Goal: Task Accomplishment & Management: Use online tool/utility

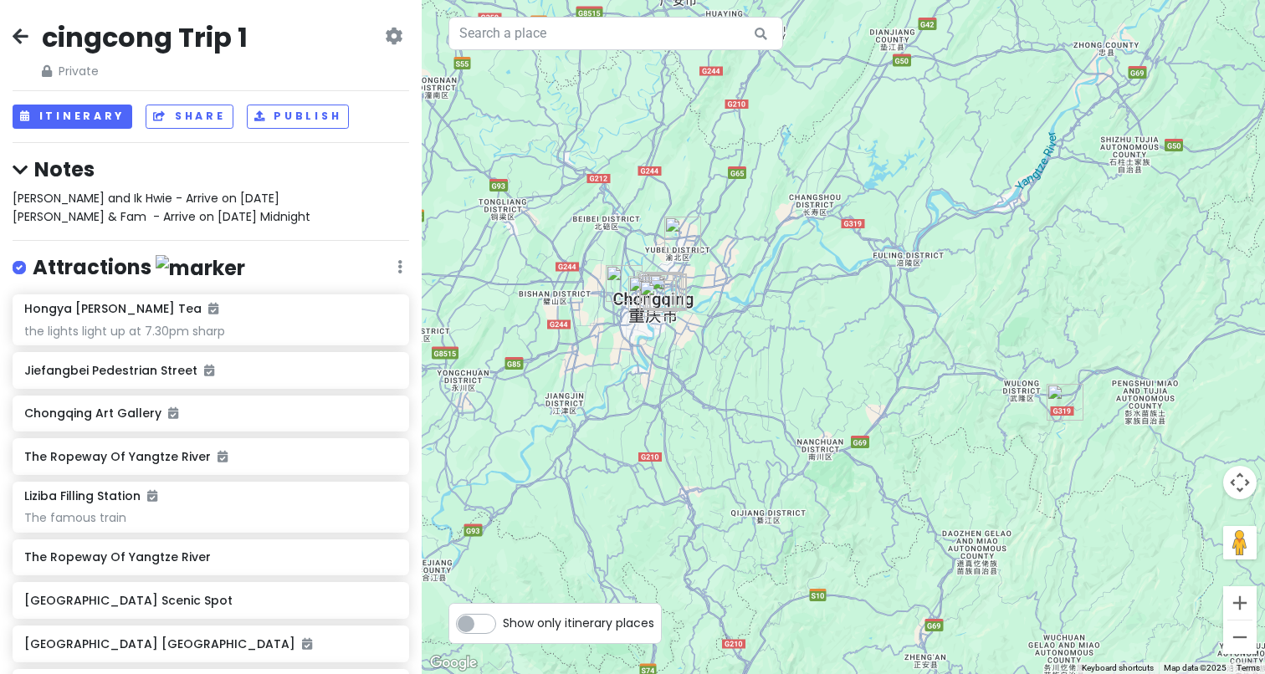
click at [82, 166] on h4 "Notes" at bounding box center [211, 169] width 396 height 26
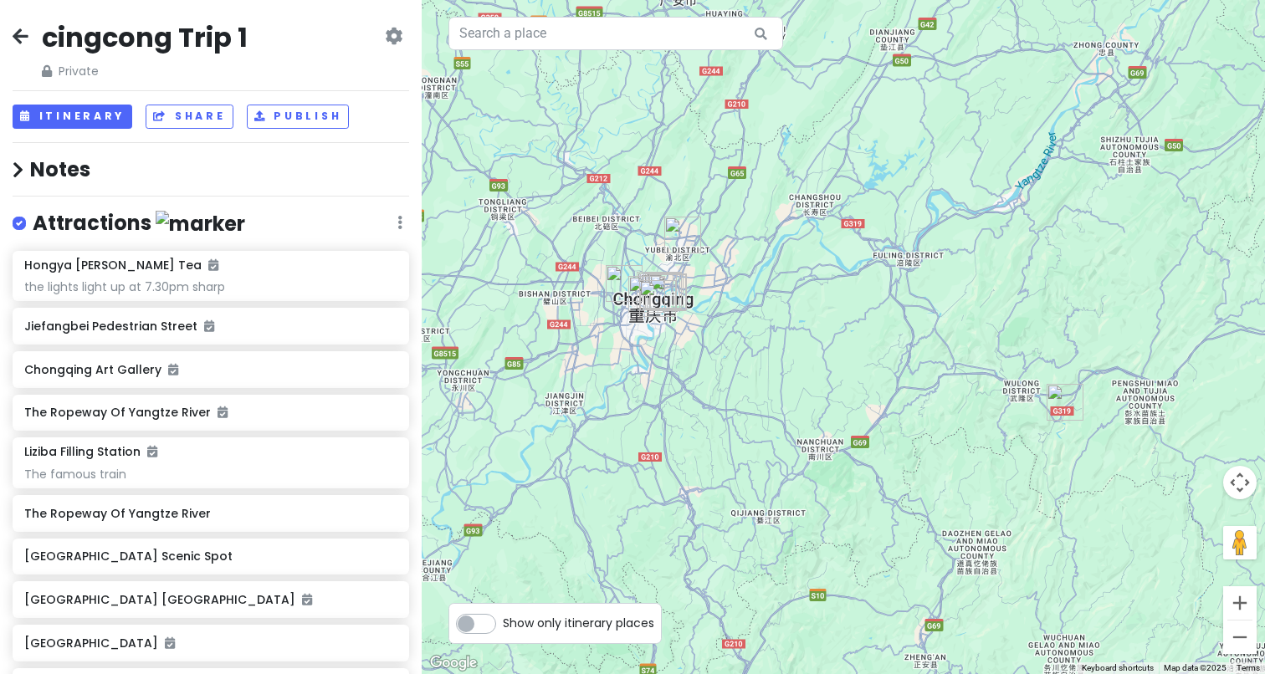
click at [82, 166] on h4 "Notes" at bounding box center [211, 169] width 396 height 26
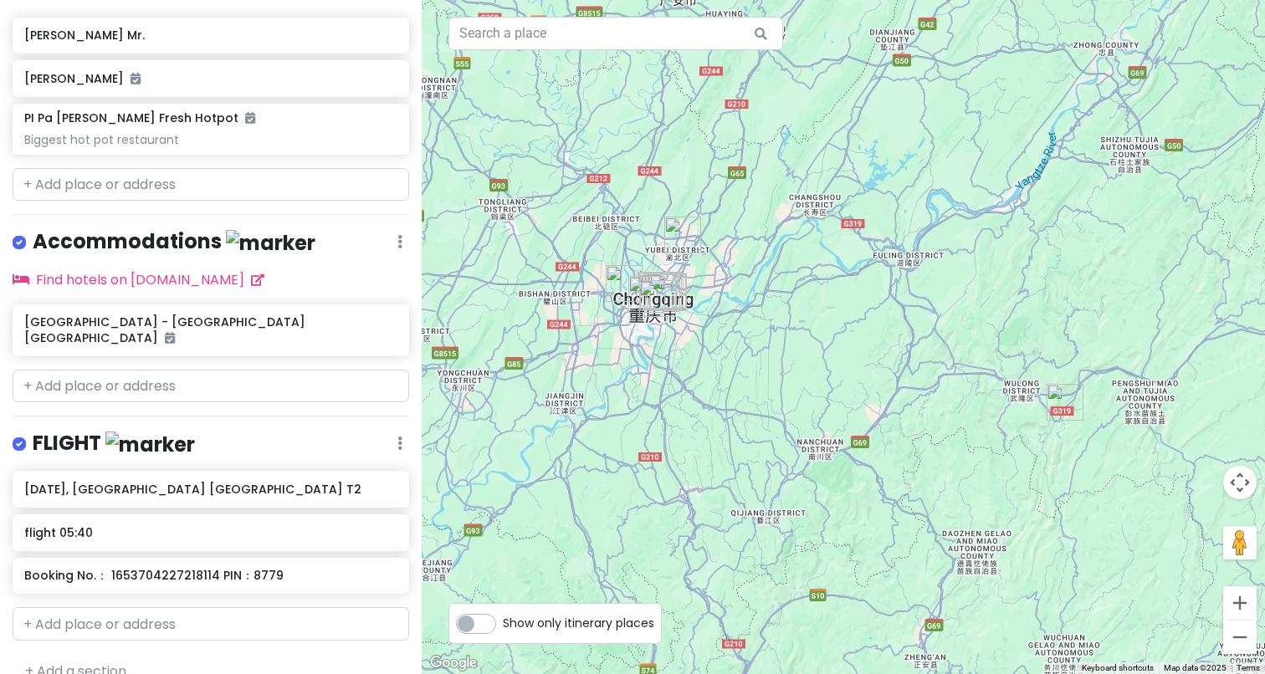
scroll to position [1077, 0]
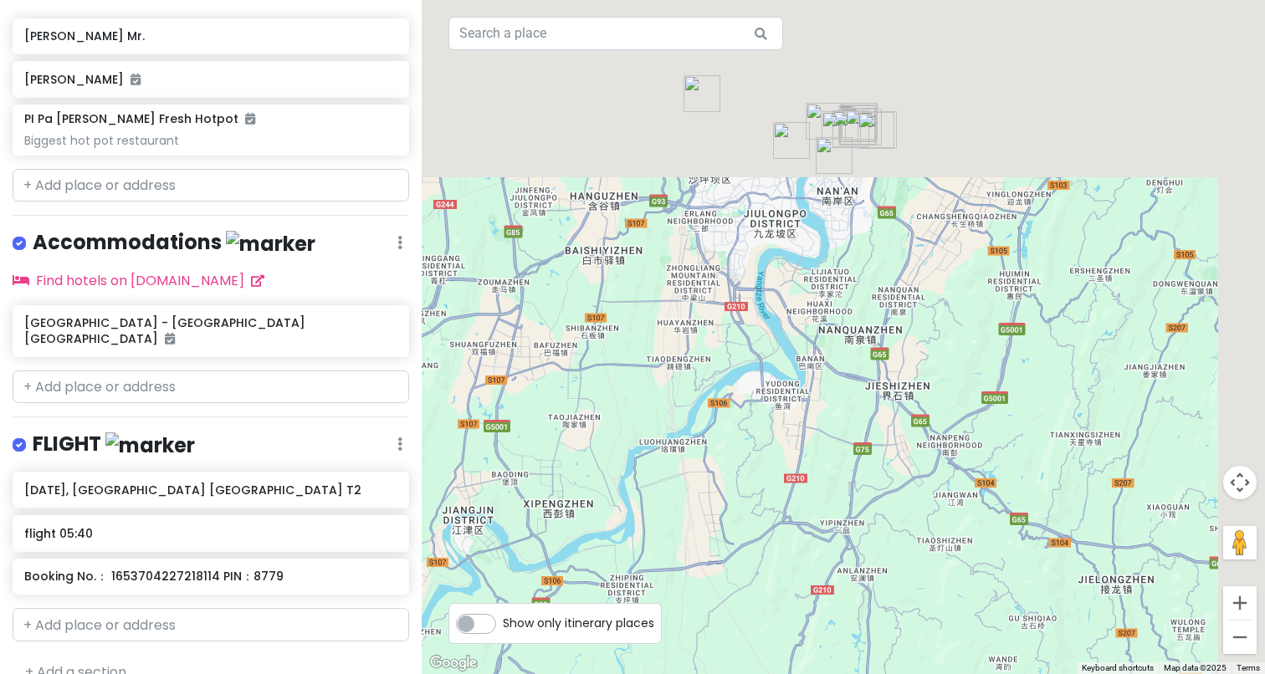
drag, startPoint x: 949, startPoint y: 30, endPoint x: 800, endPoint y: 213, distance: 236.6
click at [800, 214] on div at bounding box center [843, 337] width 843 height 674
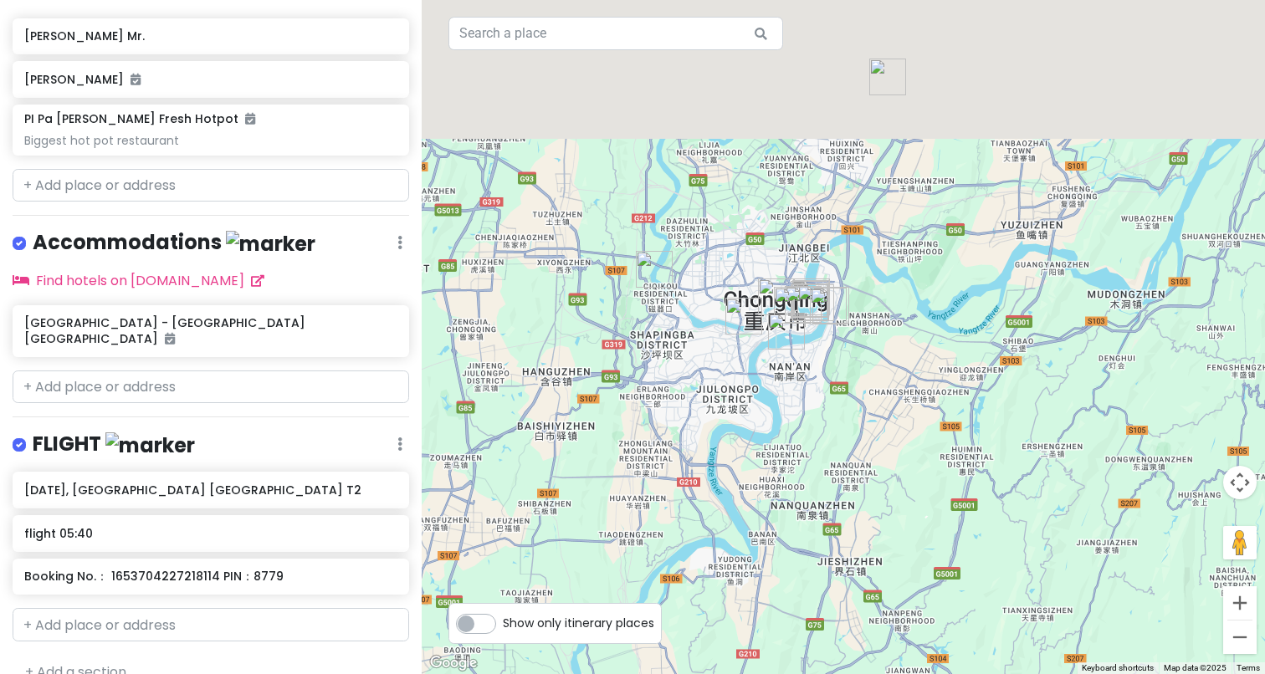
drag, startPoint x: 800, startPoint y: 213, endPoint x: 753, endPoint y: 391, distance: 184.2
click at [753, 391] on div at bounding box center [843, 337] width 843 height 674
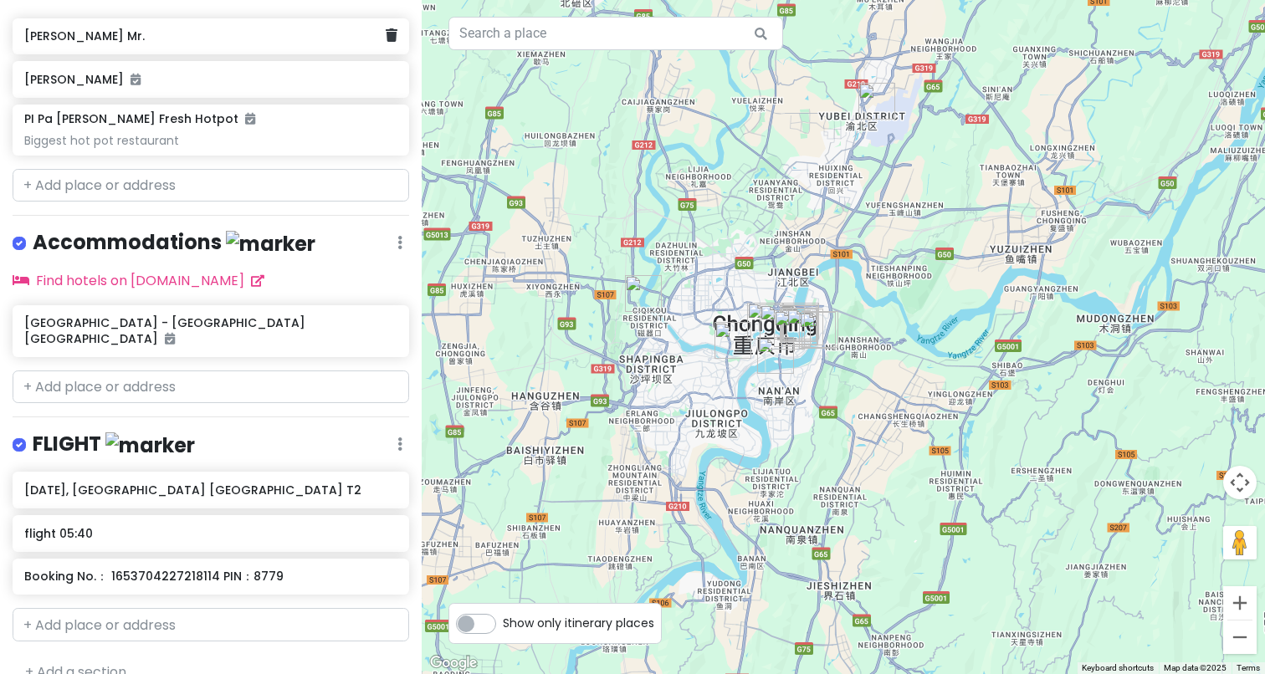
scroll to position [0, 0]
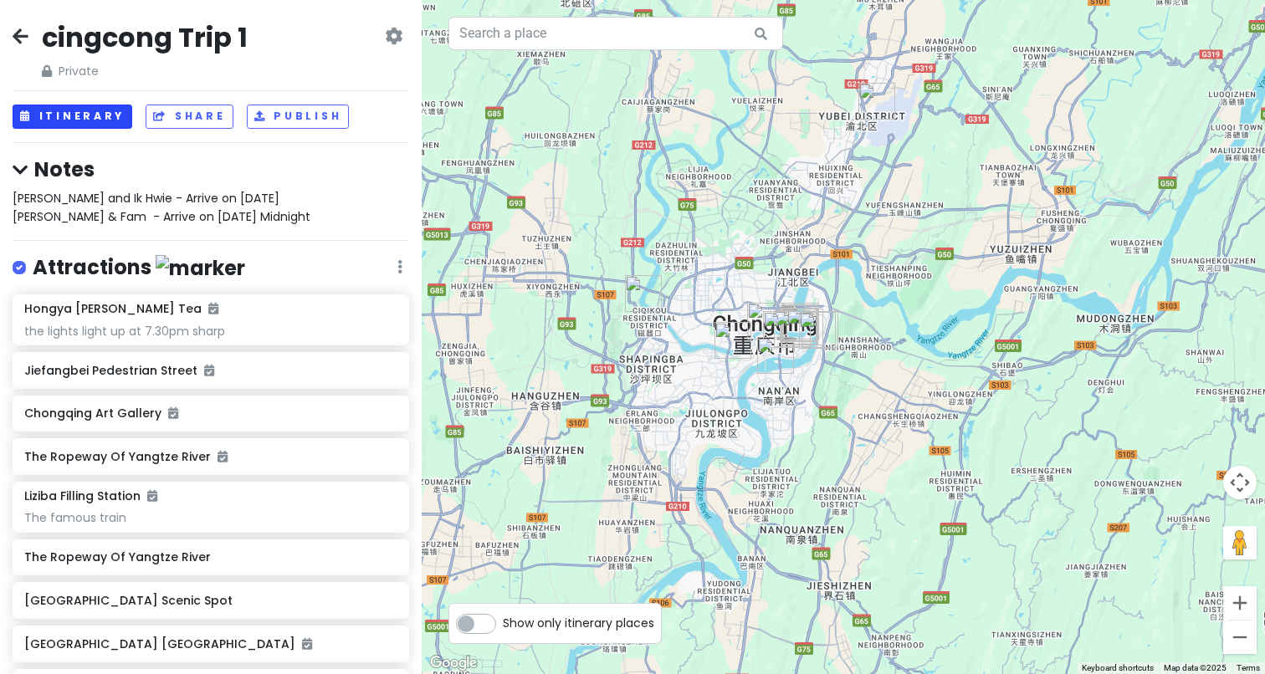
click at [97, 112] on button "Itinerary" at bounding box center [73, 117] width 120 height 24
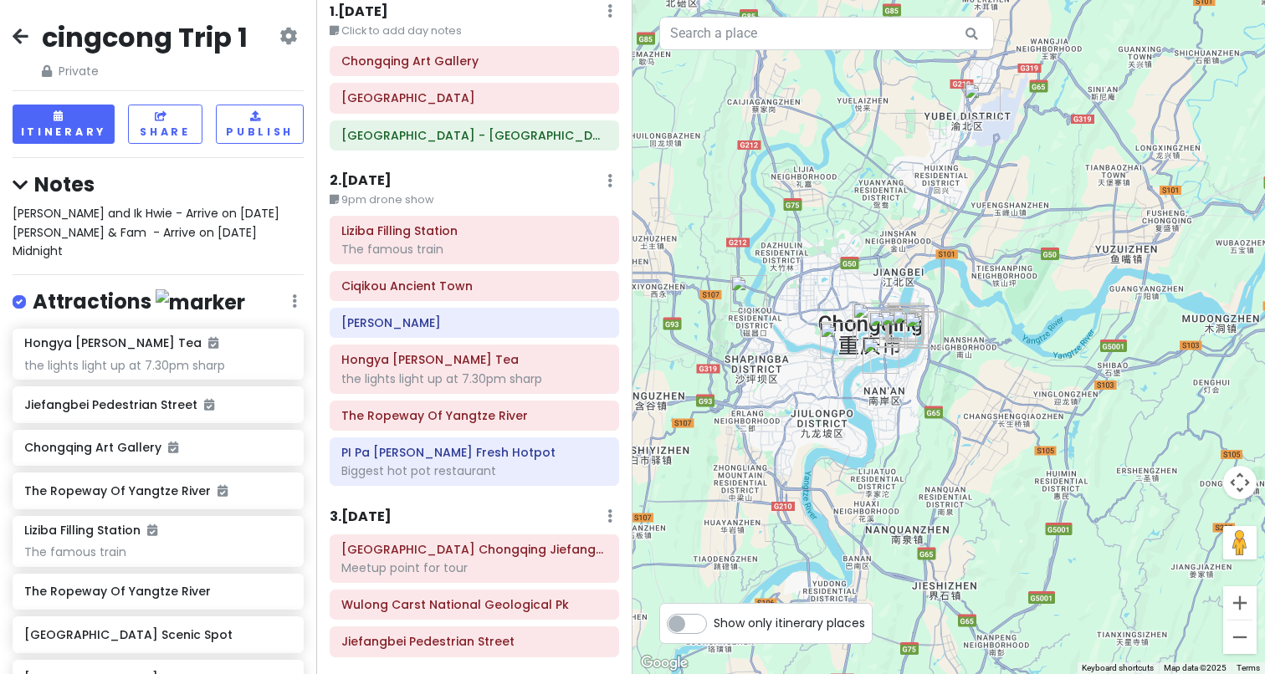
scroll to position [38, 0]
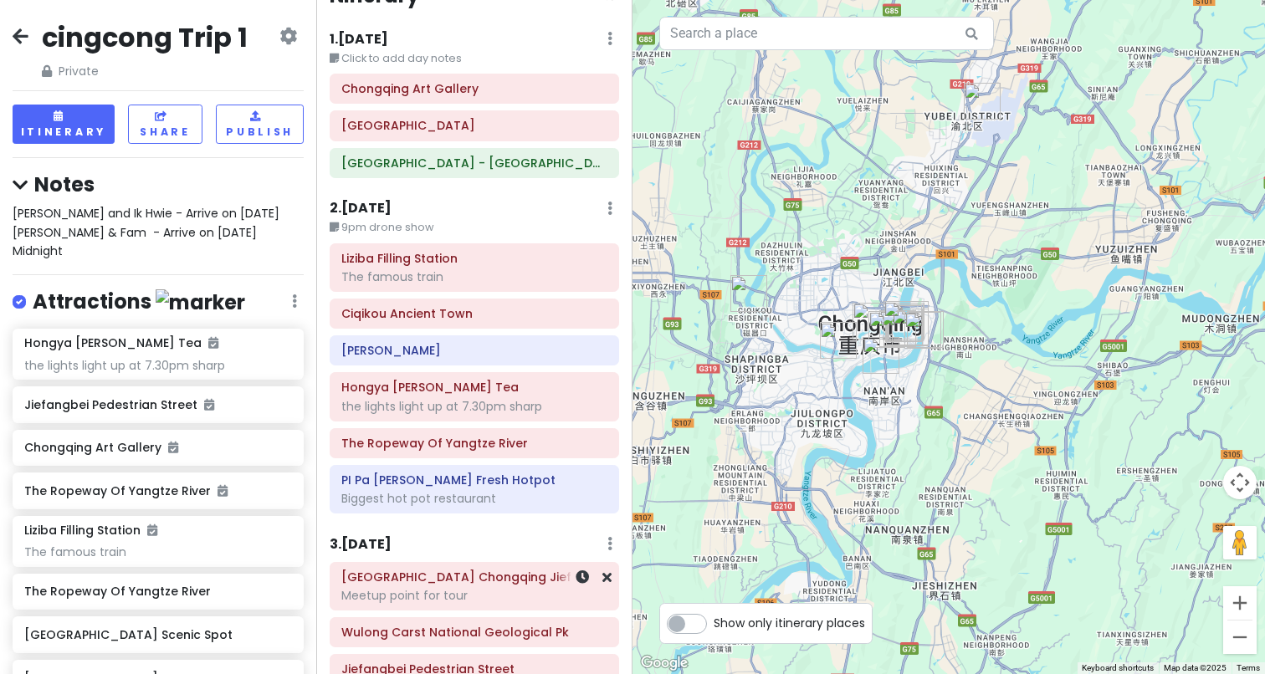
click at [484, 591] on div "Meetup point for tour" at bounding box center [474, 595] width 266 height 15
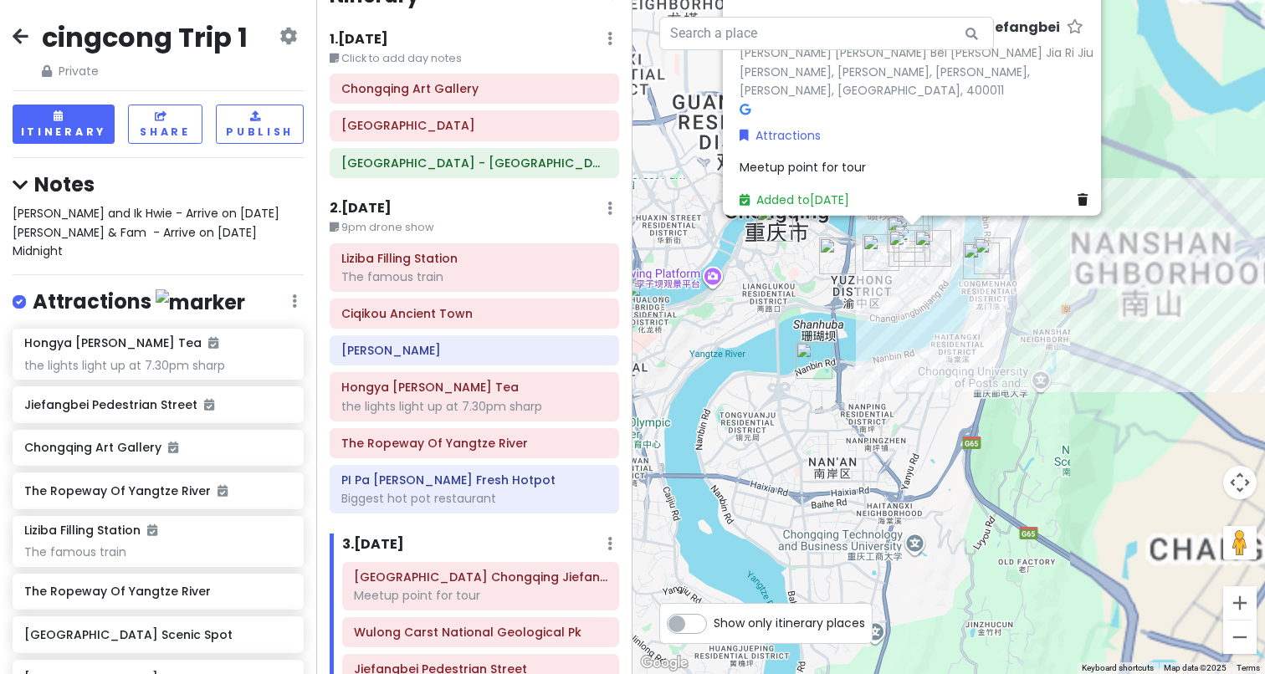
drag, startPoint x: 892, startPoint y: 398, endPoint x: 654, endPoint y: 527, distance: 270.2
click at [654, 527] on div "Crowne Plaza Chongqing Jiefangbei [PERSON_NAME] [PERSON_NAME] Bei [PERSON_NAME]…" at bounding box center [948, 337] width 632 height 674
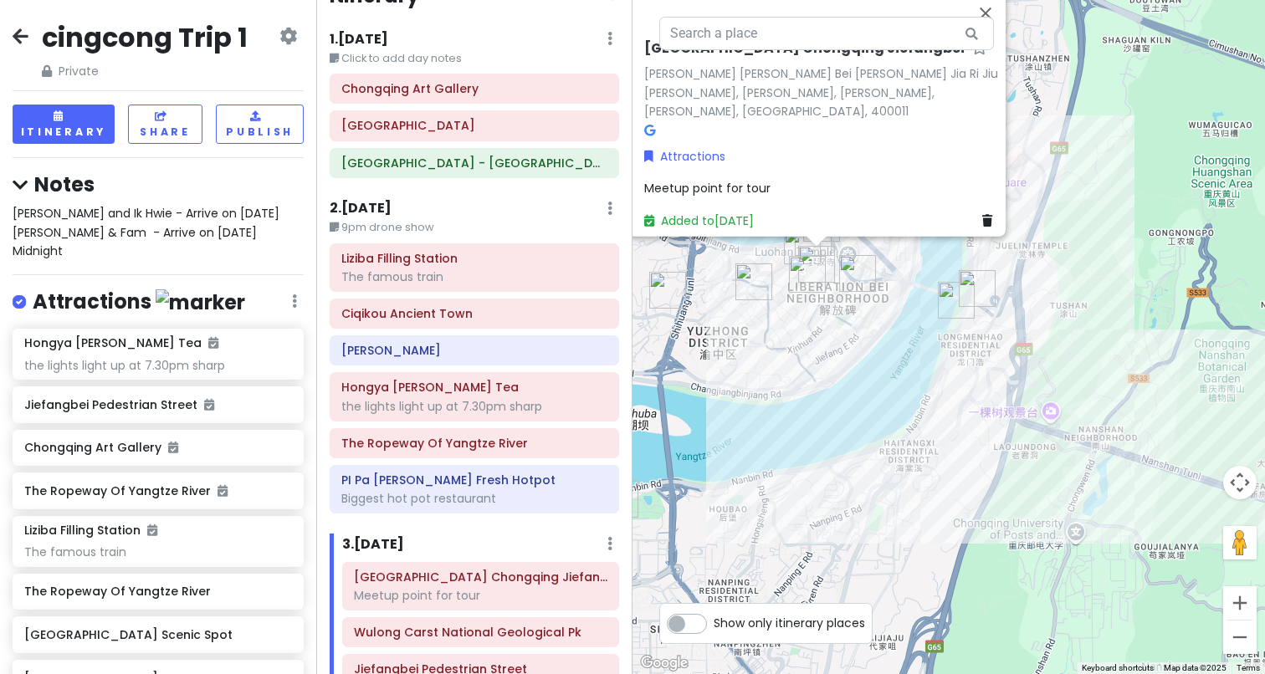
drag, startPoint x: 974, startPoint y: 360, endPoint x: 912, endPoint y: 349, distance: 63.7
click at [912, 349] on div "Crowne Plaza Chongqing Jiefangbei [PERSON_NAME] [PERSON_NAME] Bei [PERSON_NAME]…" at bounding box center [948, 337] width 632 height 674
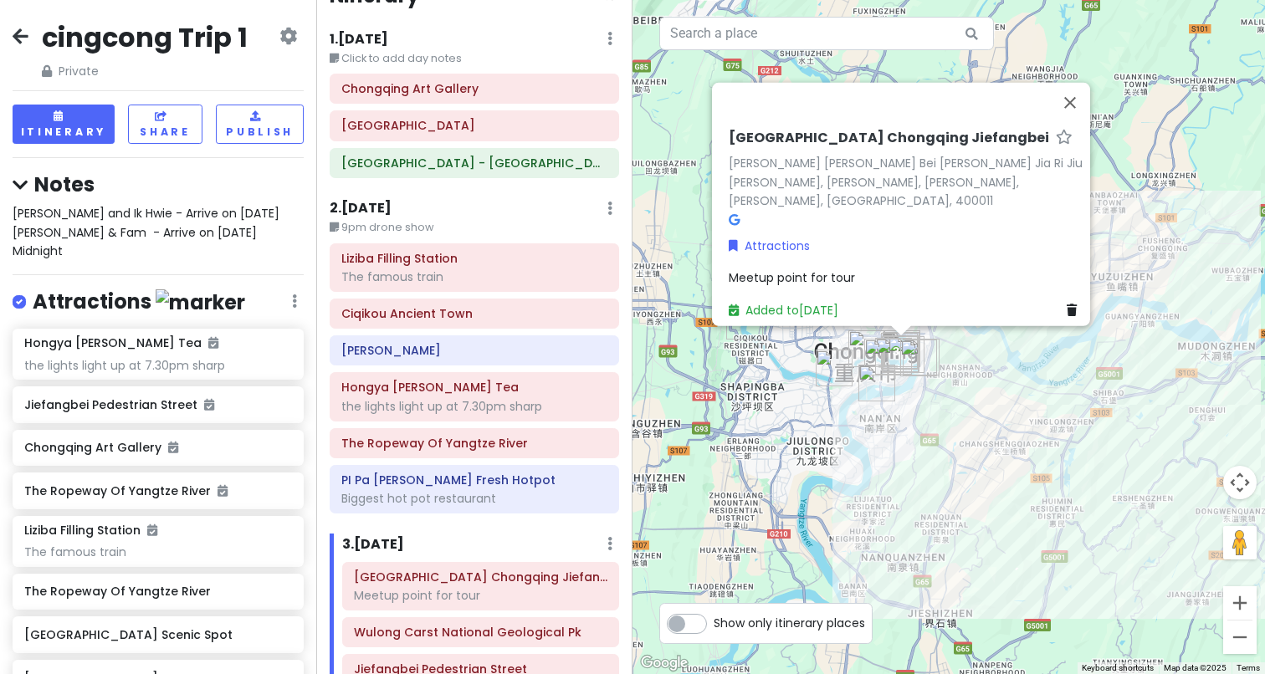
drag, startPoint x: 767, startPoint y: 381, endPoint x: 902, endPoint y: 403, distance: 136.5
click at [902, 403] on div "Crowne Plaza Chongqing Jiefangbei [PERSON_NAME] [PERSON_NAME] Bei [PERSON_NAME]…" at bounding box center [948, 337] width 632 height 674
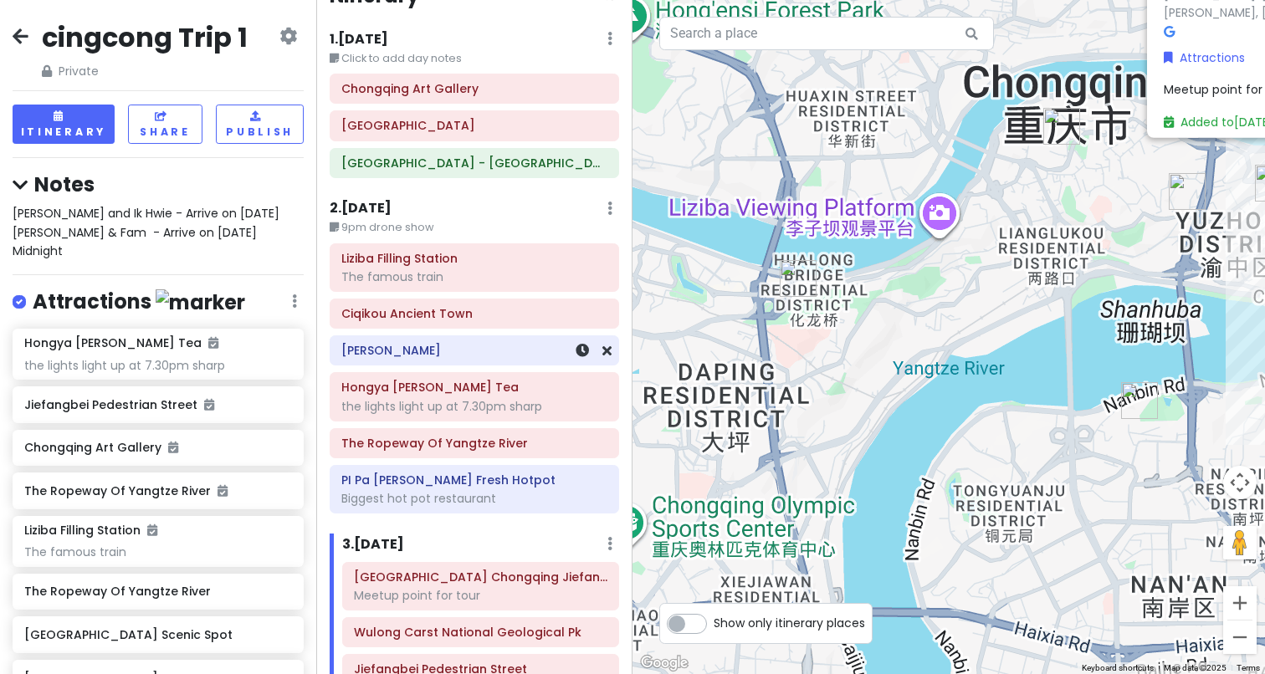
click at [495, 344] on h6 "[PERSON_NAME]" at bounding box center [474, 350] width 266 height 15
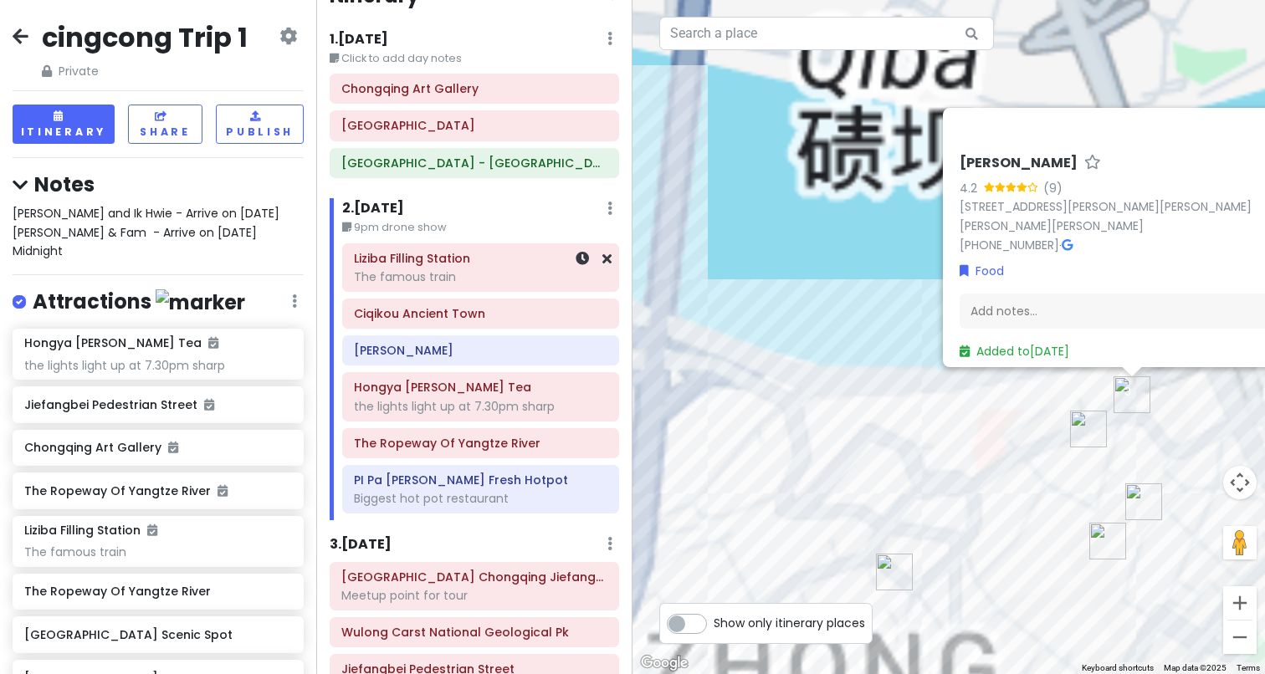
click at [488, 285] on div "Liziba Filling Station The famous train" at bounding box center [480, 268] width 253 height 42
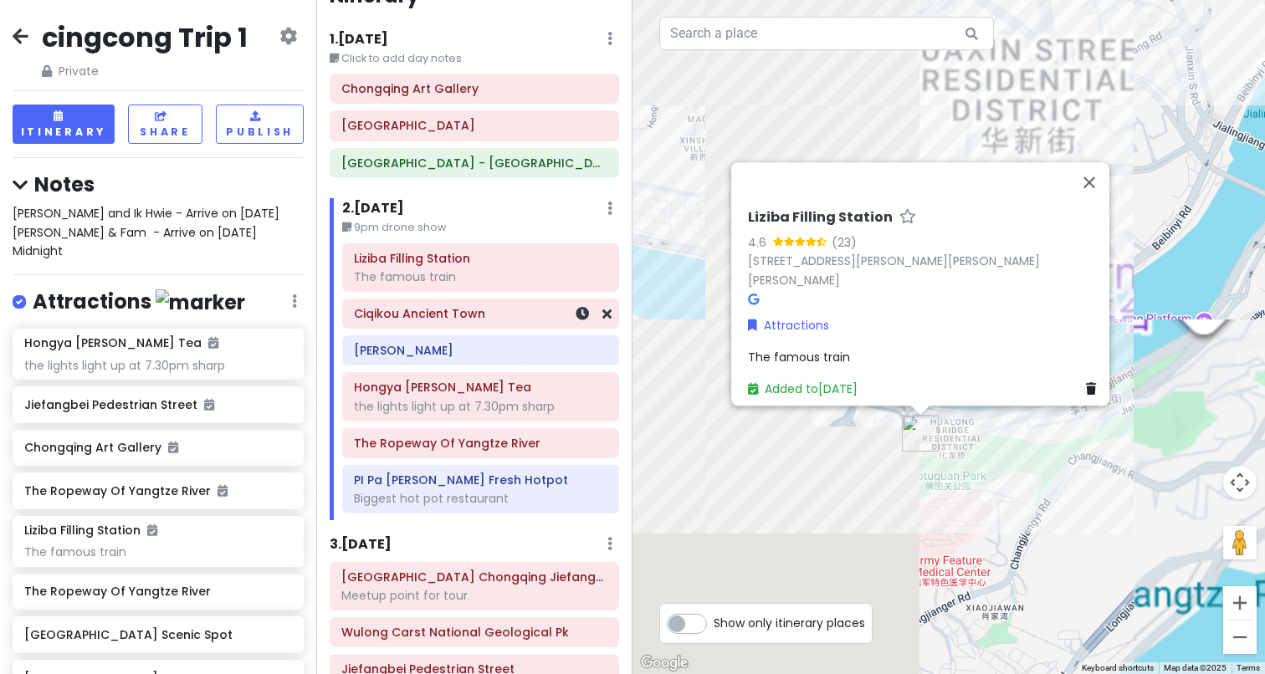
click at [493, 320] on div "Ciqikou Ancient Town" at bounding box center [480, 313] width 253 height 23
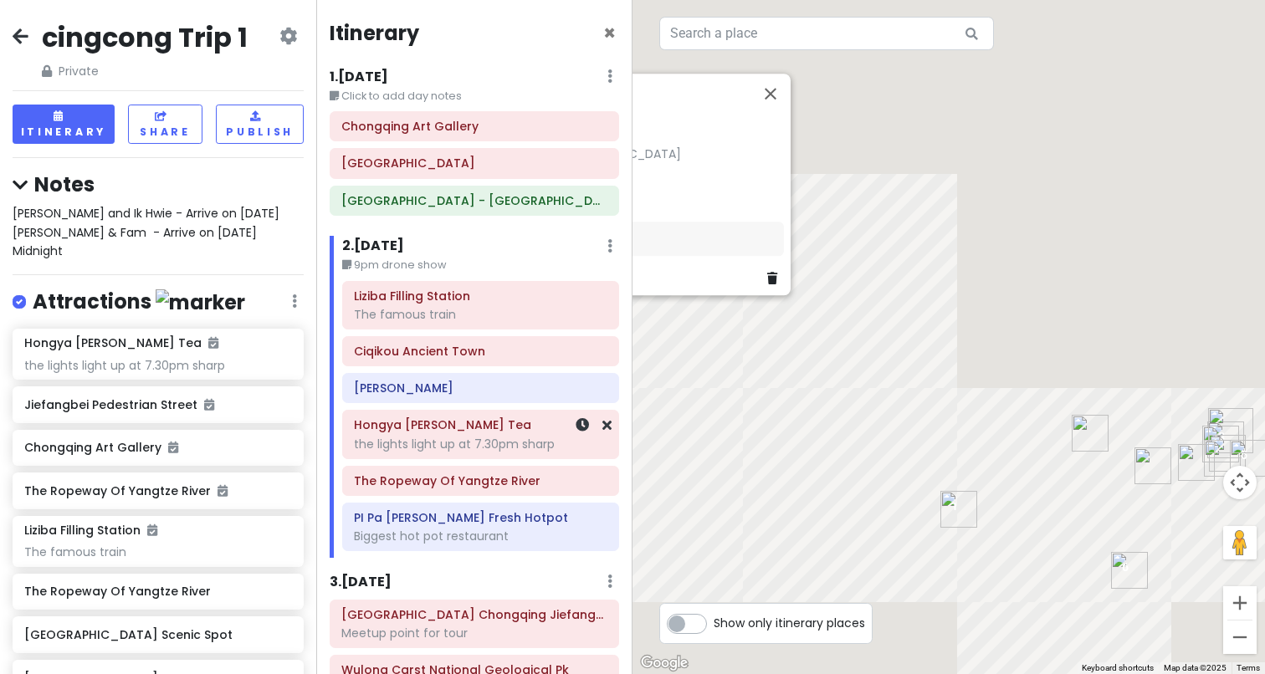
scroll to position [182, 0]
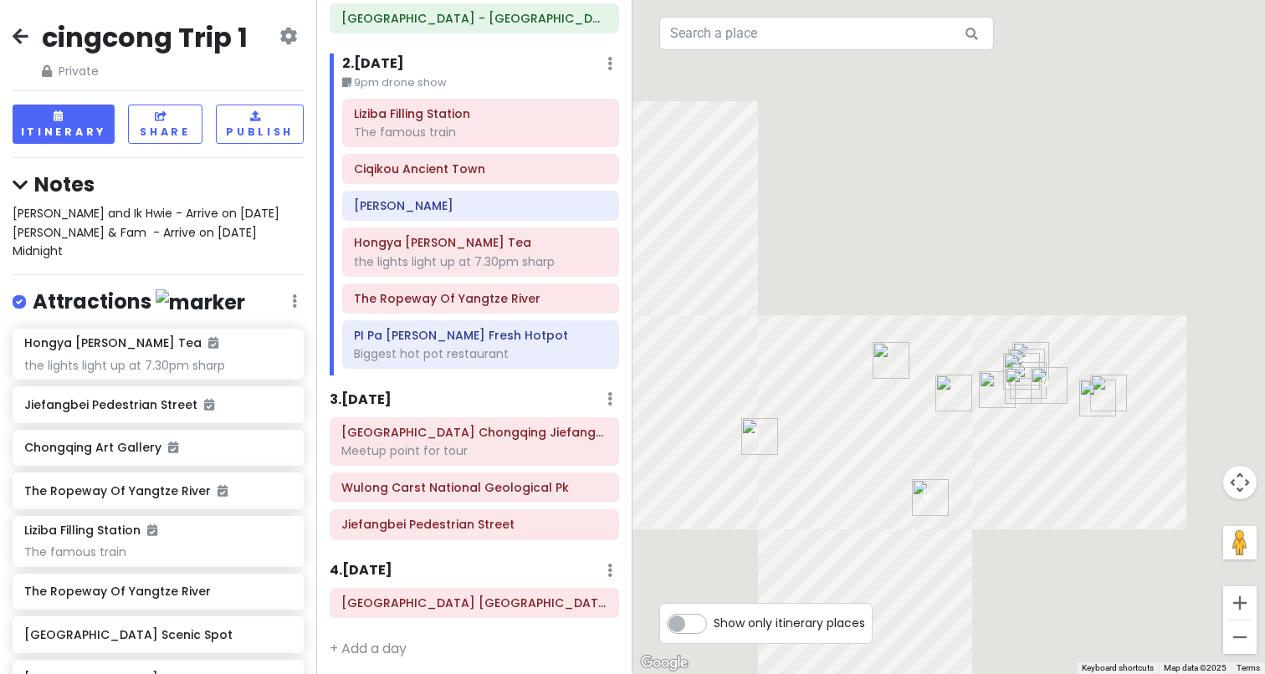
drag, startPoint x: 917, startPoint y: 450, endPoint x: 720, endPoint y: 378, distance: 209.3
click at [715, 377] on div "Ciqikou Ancient Town [GEOGRAPHIC_DATA], [GEOGRAPHIC_DATA] Attractions Add notes…" at bounding box center [948, 337] width 632 height 674
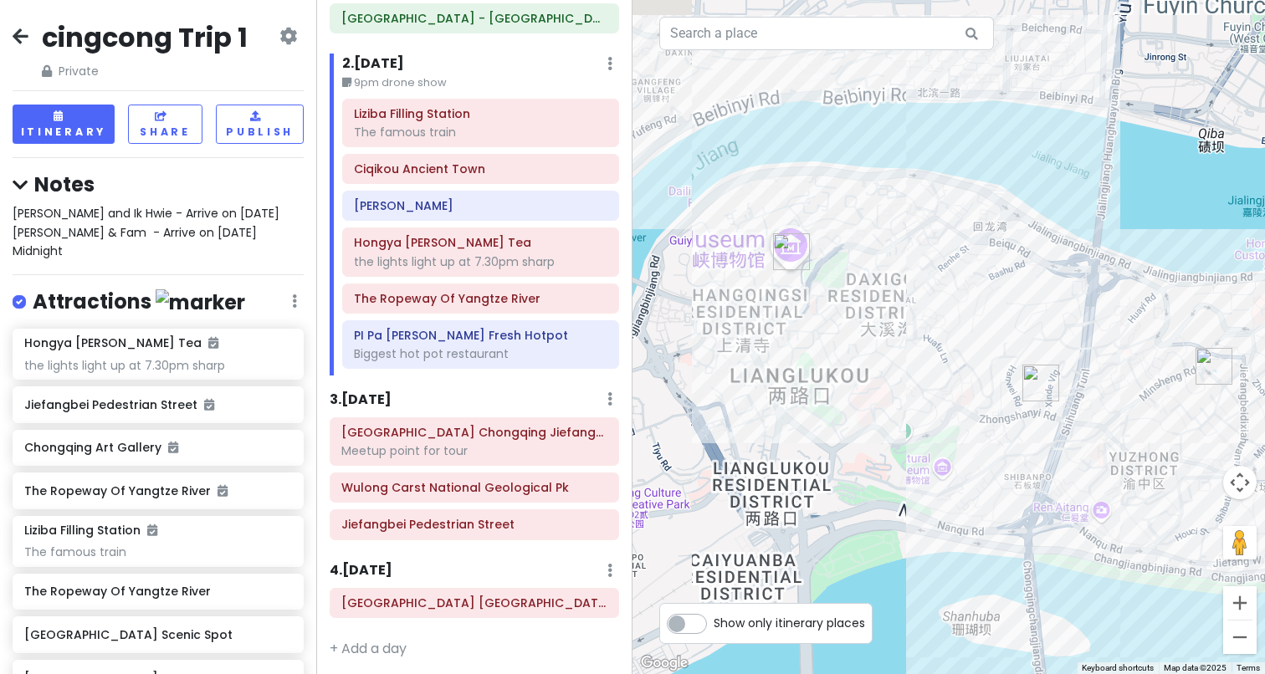
drag, startPoint x: 837, startPoint y: 432, endPoint x: 619, endPoint y: 416, distance: 218.9
click at [619, 416] on div "cingcong Trip 1 Private Change Dates Make a Copy Delete Trip Go Pro ⚡️ Give Fee…" at bounding box center [632, 337] width 1265 height 674
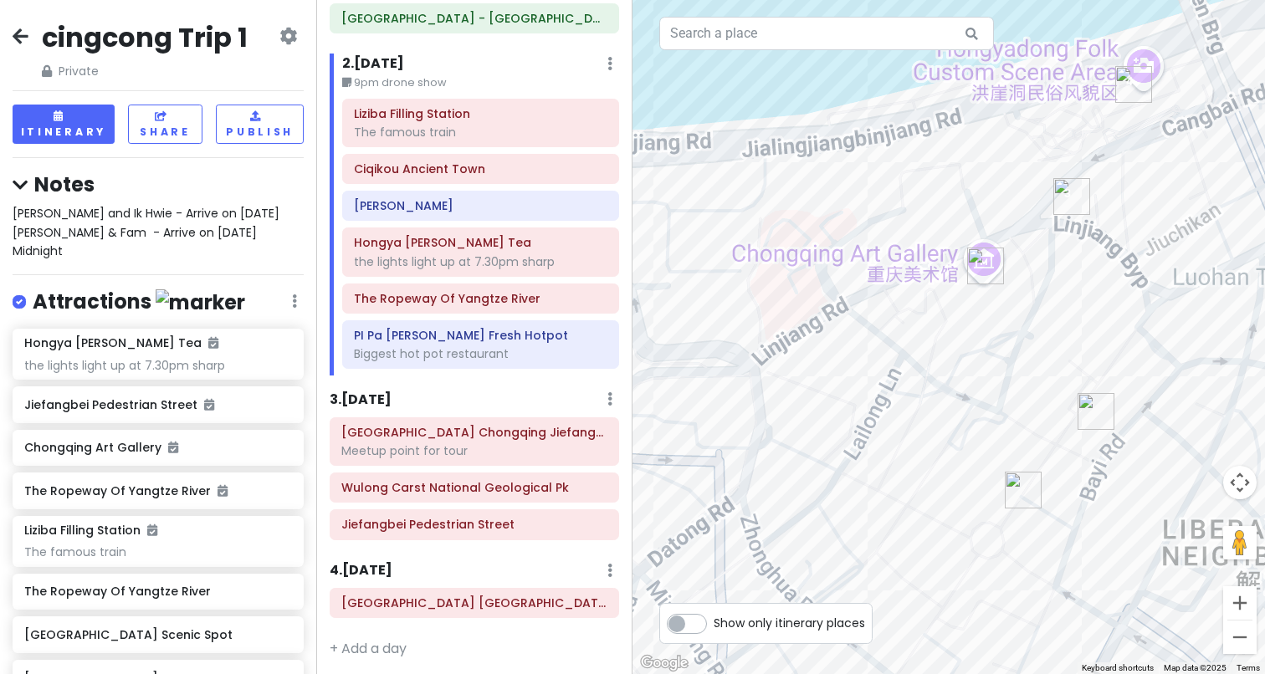
drag, startPoint x: 1058, startPoint y: 309, endPoint x: 923, endPoint y: 283, distance: 137.1
click at [923, 283] on div "Ciqikou Ancient Town [GEOGRAPHIC_DATA], [GEOGRAPHIC_DATA] Attractions Add notes…" at bounding box center [948, 337] width 632 height 674
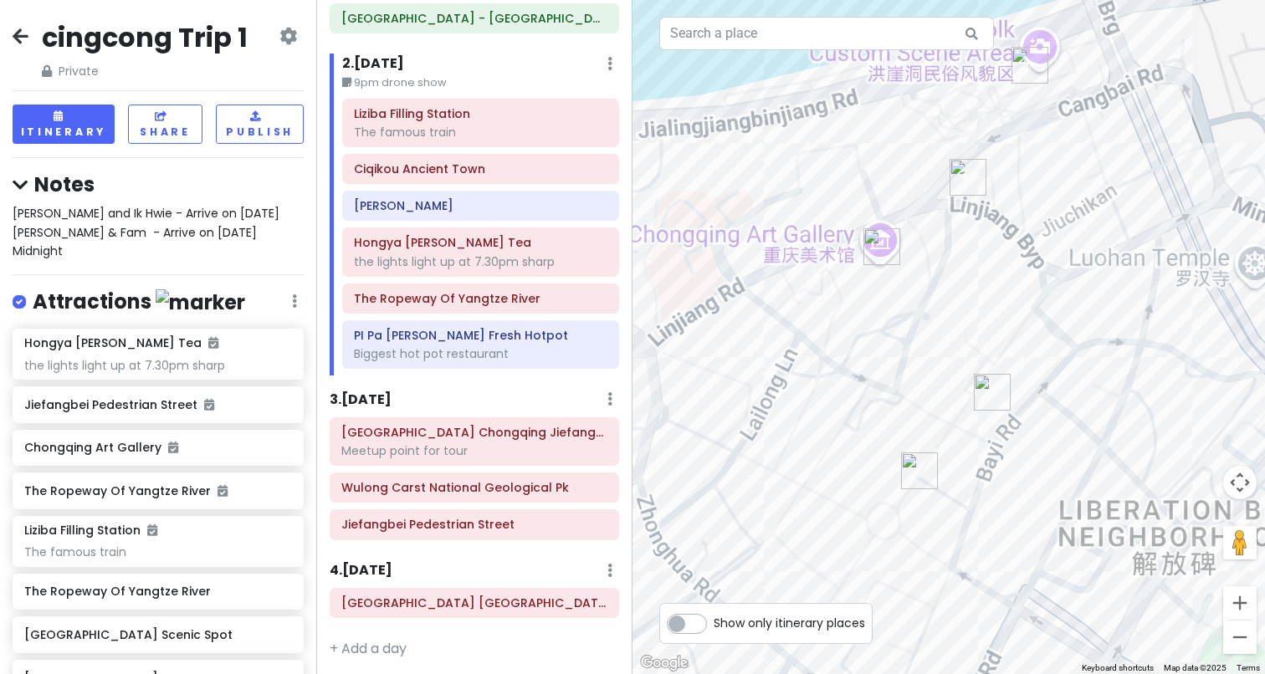
click at [987, 391] on img "Crowne Plaza Chongqing Jiefangbei" at bounding box center [992, 392] width 37 height 37
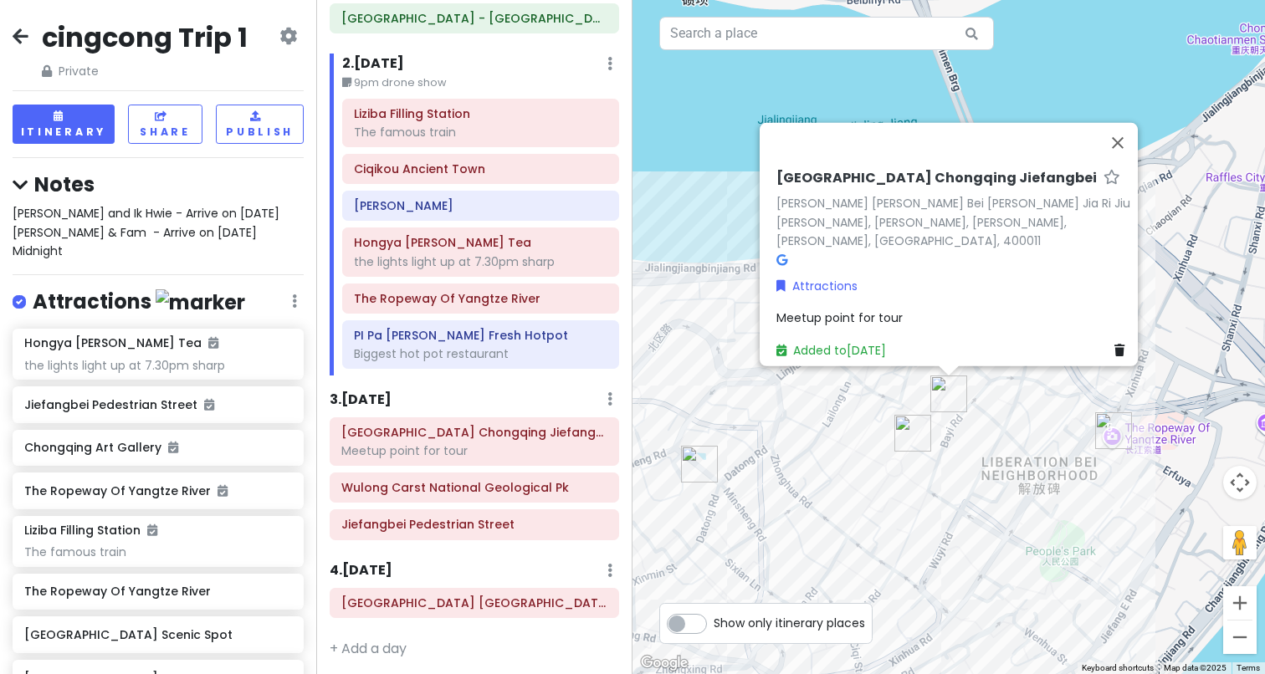
click at [909, 434] on img "Jiefangbei Pedestrian Street" at bounding box center [912, 433] width 37 height 37
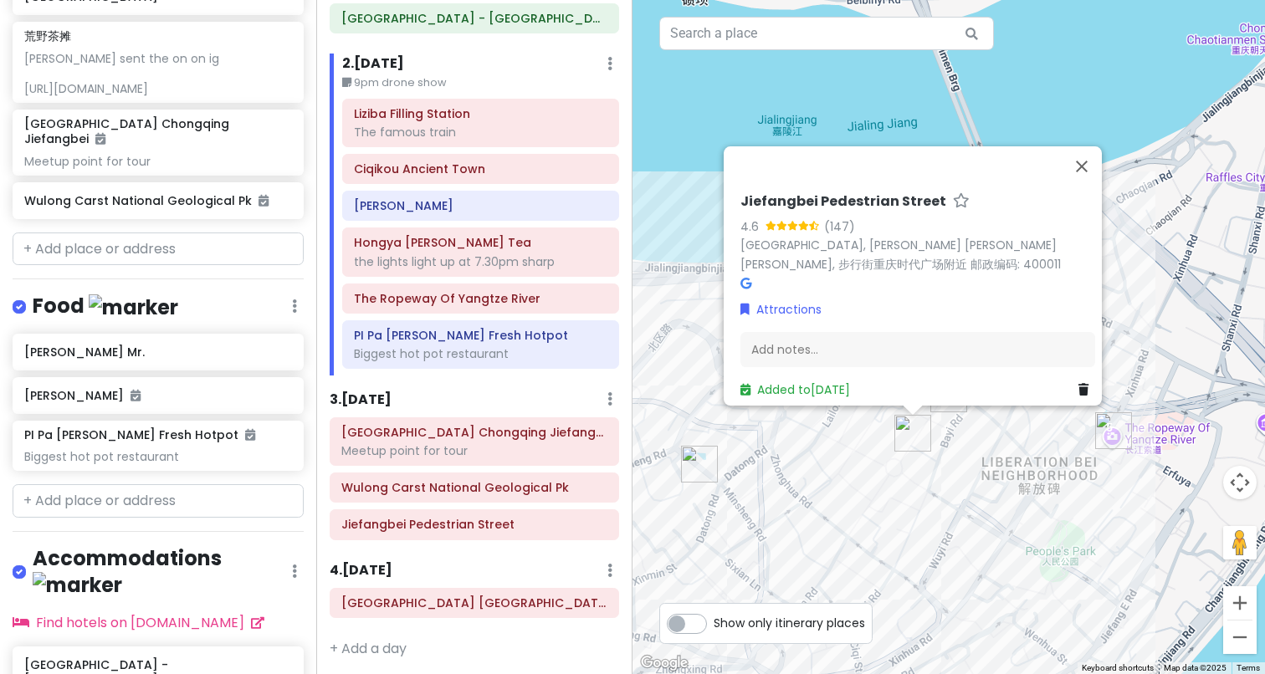
scroll to position [856, 0]
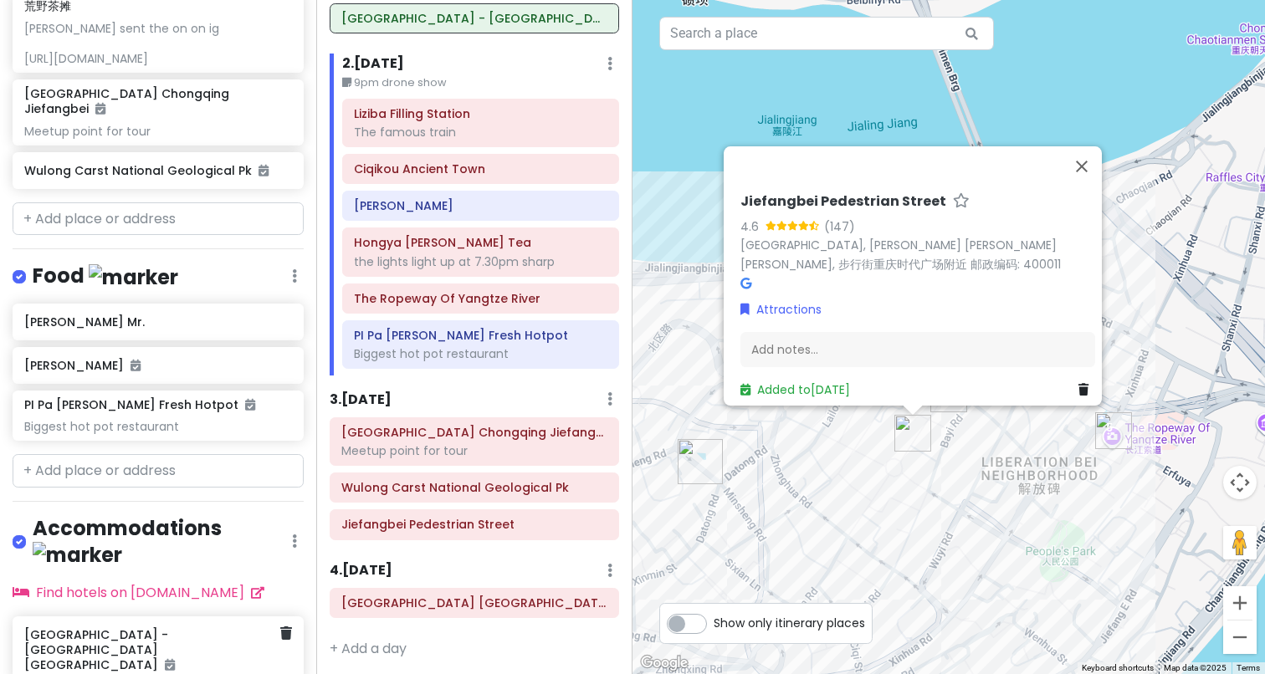
click at [135, 627] on h6 "[GEOGRAPHIC_DATA] - [GEOGRAPHIC_DATA] [GEOGRAPHIC_DATA]" at bounding box center [151, 650] width 255 height 46
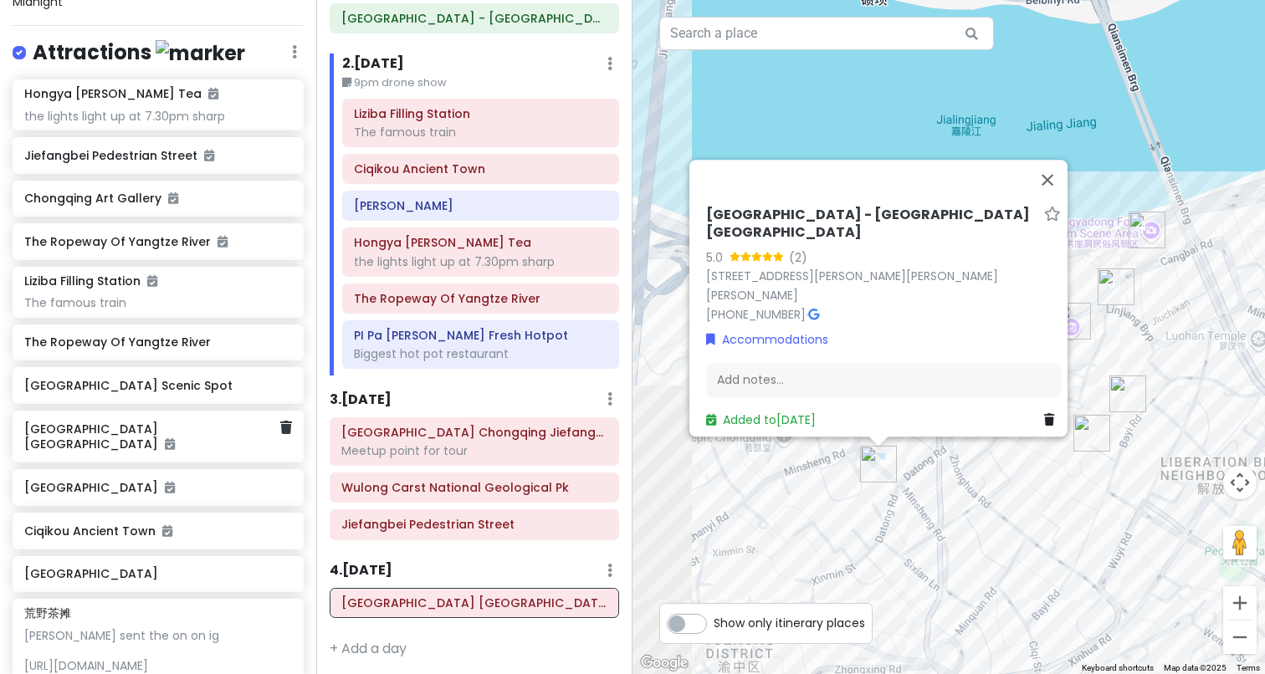
scroll to position [263, 0]
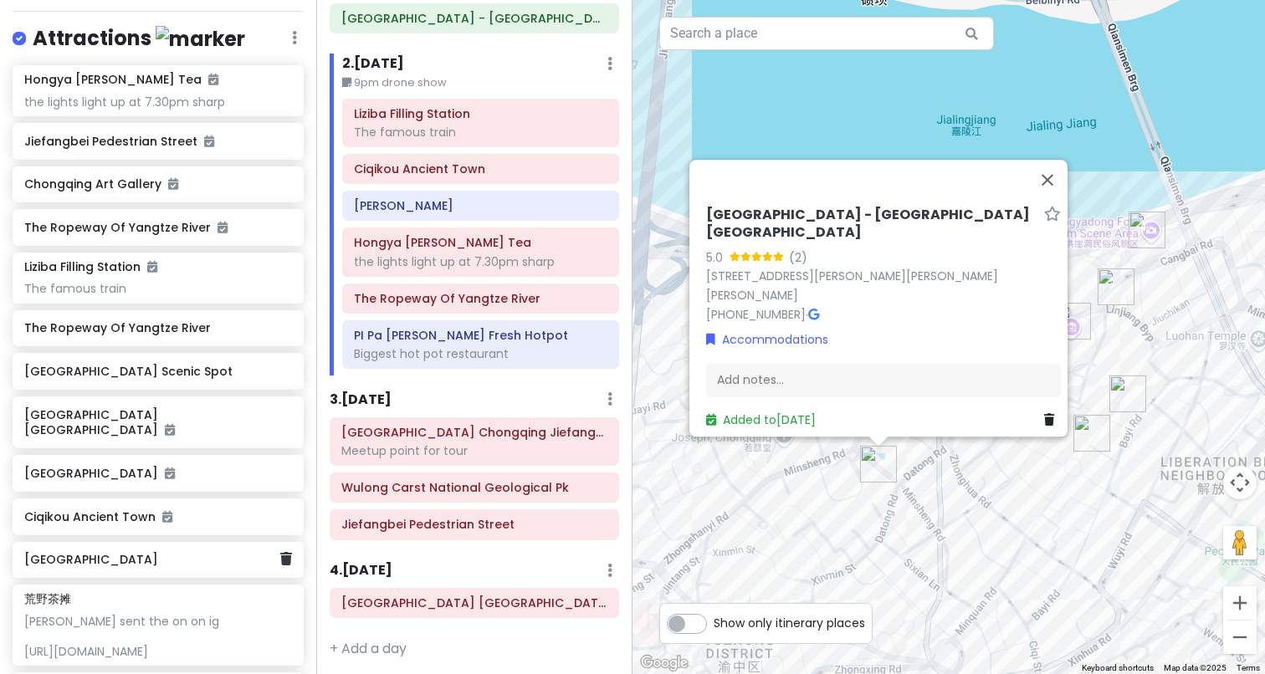
click at [178, 548] on div "[GEOGRAPHIC_DATA]" at bounding box center [158, 560] width 291 height 37
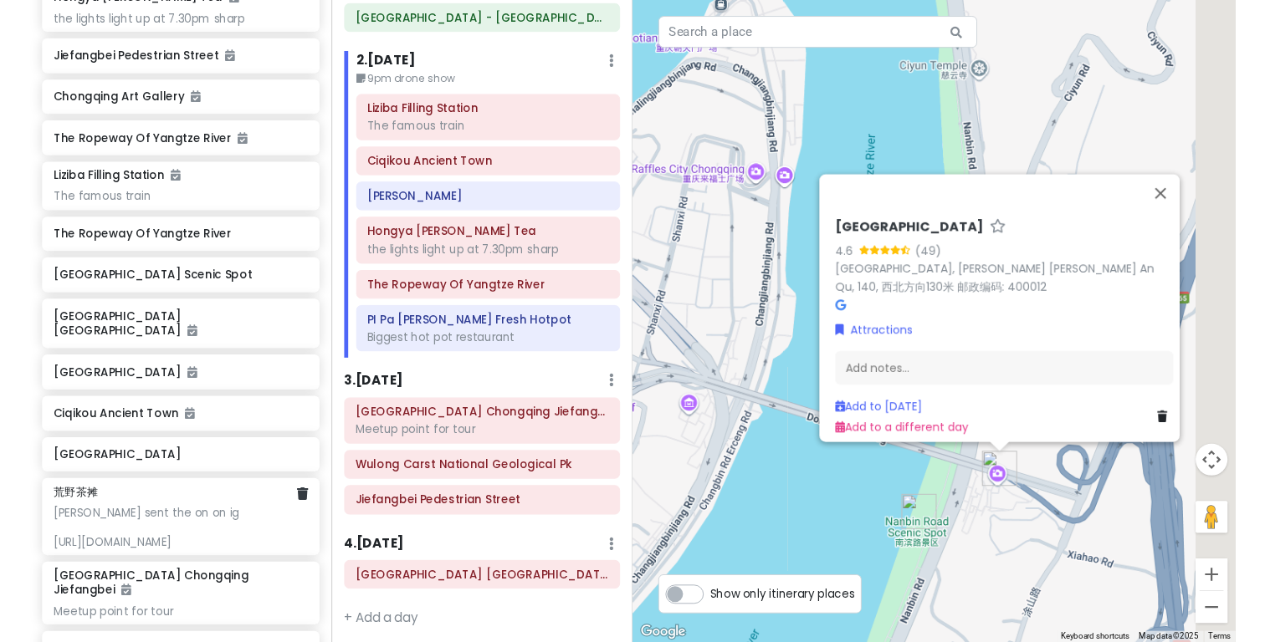
scroll to position [0, 0]
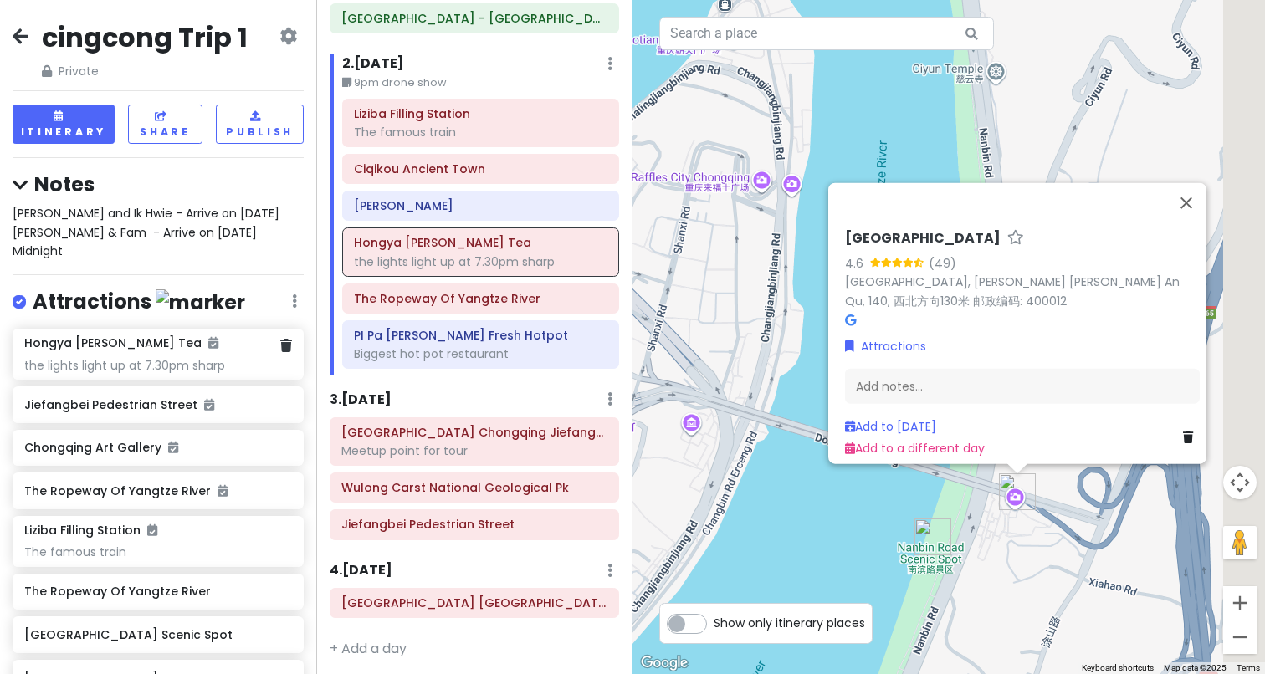
click at [166, 358] on div "the lights light up at 7.30pm sharp" at bounding box center [157, 365] width 267 height 15
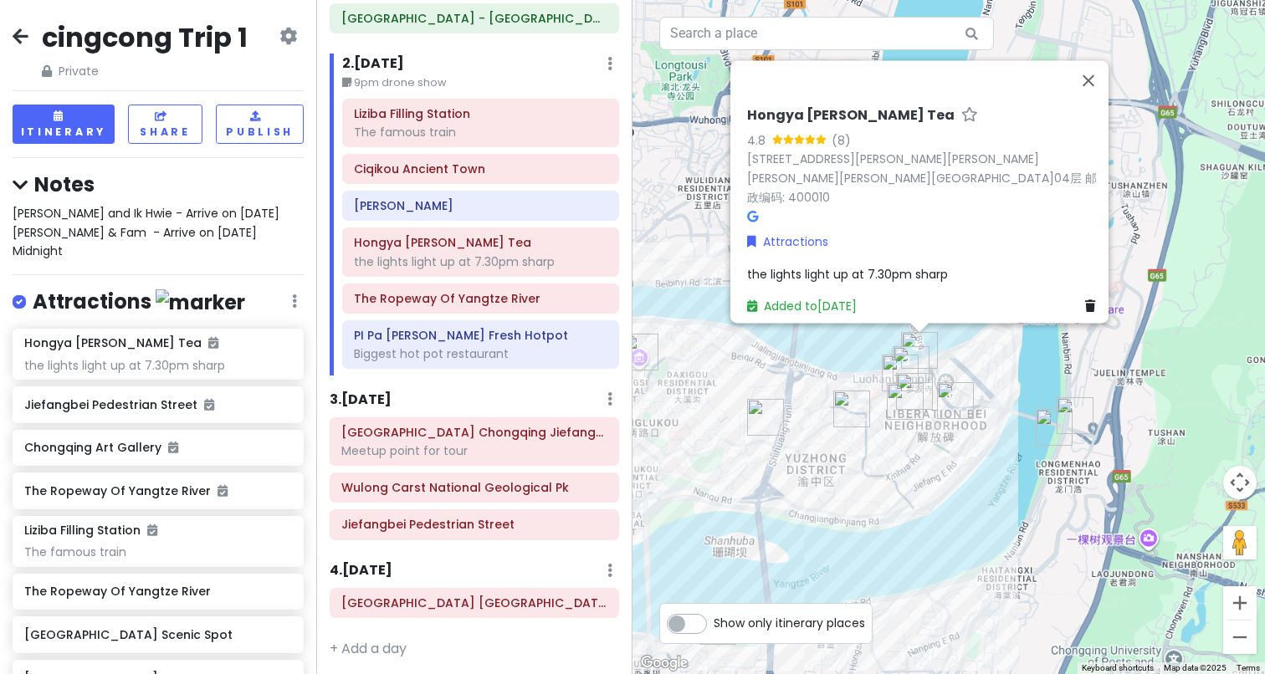
drag, startPoint x: 750, startPoint y: 457, endPoint x: 867, endPoint y: 420, distance: 121.9
click at [867, 420] on img "Mcsrh Hotel - Chongqing Jiefangbei Pedestrian Street" at bounding box center [851, 409] width 37 height 37
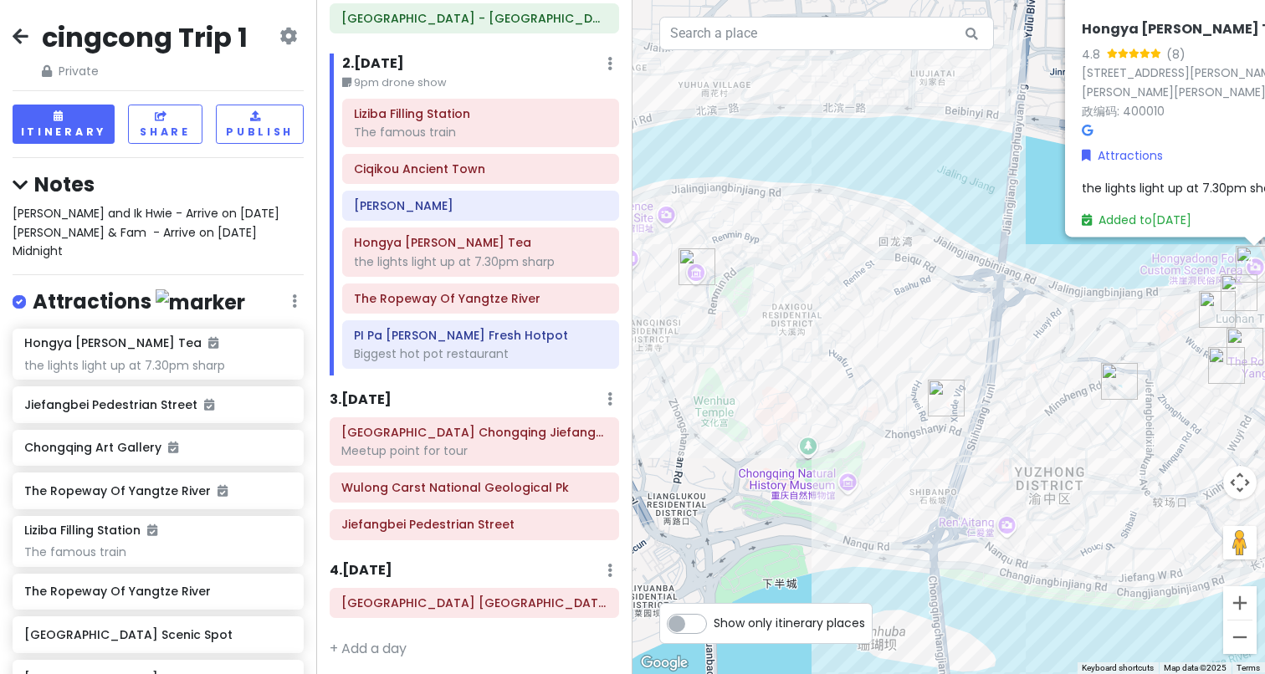
drag, startPoint x: 816, startPoint y: 435, endPoint x: 1016, endPoint y: 391, distance: 204.8
click at [1019, 391] on div "Hongya [PERSON_NAME] Tea 4.8 (8) [GEOGRAPHIC_DATA], [PERSON_NAME][STREET_ADDRES…" at bounding box center [948, 337] width 632 height 674
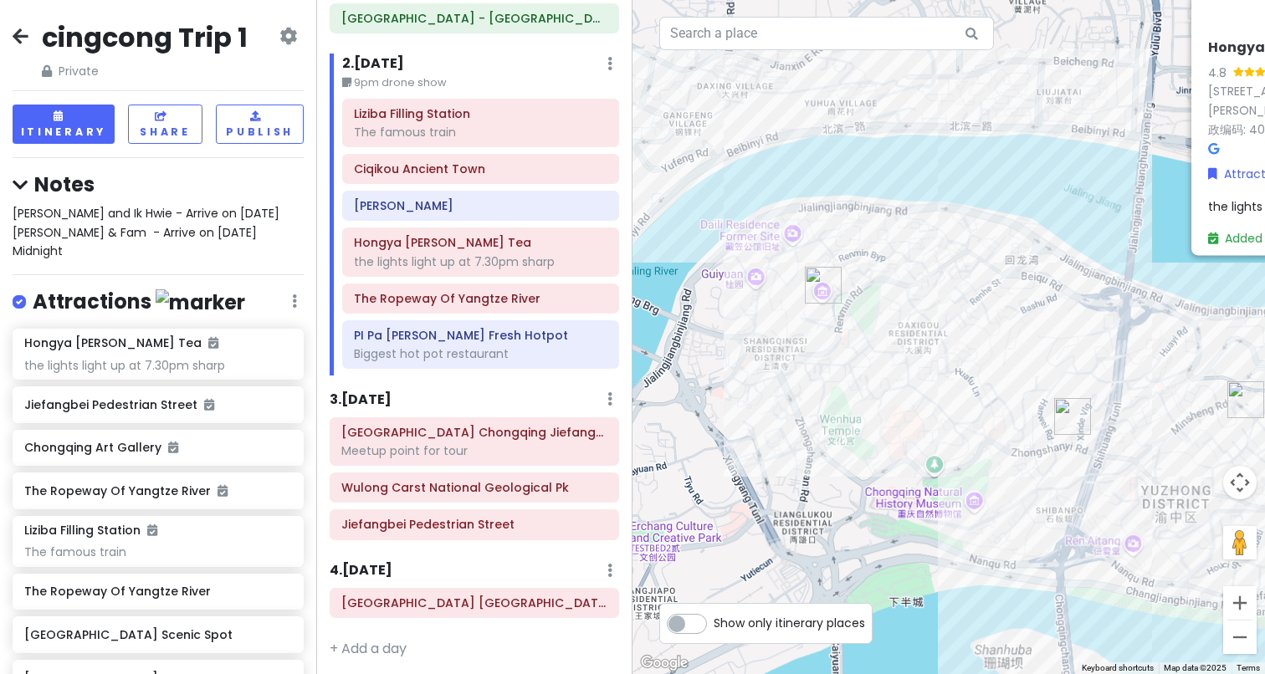
drag, startPoint x: 753, startPoint y: 366, endPoint x: 887, endPoint y: 388, distance: 135.6
click at [887, 388] on div "Hongya [PERSON_NAME] Tea 4.8 (8) [GEOGRAPHIC_DATA], [PERSON_NAME][STREET_ADDRES…" at bounding box center [948, 337] width 632 height 674
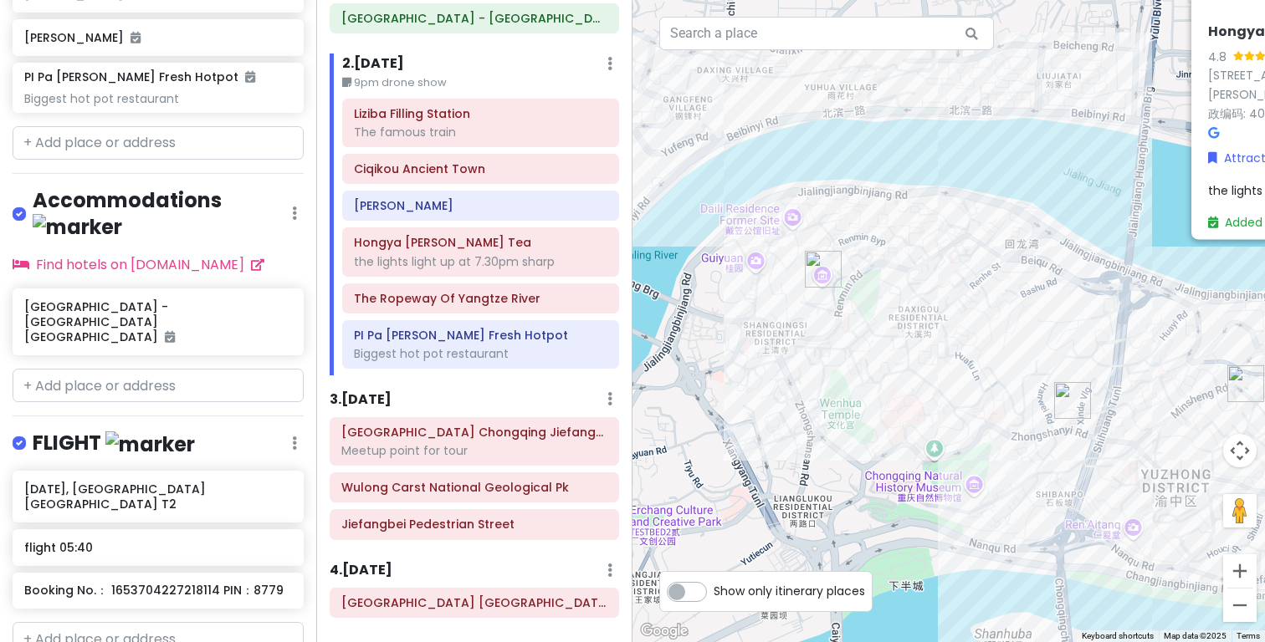
scroll to position [1155, 0]
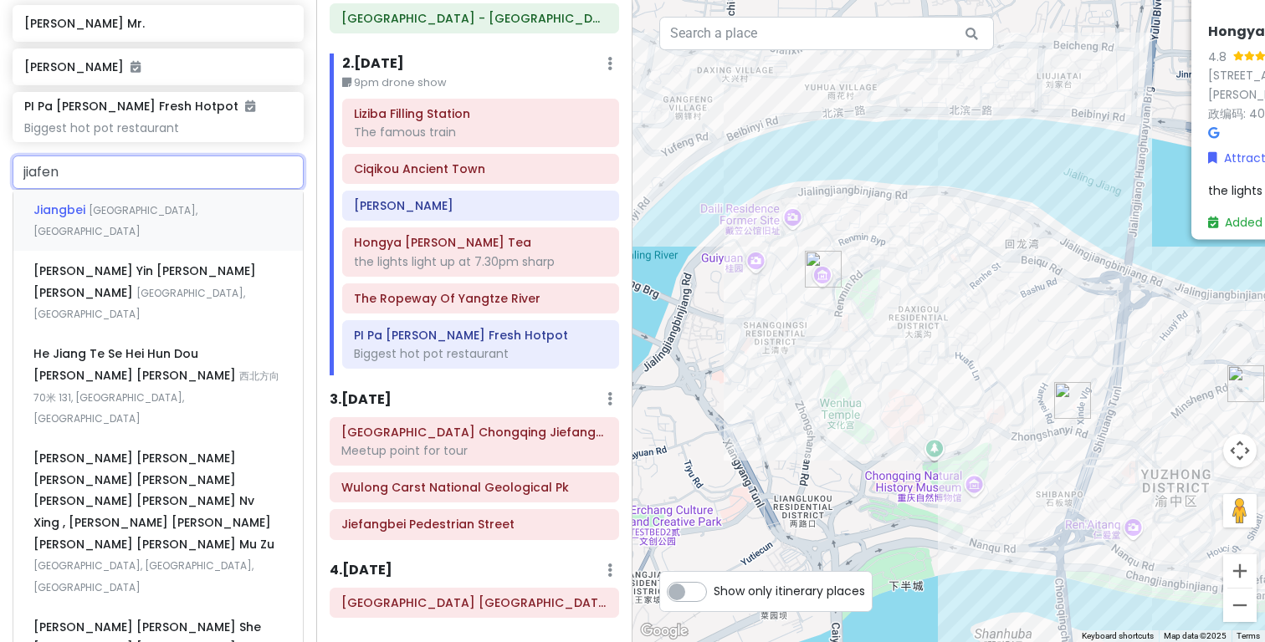
type input "jiafeng"
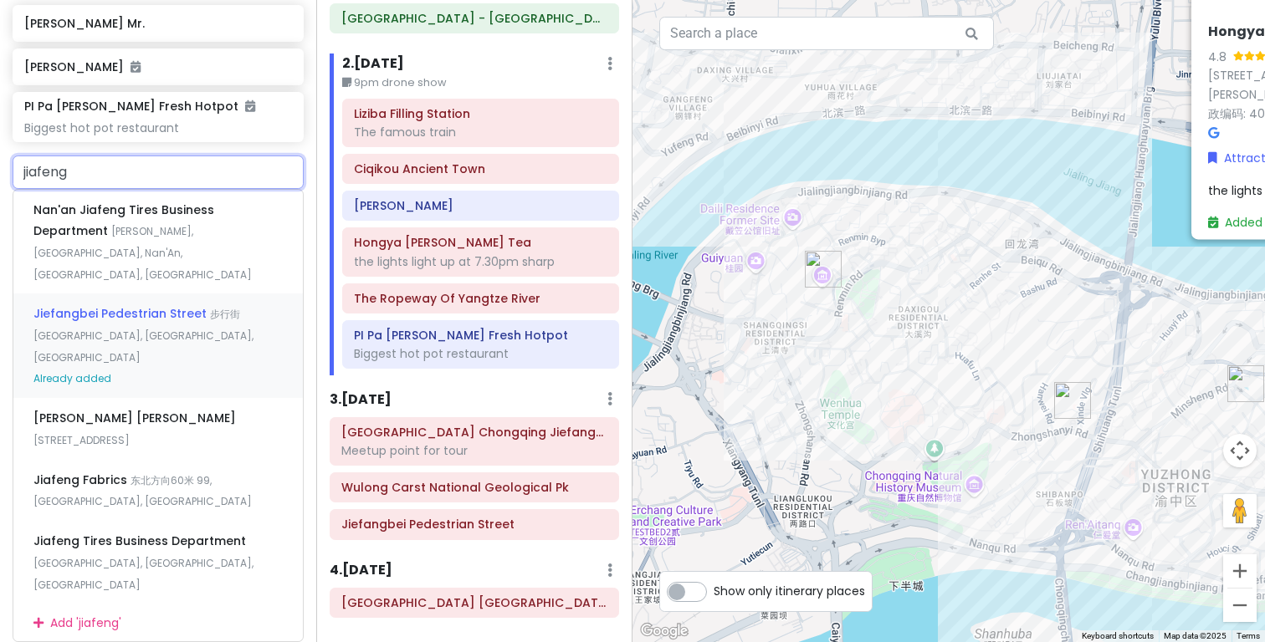
click at [177, 307] on span "步行街 [GEOGRAPHIC_DATA], [GEOGRAPHIC_DATA], [GEOGRAPHIC_DATA]" at bounding box center [143, 335] width 220 height 57
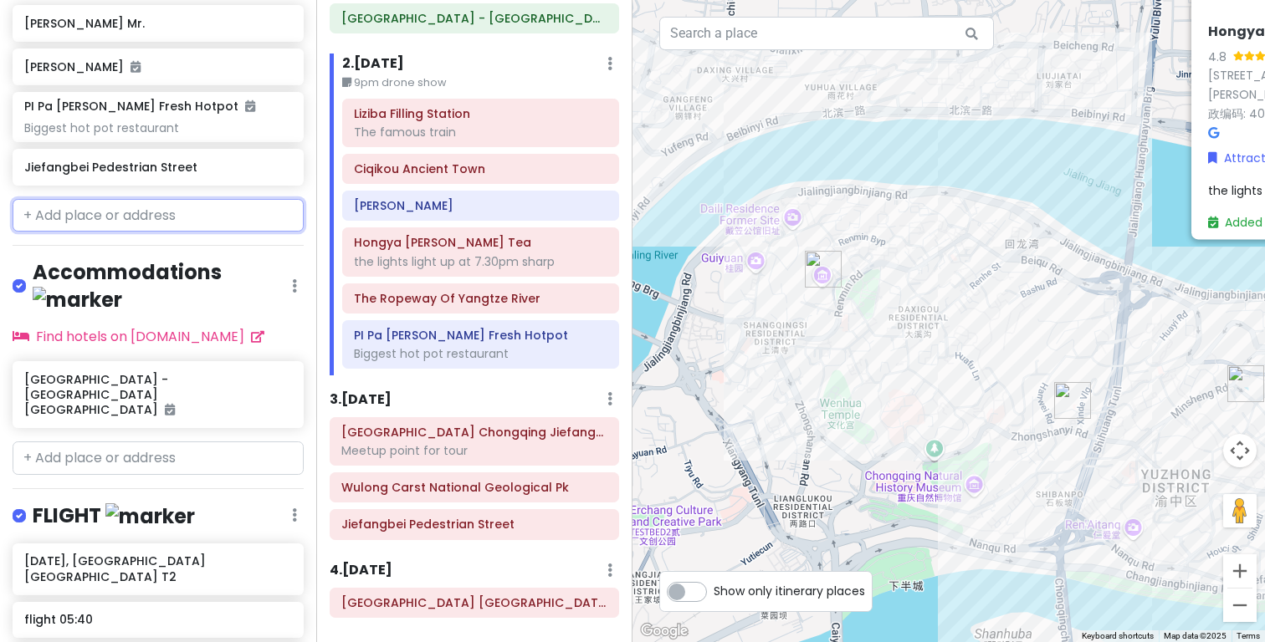
scroll to position [1005, 0]
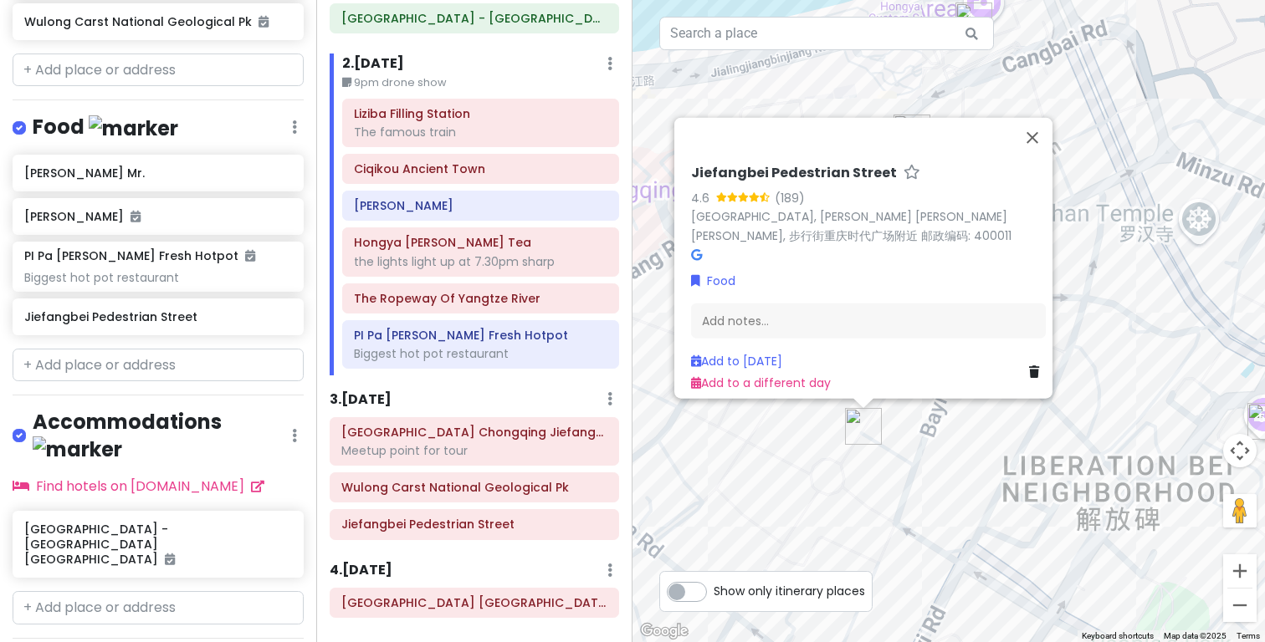
drag, startPoint x: 992, startPoint y: 398, endPoint x: 953, endPoint y: 463, distance: 75.5
click at [953, 463] on div "Jiefangbei Pedestrian Street 4.6 (189) [GEOGRAPHIC_DATA], [PERSON_NAME] [PERSON…" at bounding box center [948, 321] width 632 height 642
click at [1044, 137] on button "Close" at bounding box center [1032, 138] width 40 height 40
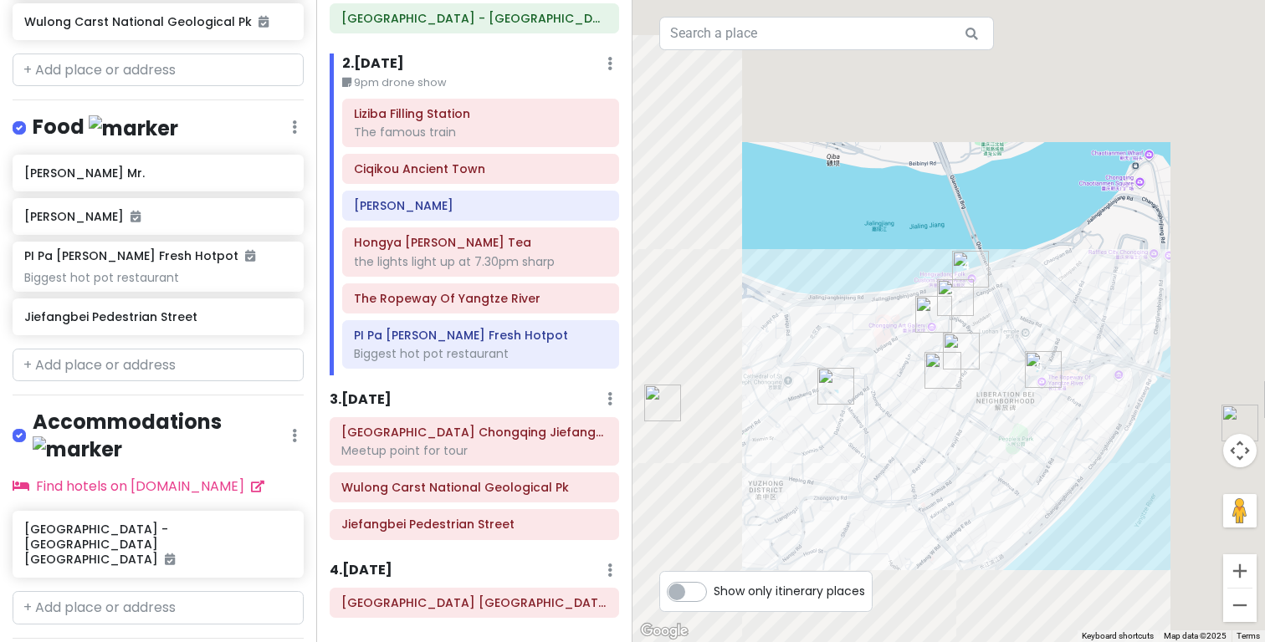
drag, startPoint x: 974, startPoint y: 305, endPoint x: 978, endPoint y: 340, distance: 35.3
click at [978, 340] on img "Crowne Plaza Chongqing Jiefangbei" at bounding box center [961, 351] width 37 height 37
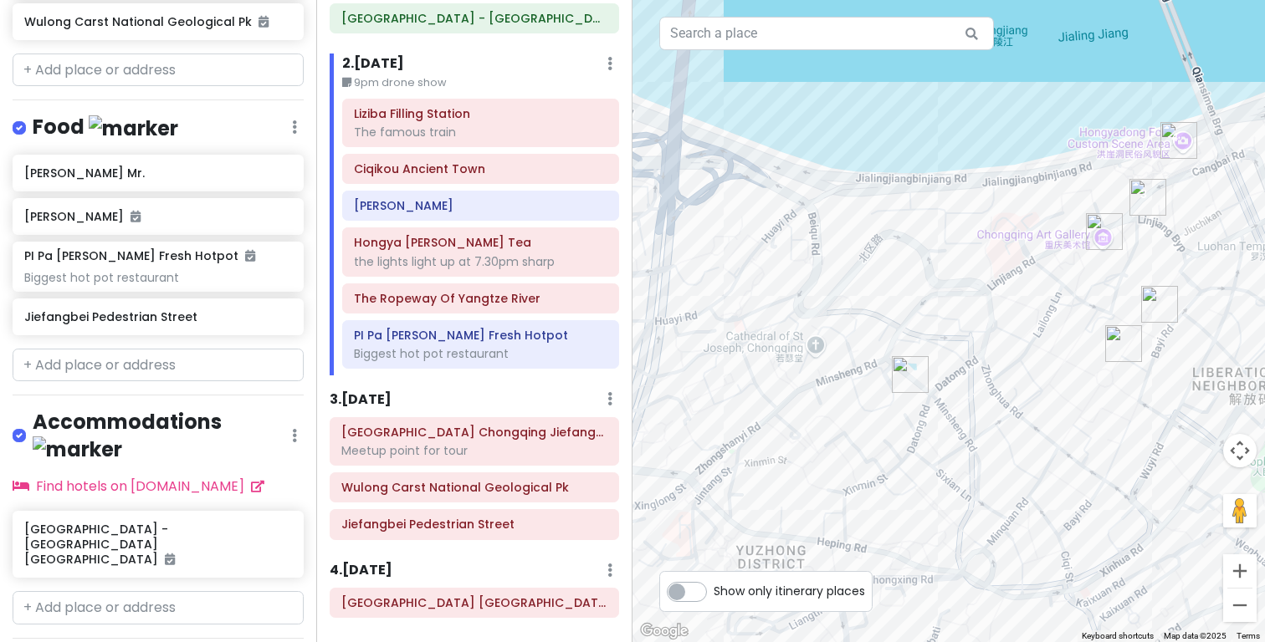
drag, startPoint x: 1015, startPoint y: 356, endPoint x: 837, endPoint y: 349, distance: 177.5
click at [837, 349] on div at bounding box center [948, 321] width 632 height 642
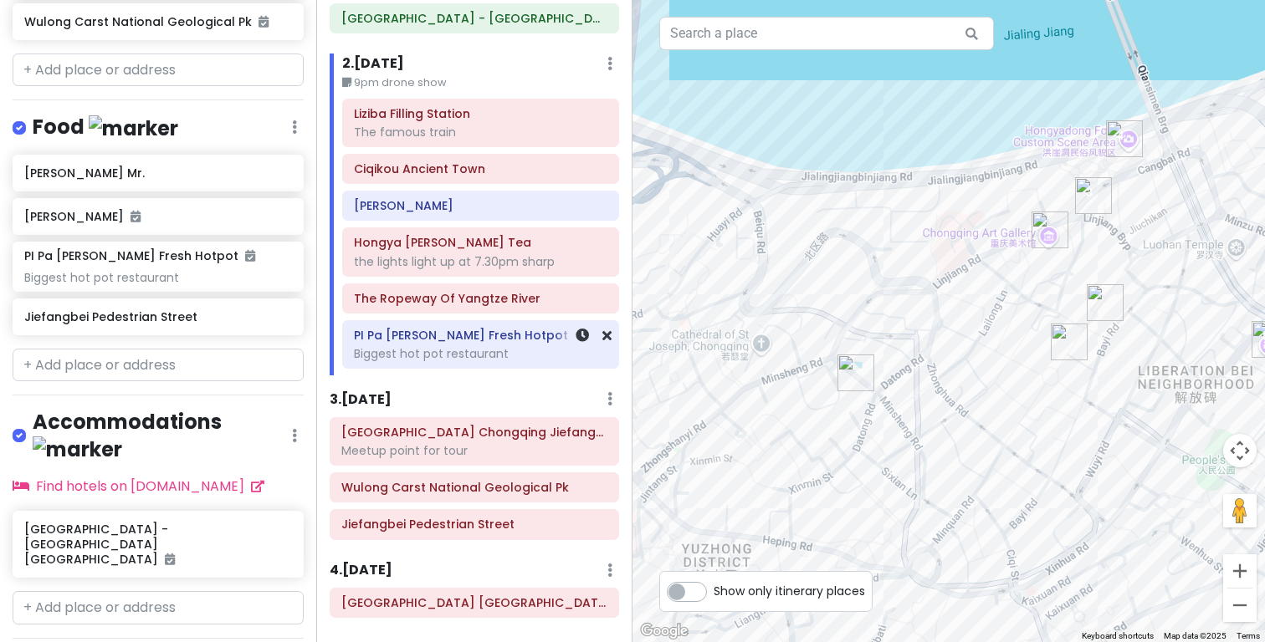
scroll to position [0, 0]
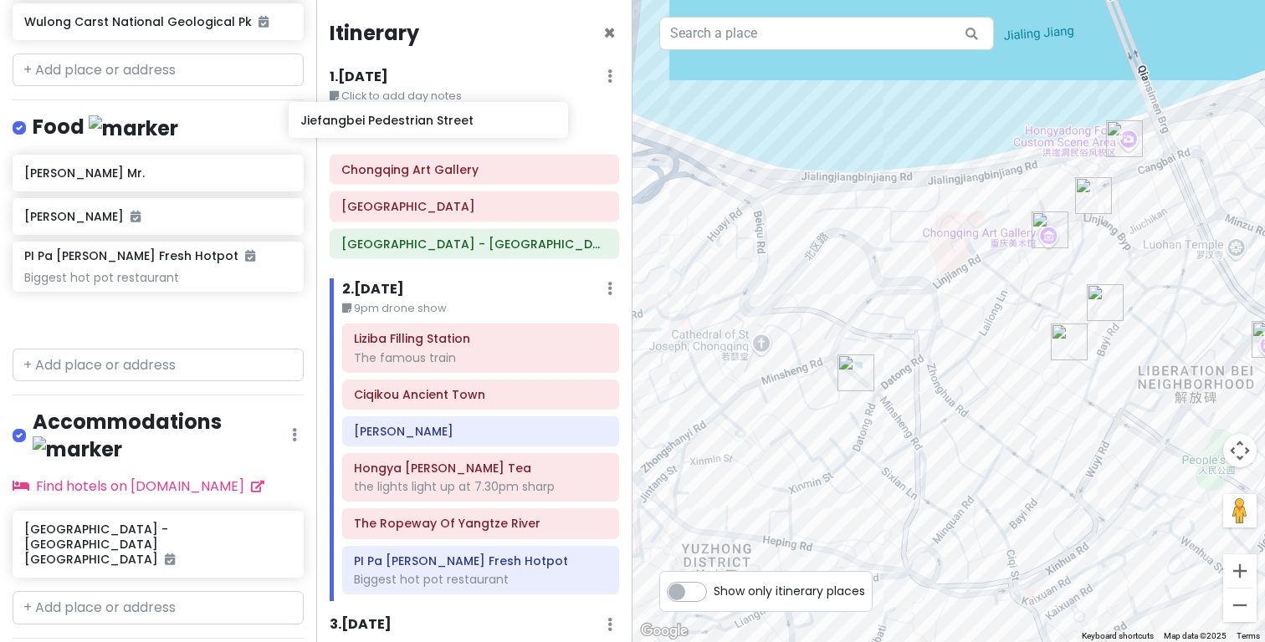
drag, startPoint x: 148, startPoint y: 286, endPoint x: 428, endPoint y: 121, distance: 325.1
click at [424, 119] on div "cingcong Trip 1 Private Change Dates Make a Copy Delete Trip Go Pro ⚡️ Give Fee…" at bounding box center [632, 321] width 1265 height 642
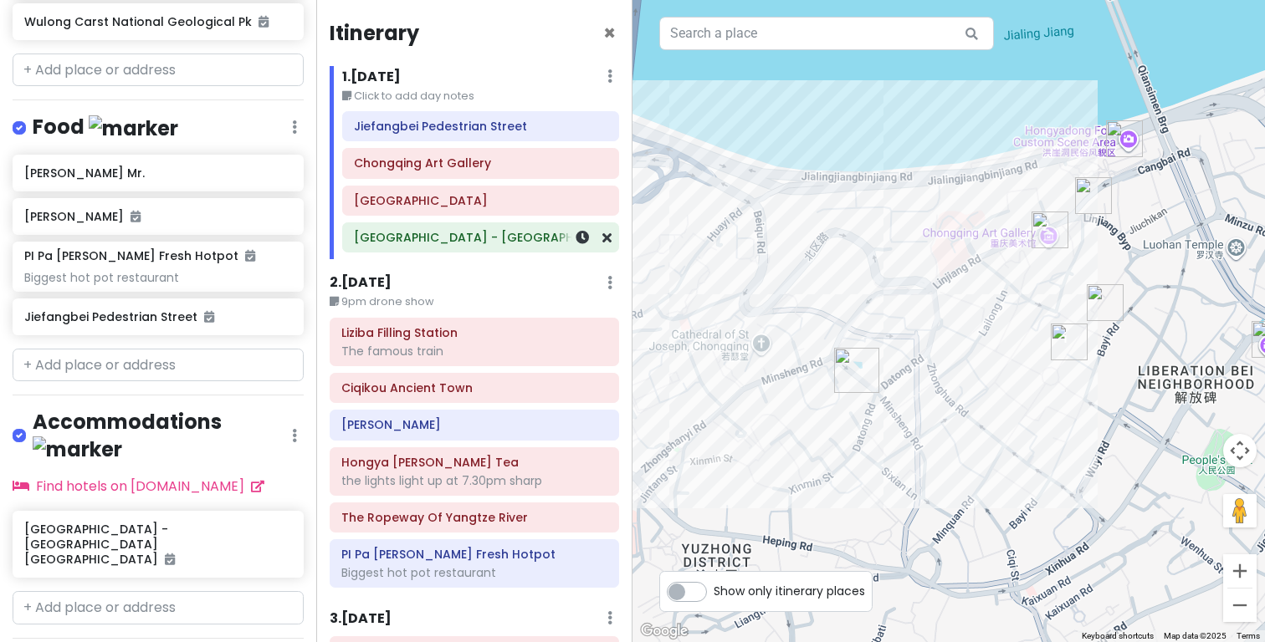
click at [437, 234] on h6 "[GEOGRAPHIC_DATA] - [GEOGRAPHIC_DATA] [GEOGRAPHIC_DATA]" at bounding box center [480, 237] width 253 height 15
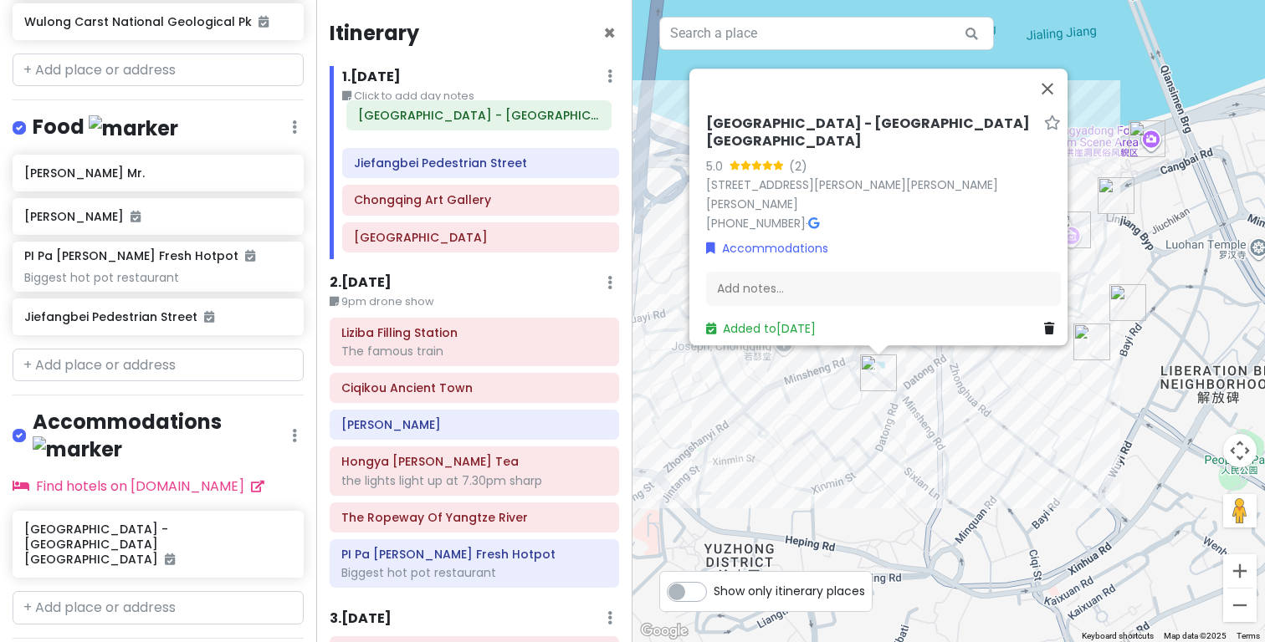
drag, startPoint x: 442, startPoint y: 241, endPoint x: 446, endPoint y: 120, distance: 120.5
click at [446, 120] on div "Jiefangbei Pedestrian Street [GEOGRAPHIC_DATA] [GEOGRAPHIC_DATA] [GEOGRAPHIC_DA…" at bounding box center [481, 184] width 302 height 147
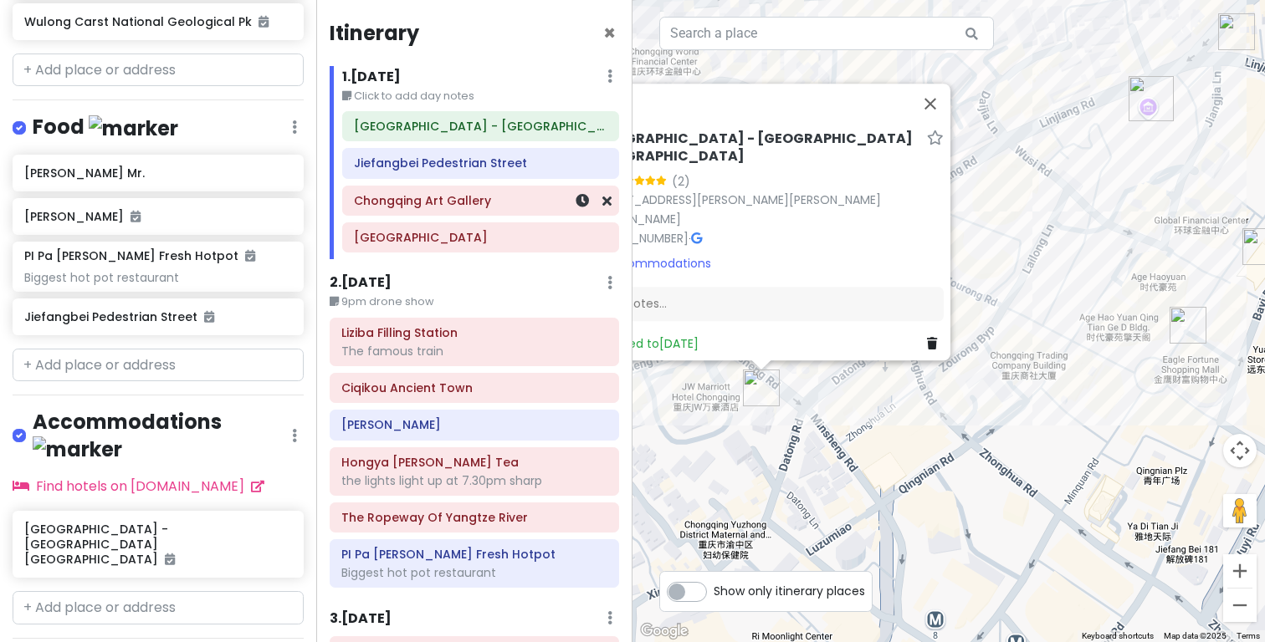
click at [478, 202] on h6 "Chongqing Art Gallery" at bounding box center [480, 200] width 253 height 15
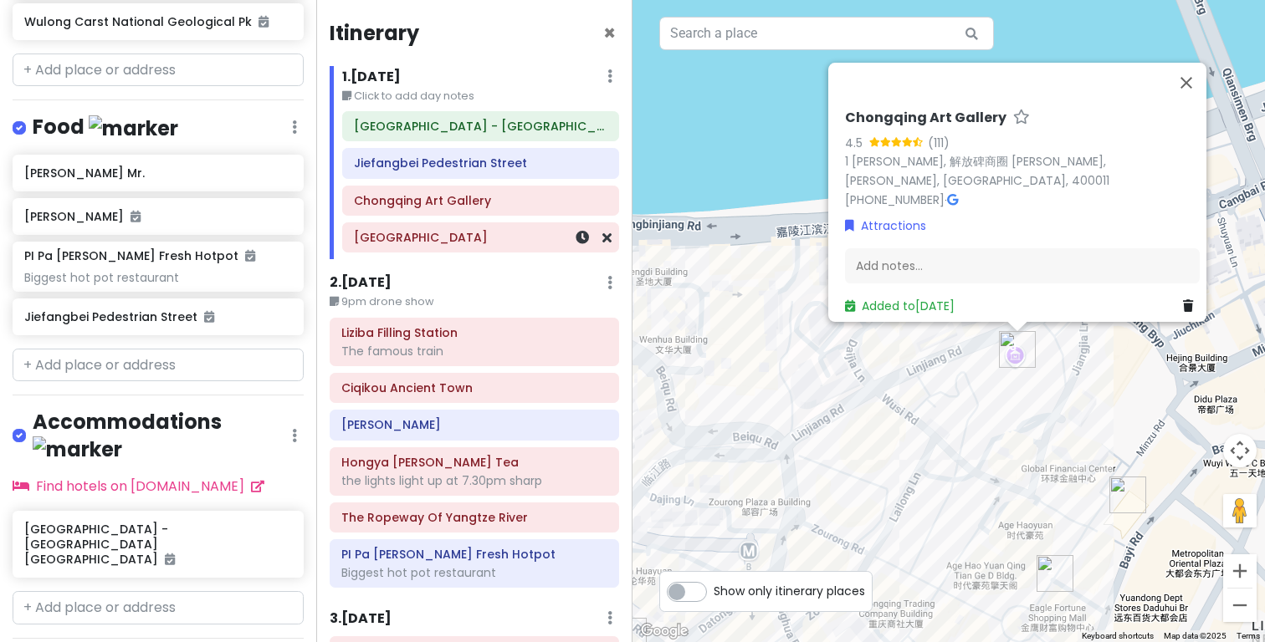
click at [463, 243] on h6 "[GEOGRAPHIC_DATA]" at bounding box center [480, 237] width 253 height 15
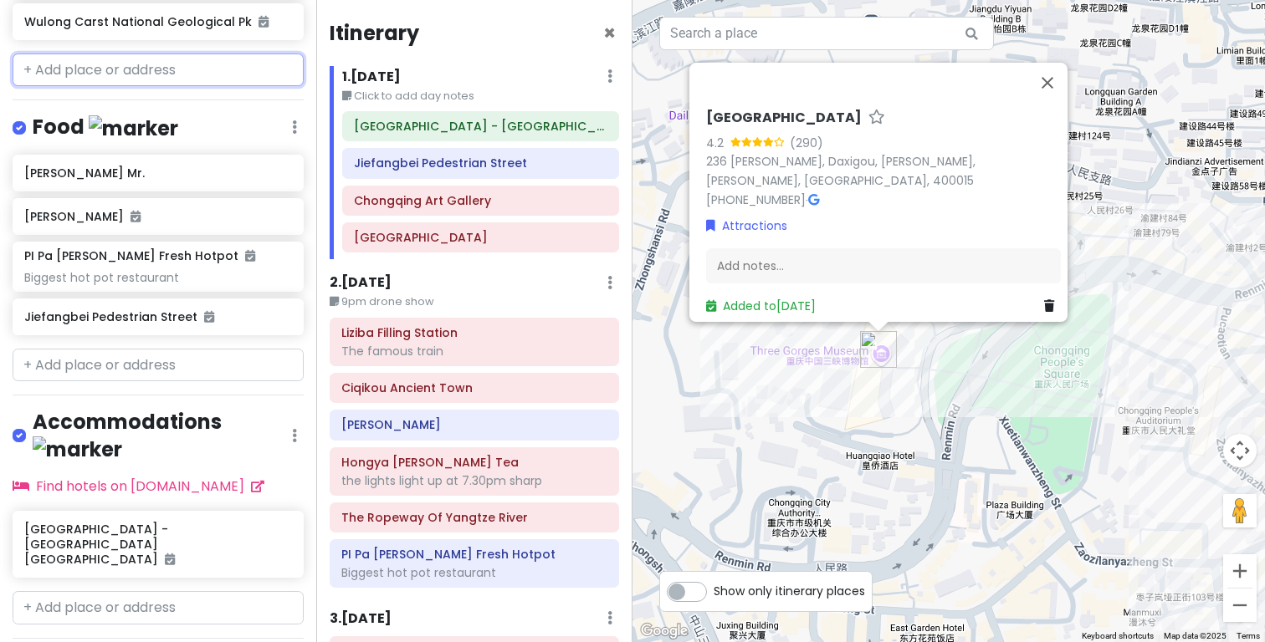
click at [214, 54] on input "text" at bounding box center [158, 70] width 291 height 33
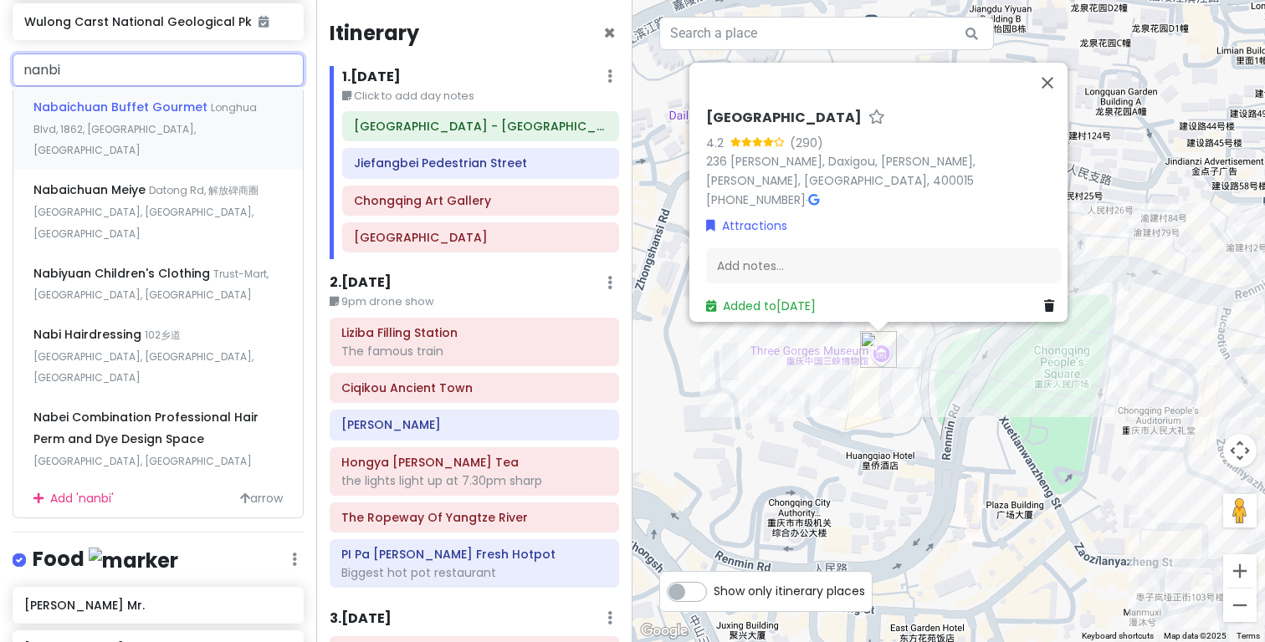
type input "nanbin"
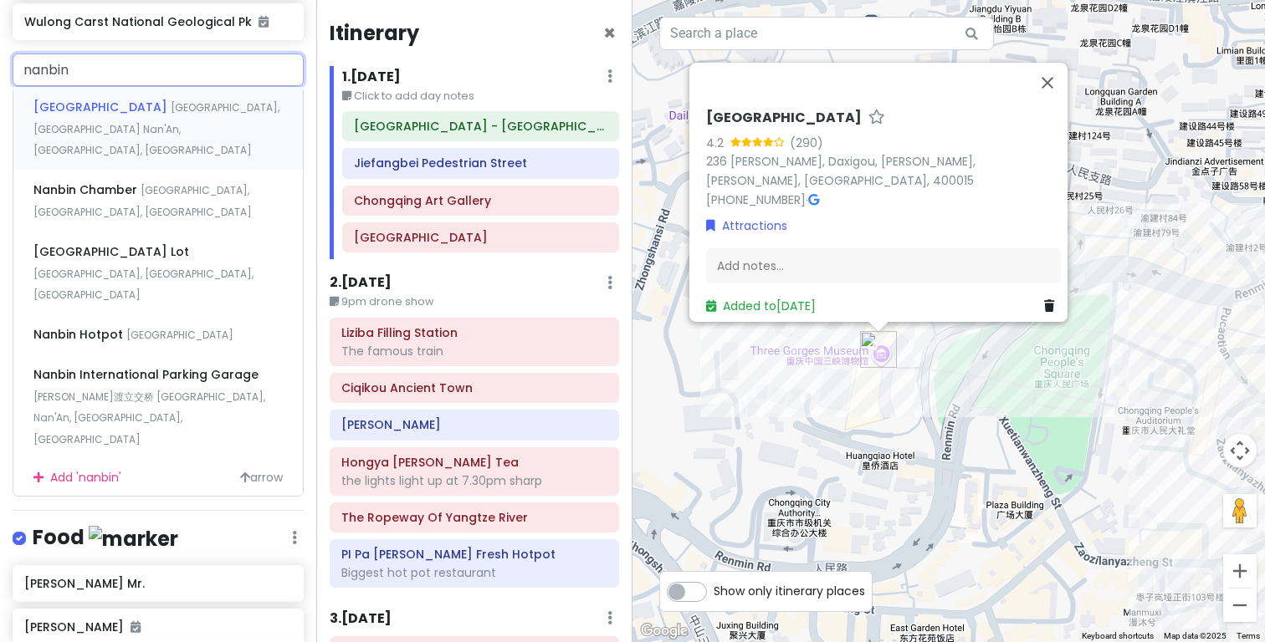
click at [172, 107] on span "[GEOGRAPHIC_DATA], [GEOGRAPHIC_DATA] Nan'An, [GEOGRAPHIC_DATA], [GEOGRAPHIC_DAT…" at bounding box center [156, 128] width 246 height 57
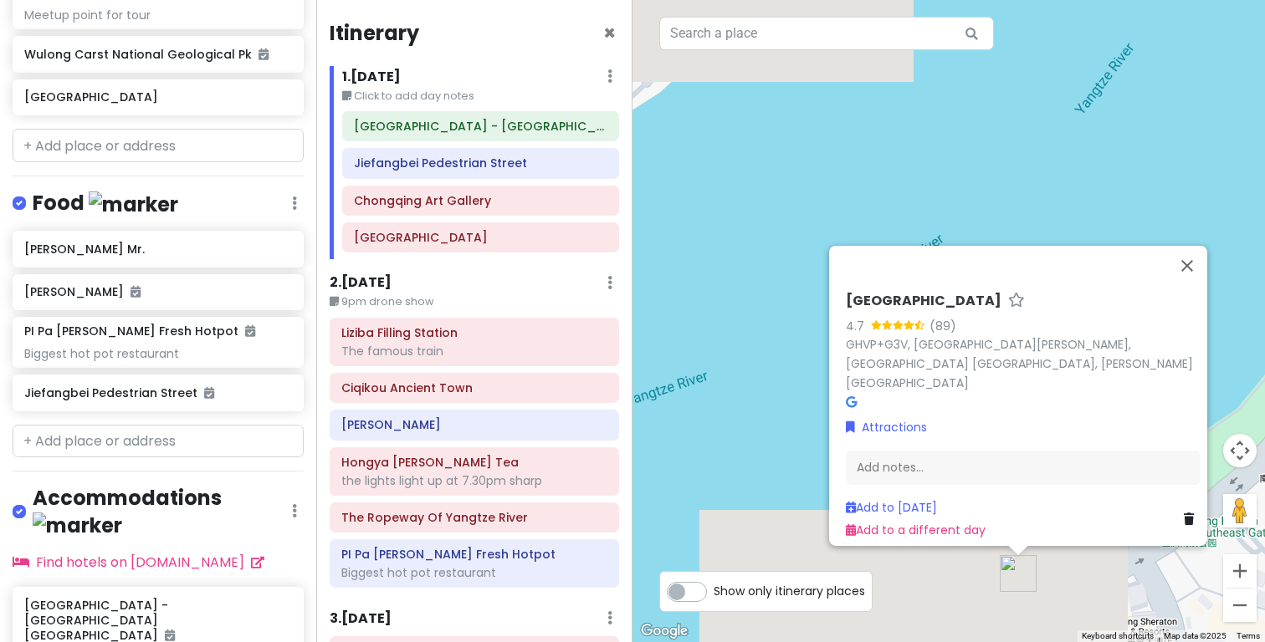
scroll to position [969, 0]
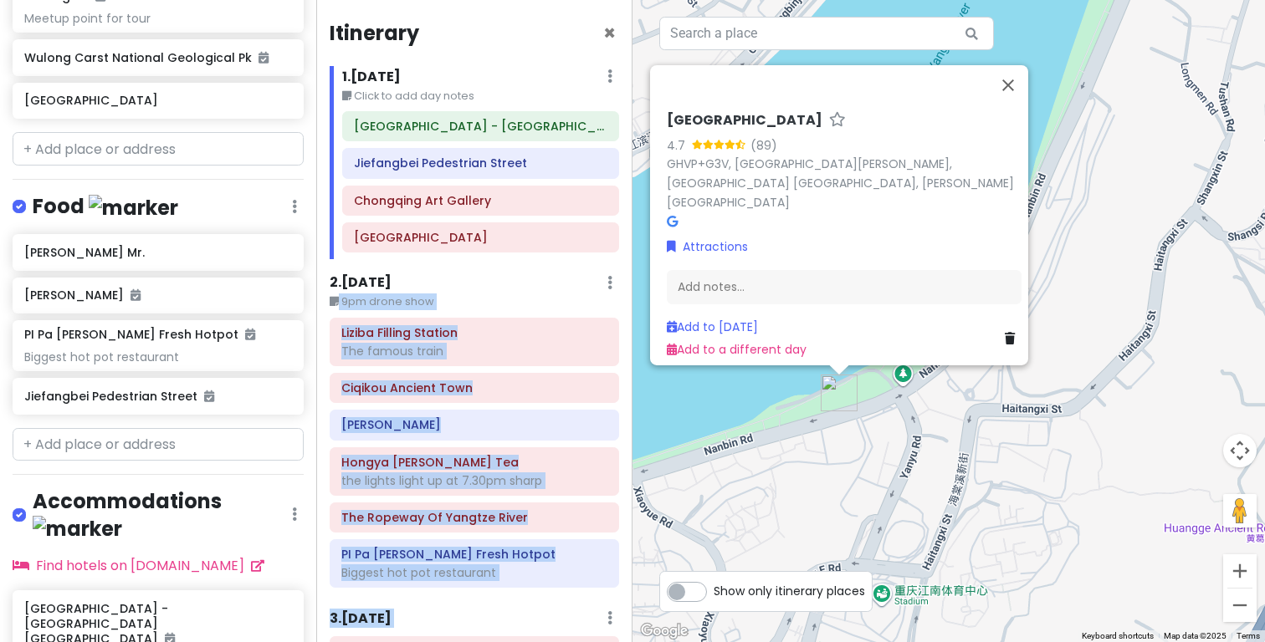
drag, startPoint x: 826, startPoint y: 115, endPoint x: 571, endPoint y: 258, distance: 292.2
click at [571, 258] on div "cingcong Trip 1 Private Change Dates Make a Copy Delete Trip Go Pro ⚡️ Give Fee…" at bounding box center [632, 321] width 1265 height 642
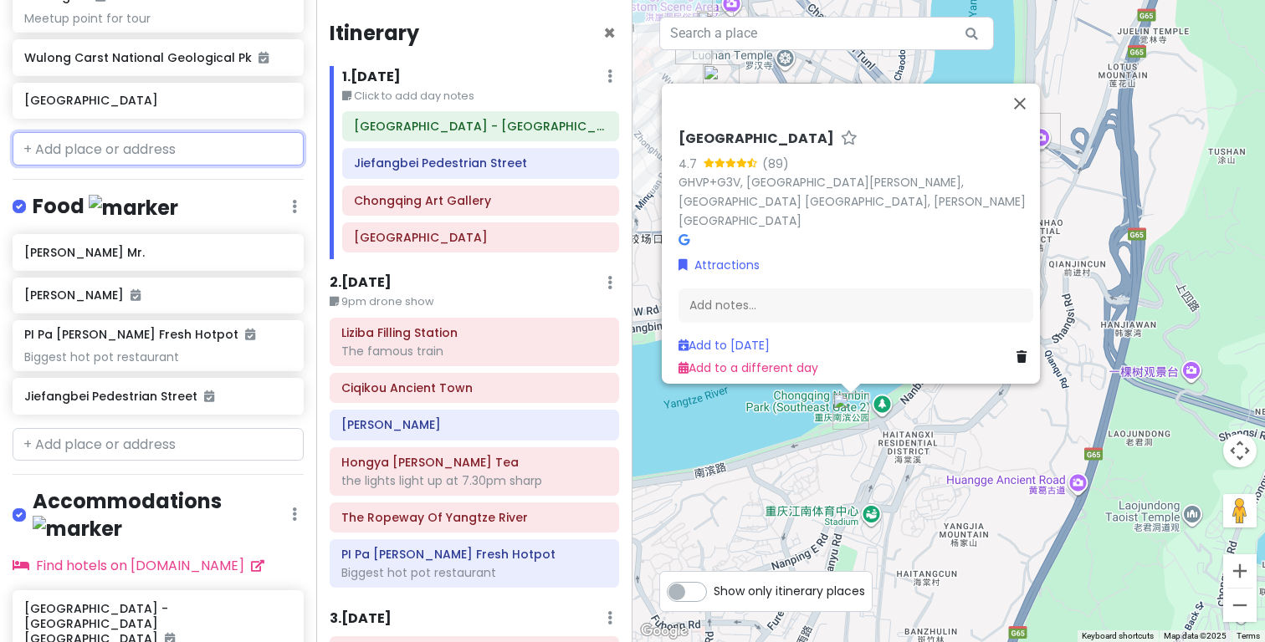
click at [172, 132] on input "text" at bounding box center [158, 148] width 291 height 33
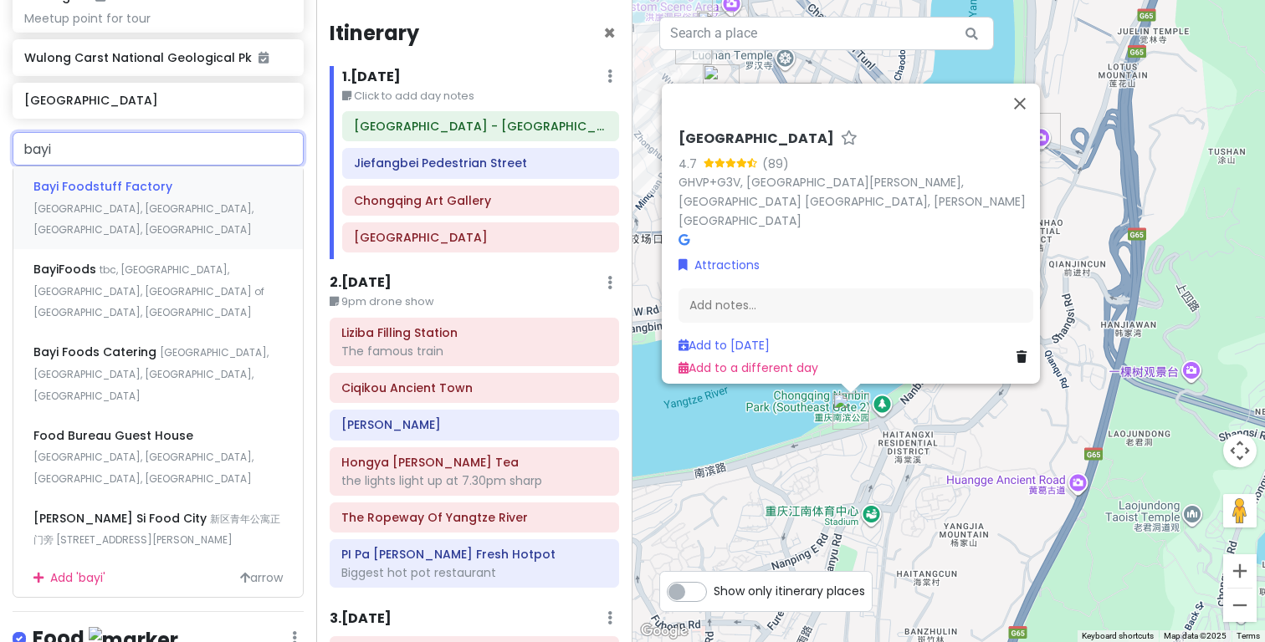
type input "bayi"
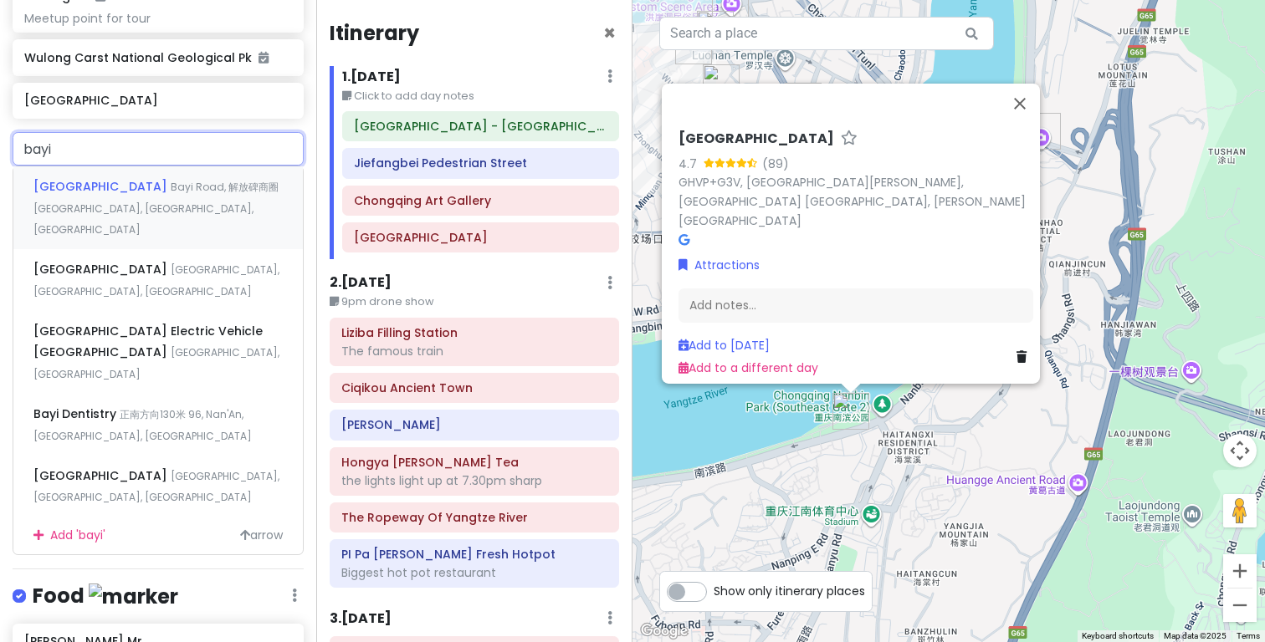
click at [161, 180] on span "Bayi Road, 解放碑商圈 [GEOGRAPHIC_DATA], [GEOGRAPHIC_DATA], [GEOGRAPHIC_DATA]" at bounding box center [155, 208] width 245 height 57
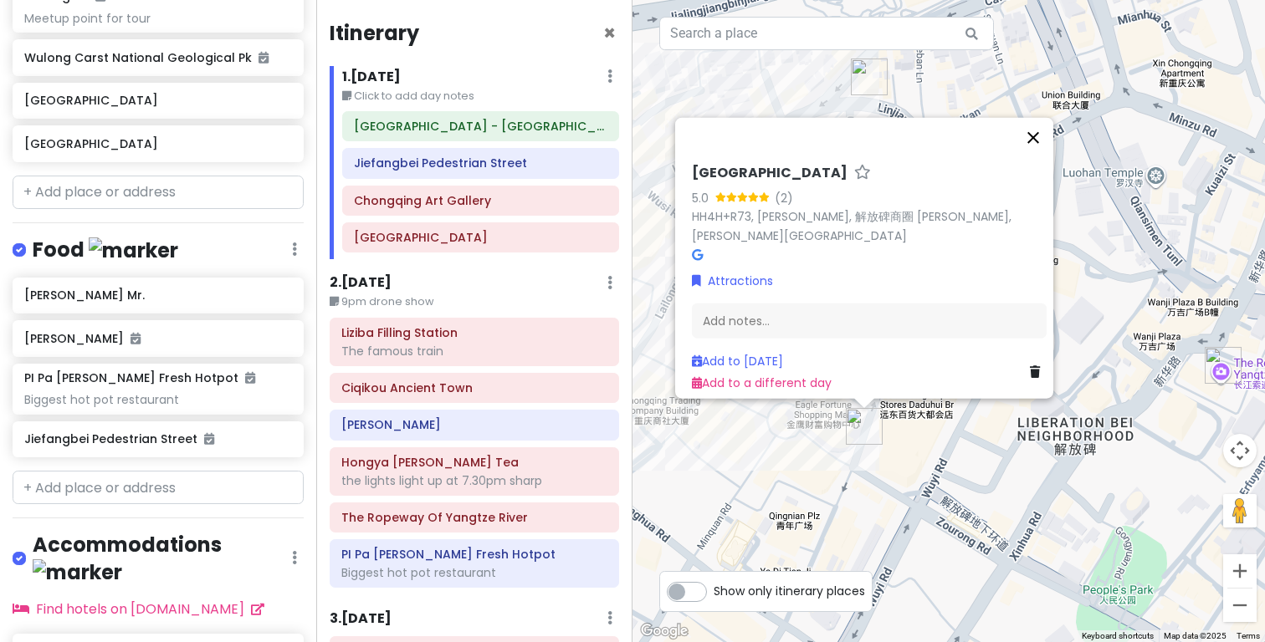
click at [1035, 142] on button "Close" at bounding box center [1033, 138] width 40 height 40
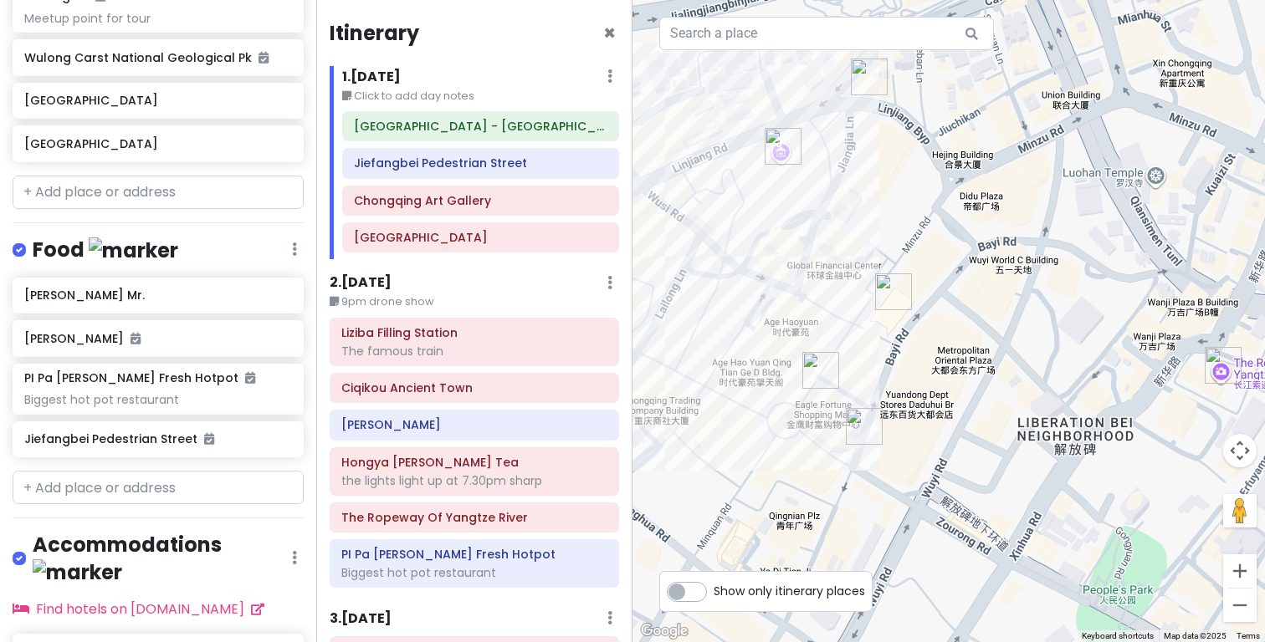
click at [861, 429] on img "Bayi Road" at bounding box center [864, 426] width 37 height 37
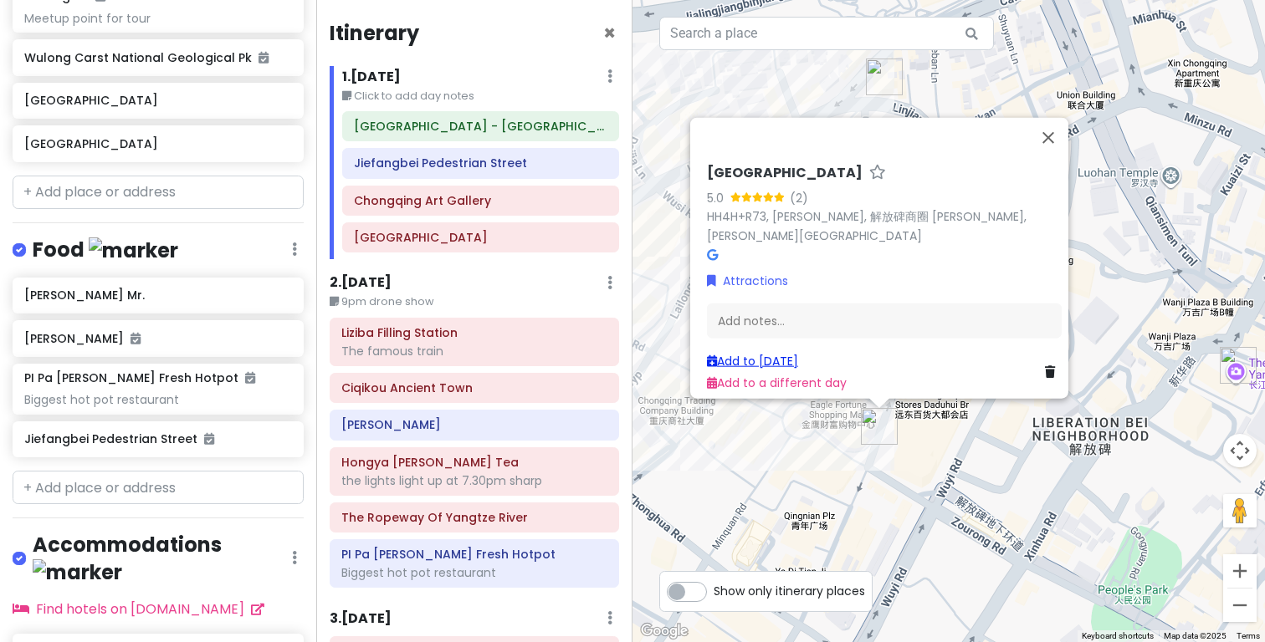
click at [795, 358] on link "Add to [DATE]" at bounding box center [752, 360] width 91 height 17
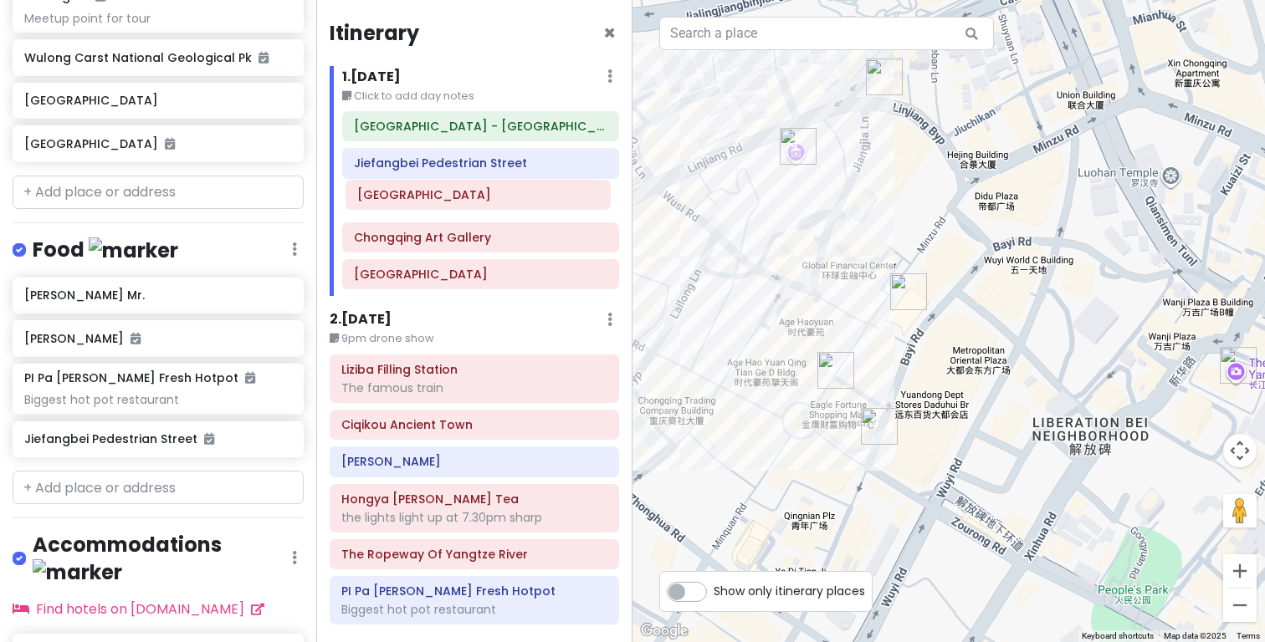
drag, startPoint x: 458, startPoint y: 276, endPoint x: 461, endPoint y: 198, distance: 77.9
click at [461, 198] on div "[GEOGRAPHIC_DATA] - [GEOGRAPHIC_DATA] [GEOGRAPHIC_DATA] [GEOGRAPHIC_DATA] [GEOG…" at bounding box center [481, 203] width 302 height 185
click at [485, 286] on div "[GEOGRAPHIC_DATA]" at bounding box center [480, 274] width 275 height 28
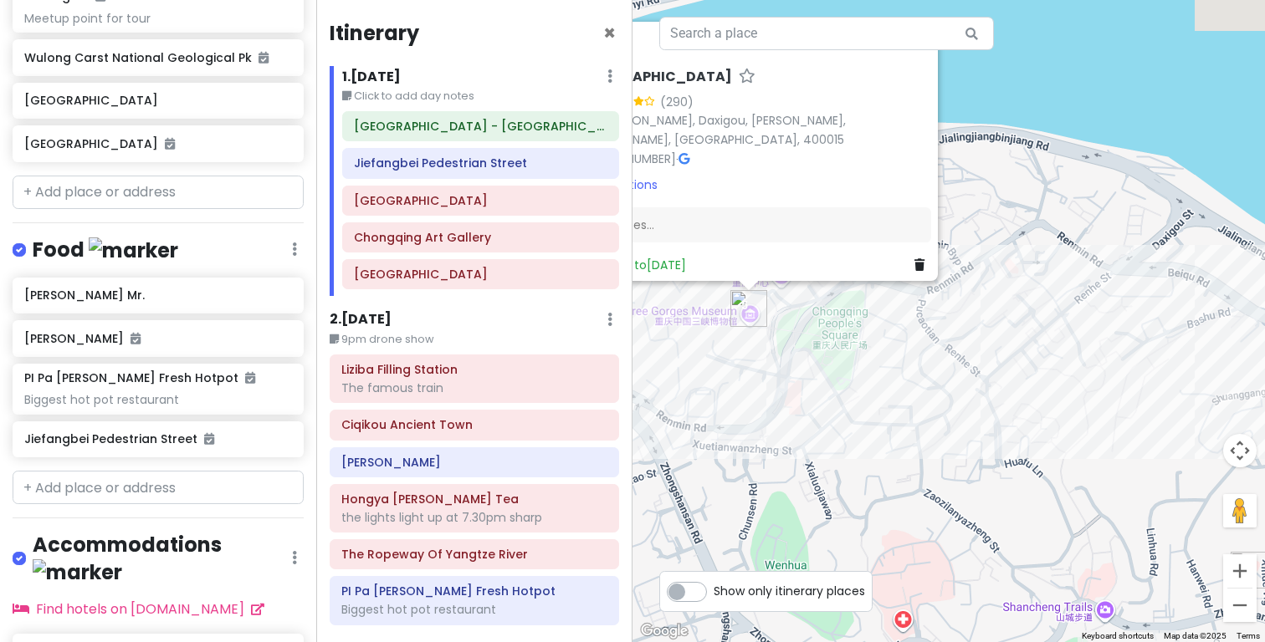
drag, startPoint x: 823, startPoint y: 430, endPoint x: 696, endPoint y: 366, distance: 142.1
click at [696, 366] on div "[GEOGRAPHIC_DATA] 4.2 (290) 236 [PERSON_NAME], [PERSON_NAME], [PERSON_NAME], [P…" at bounding box center [948, 321] width 632 height 642
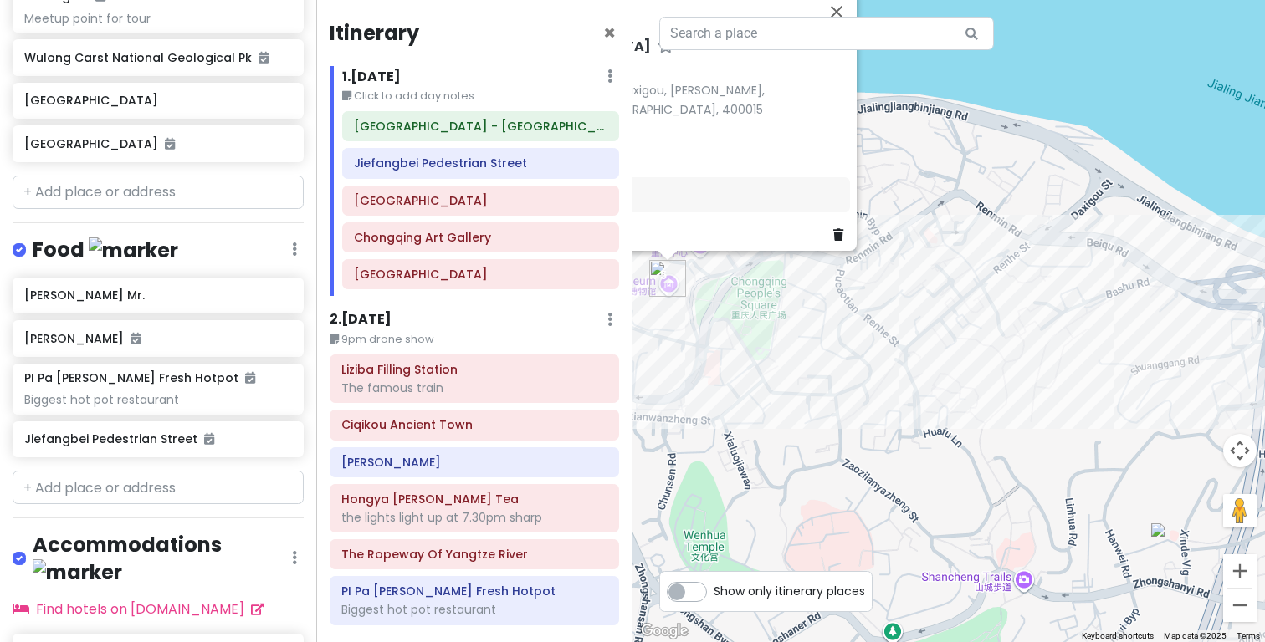
drag, startPoint x: 1074, startPoint y: 423, endPoint x: 814, endPoint y: 351, distance: 269.9
click at [807, 351] on div "[GEOGRAPHIC_DATA] 4.2 (290) 236 [PERSON_NAME], [PERSON_NAME], [PERSON_NAME], [P…" at bounding box center [948, 321] width 632 height 642
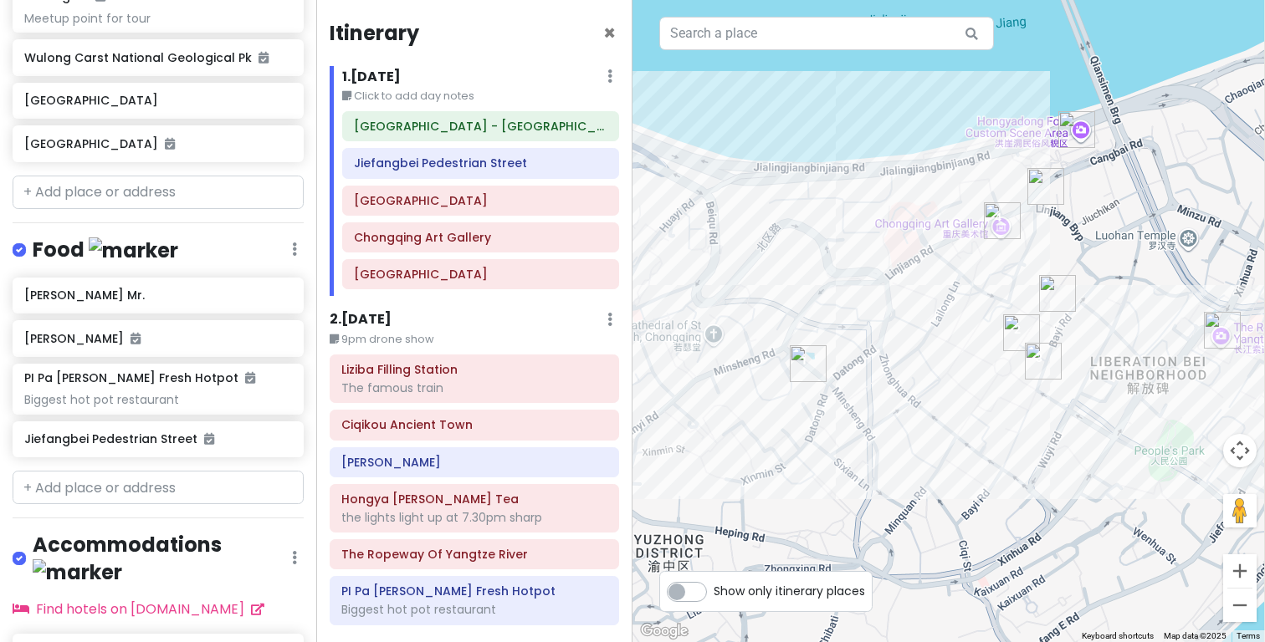
drag, startPoint x: 1001, startPoint y: 384, endPoint x: 764, endPoint y: 341, distance: 240.5
click at [744, 338] on div "[GEOGRAPHIC_DATA] 4.2 (290) 236 [PERSON_NAME], [PERSON_NAME], [PERSON_NAME], [P…" at bounding box center [948, 321] width 632 height 642
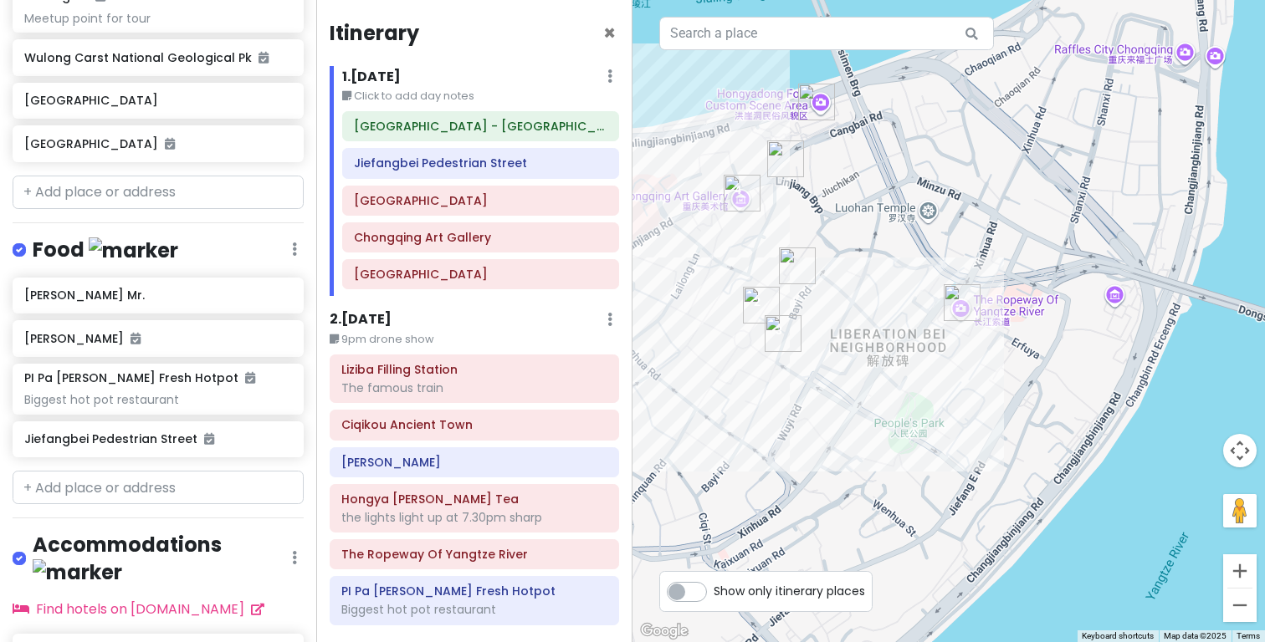
drag, startPoint x: 906, startPoint y: 343, endPoint x: 976, endPoint y: 444, distance: 123.2
click at [976, 444] on div "[GEOGRAPHIC_DATA] 4.2 (290) 236 [PERSON_NAME], [PERSON_NAME], [PERSON_NAME], [P…" at bounding box center [948, 321] width 632 height 642
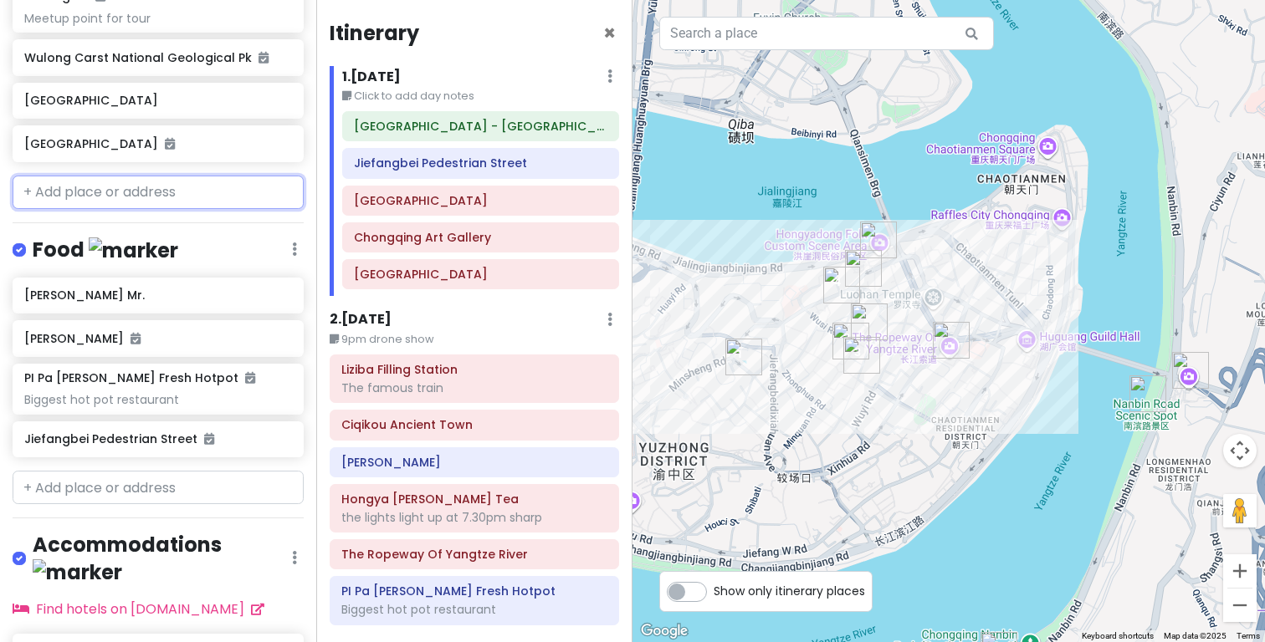
click at [110, 176] on input "text" at bounding box center [158, 192] width 291 height 33
click at [125, 471] on input "text" at bounding box center [158, 487] width 291 height 33
paste input "眼镜小面(朝千路店)"
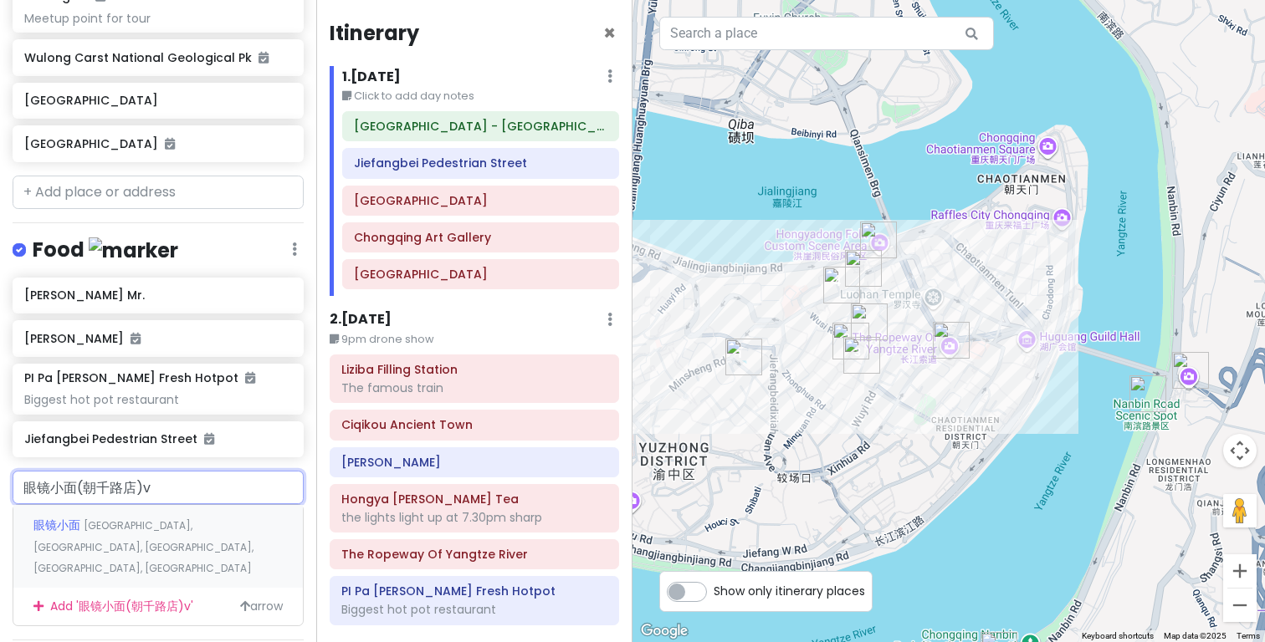
type input "眼镜小面(朝千路店)"
click at [142, 509] on div "眼镜小面 [GEOGRAPHIC_DATA], [GEOGRAPHIC_DATA], [GEOGRAPHIC_DATA], [GEOGRAPHIC_DATA]…" at bounding box center [157, 546] width 289 height 83
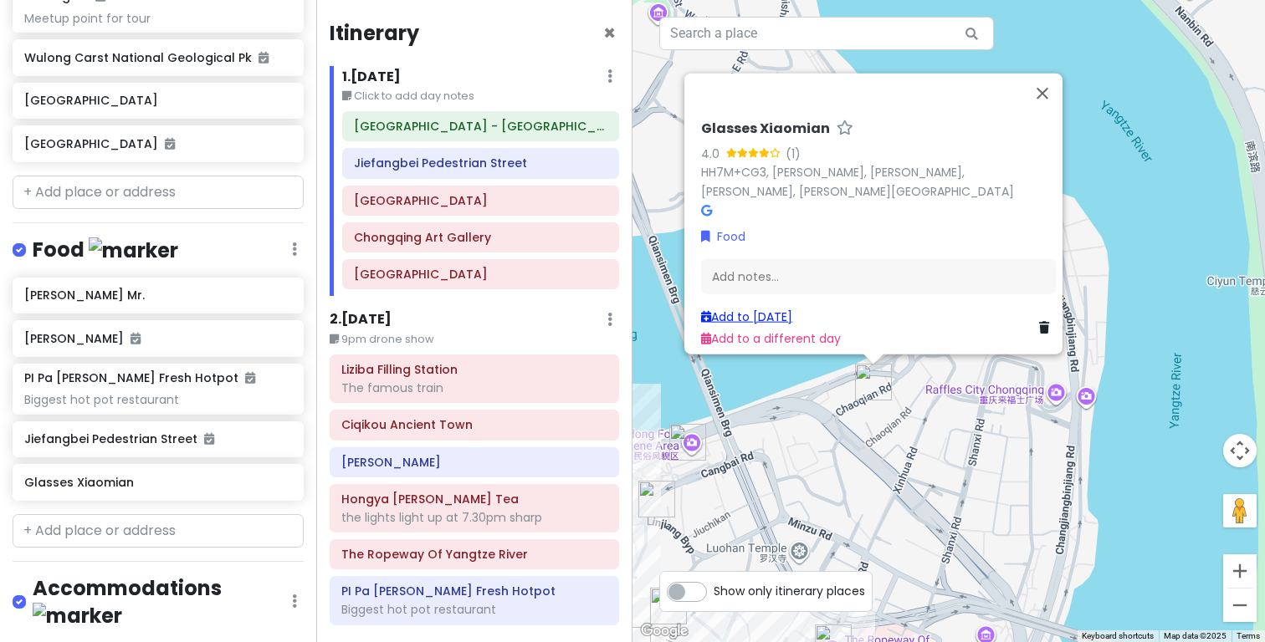
click at [735, 308] on link "Add to [DATE]" at bounding box center [746, 316] width 91 height 17
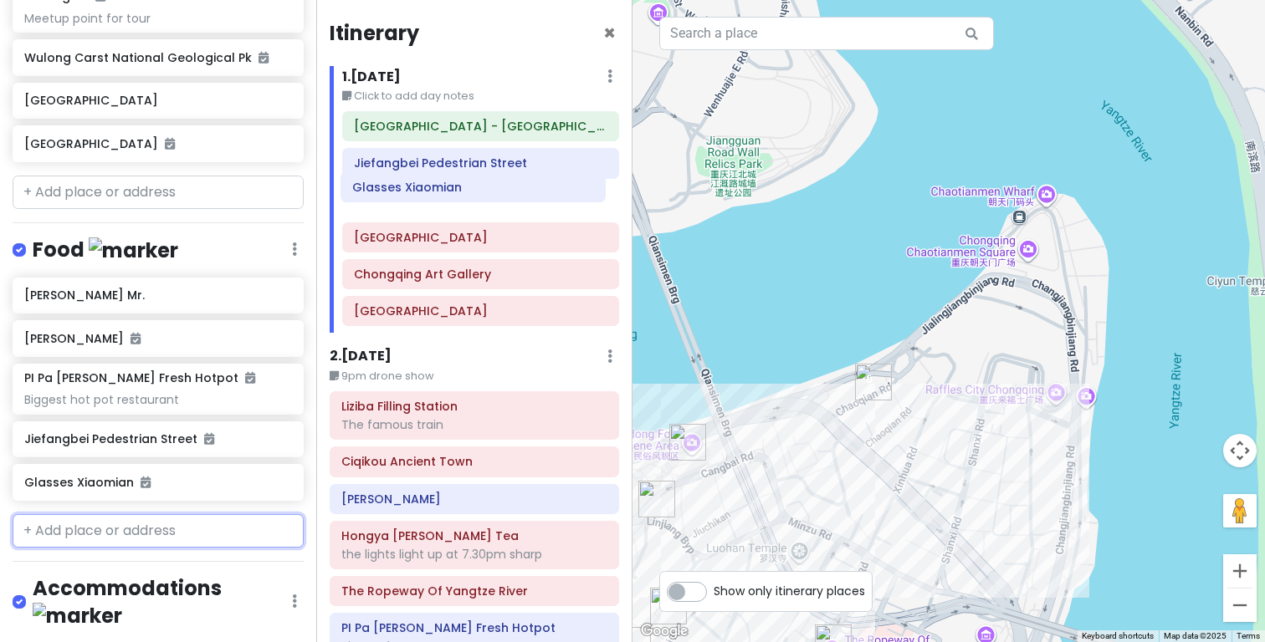
drag, startPoint x: 458, startPoint y: 316, endPoint x: 457, endPoint y: 198, distance: 117.9
click at [457, 198] on div "[GEOGRAPHIC_DATA] - [GEOGRAPHIC_DATA] Jiefangbei [GEOGRAPHIC_DATA] [GEOGRAPHIC_…" at bounding box center [481, 222] width 302 height 222
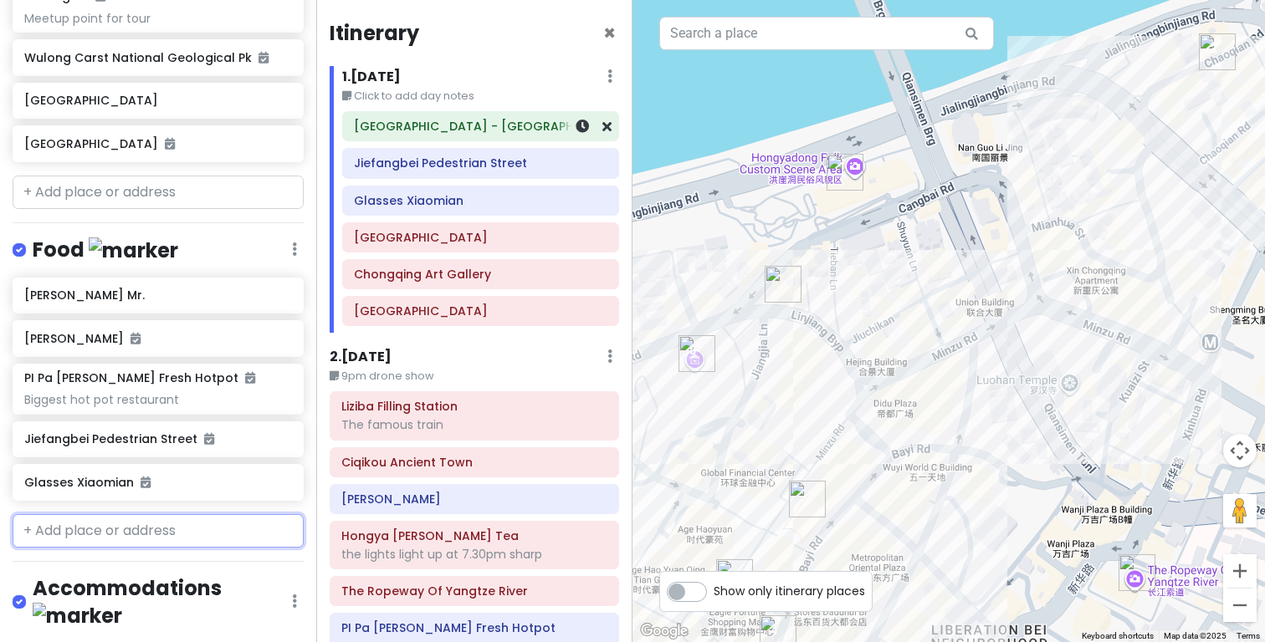
click at [384, 129] on h6 "[GEOGRAPHIC_DATA] - [GEOGRAPHIC_DATA] [GEOGRAPHIC_DATA]" at bounding box center [480, 126] width 253 height 15
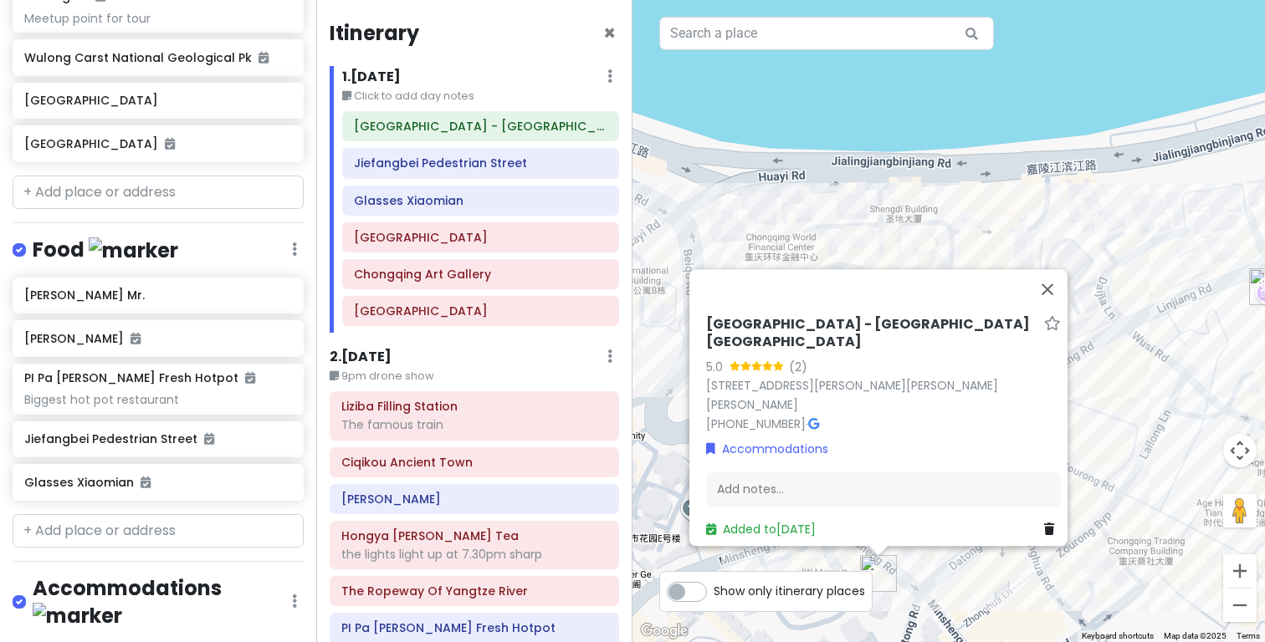
click at [984, 585] on div "[GEOGRAPHIC_DATA] - [GEOGRAPHIC_DATA] [GEOGRAPHIC_DATA] 5.0 (2) [STREET_ADDRESS…" at bounding box center [948, 321] width 632 height 642
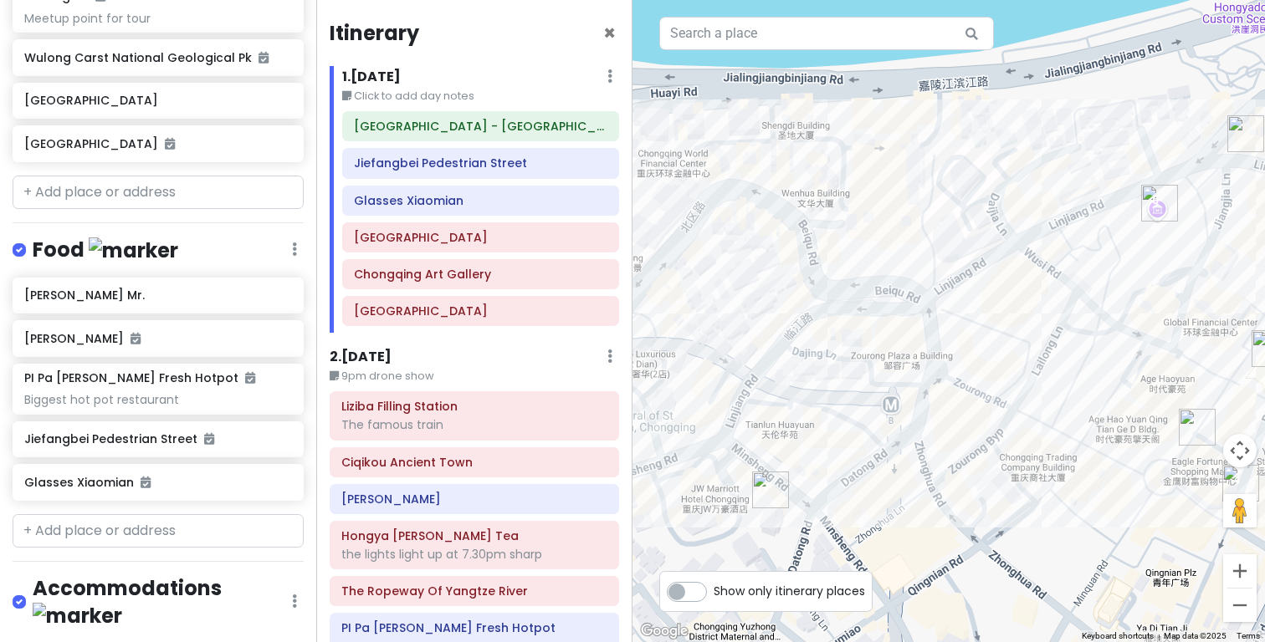
drag, startPoint x: 969, startPoint y: 575, endPoint x: 874, endPoint y: 499, distance: 121.5
click at [874, 499] on div at bounding box center [948, 321] width 632 height 642
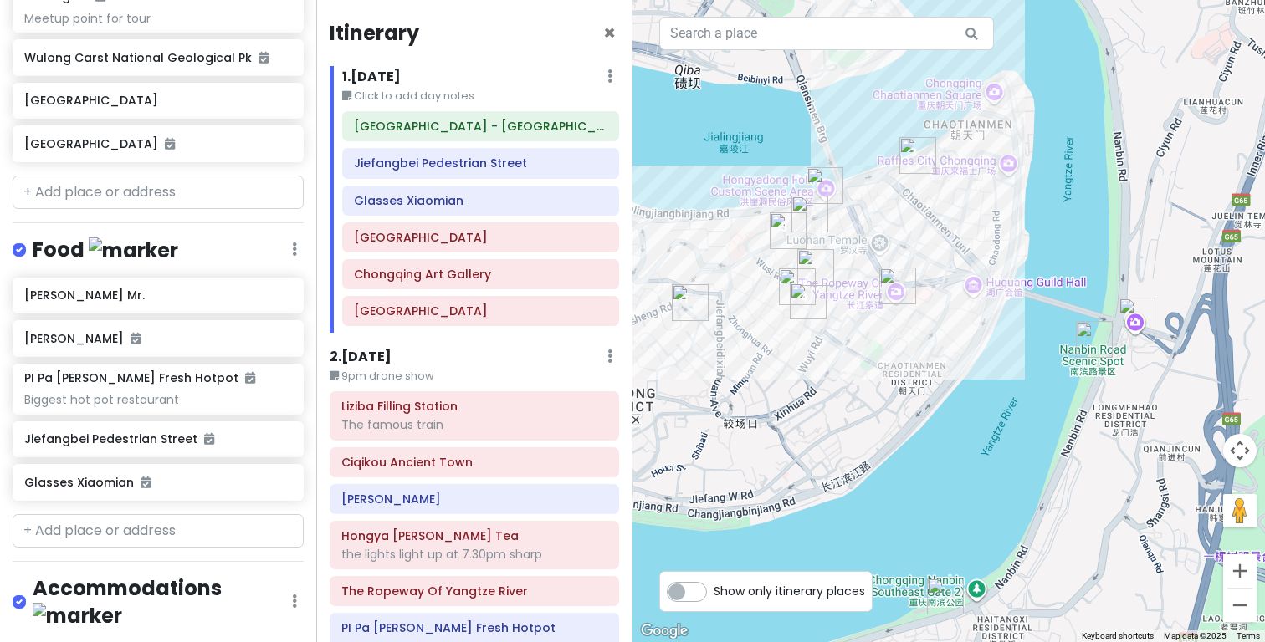
drag, startPoint x: 1067, startPoint y: 330, endPoint x: 942, endPoint y: 322, distance: 125.7
click at [942, 322] on div at bounding box center [948, 321] width 632 height 642
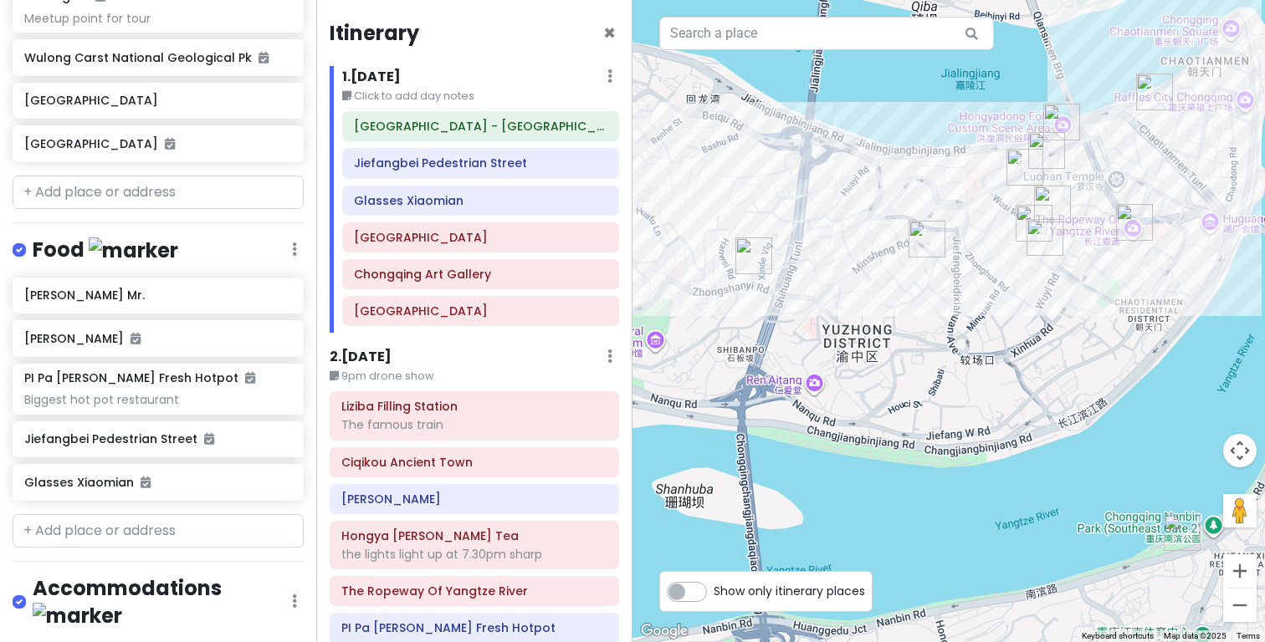
drag, startPoint x: 762, startPoint y: 258, endPoint x: 947, endPoint y: 229, distance: 187.0
click at [947, 229] on div at bounding box center [948, 321] width 632 height 642
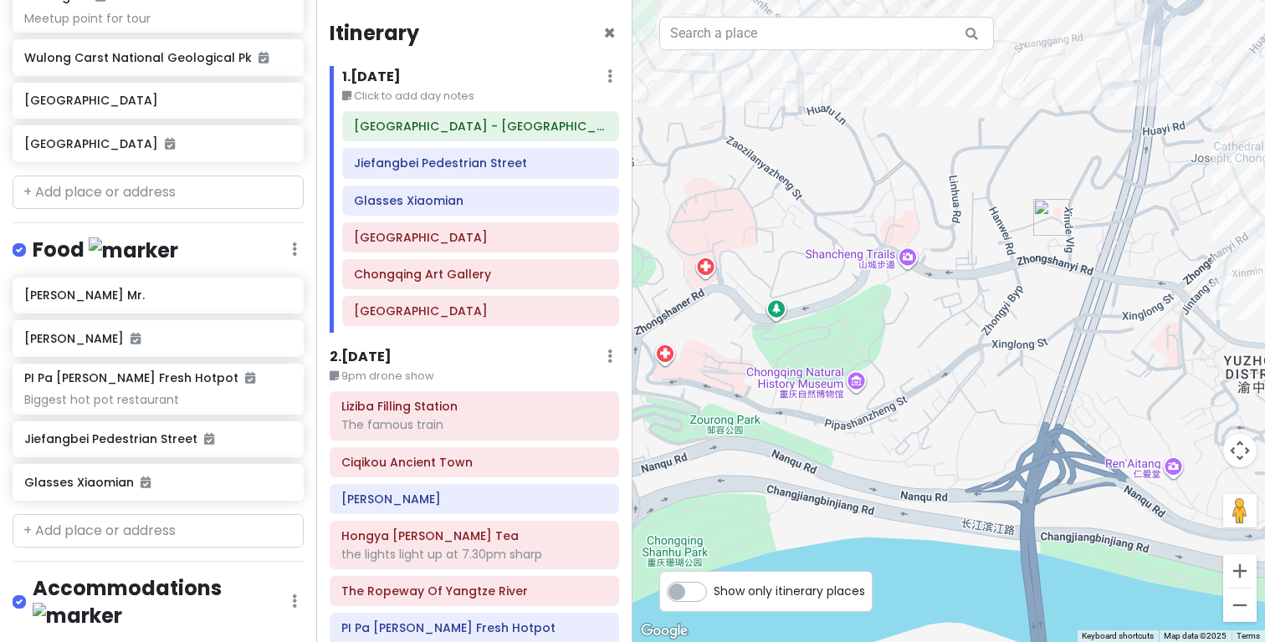
click at [853, 386] on div at bounding box center [948, 321] width 632 height 642
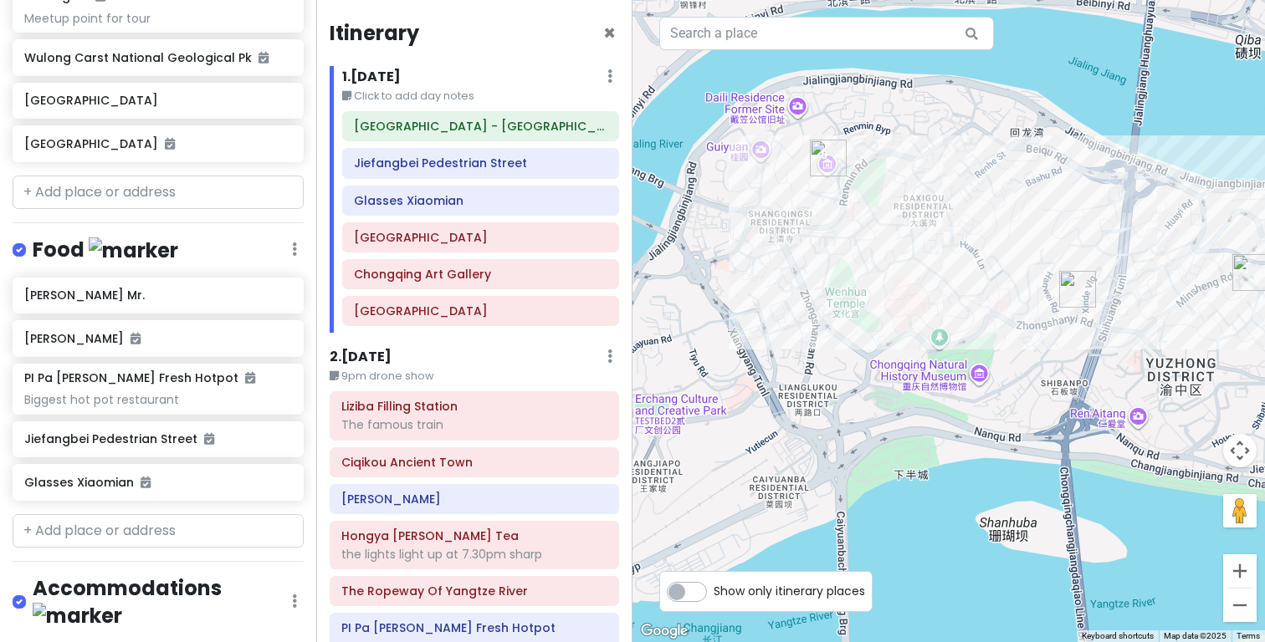
drag, startPoint x: 814, startPoint y: 213, endPoint x: 915, endPoint y: 258, distance: 110.5
click at [915, 258] on div at bounding box center [948, 321] width 632 height 642
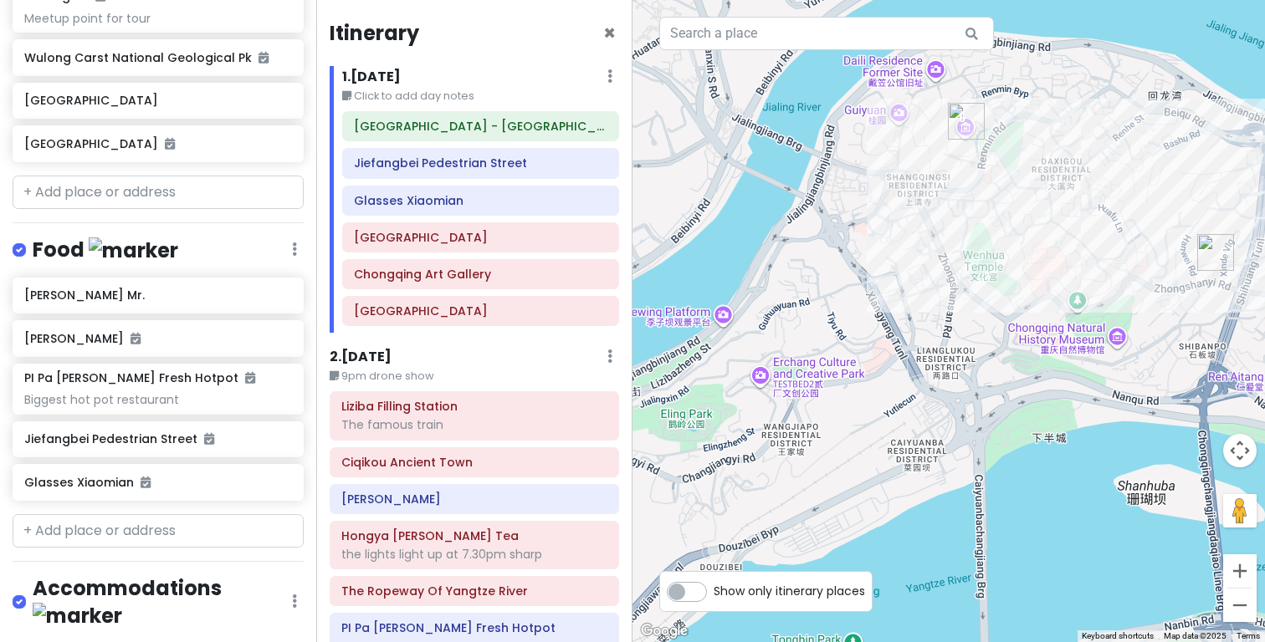
drag, startPoint x: 905, startPoint y: 304, endPoint x: 999, endPoint y: 276, distance: 97.7
click at [999, 276] on div at bounding box center [948, 321] width 632 height 642
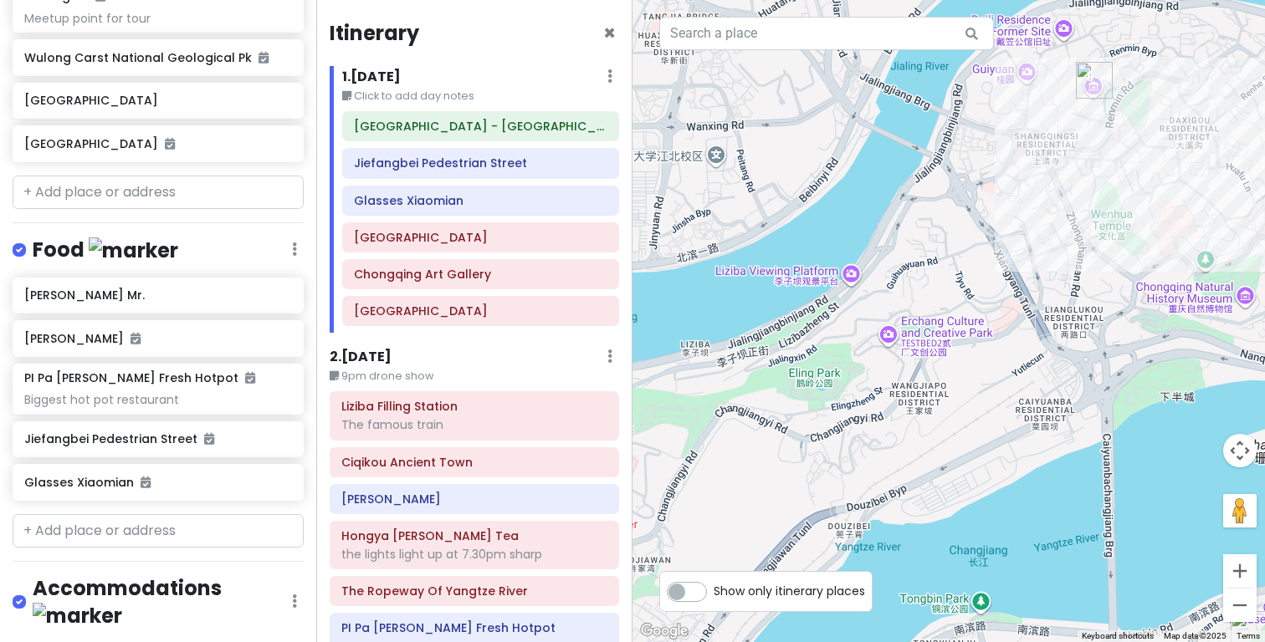
drag, startPoint x: 898, startPoint y: 290, endPoint x: 978, endPoint y: 271, distance: 81.8
click at [978, 271] on div at bounding box center [948, 321] width 632 height 642
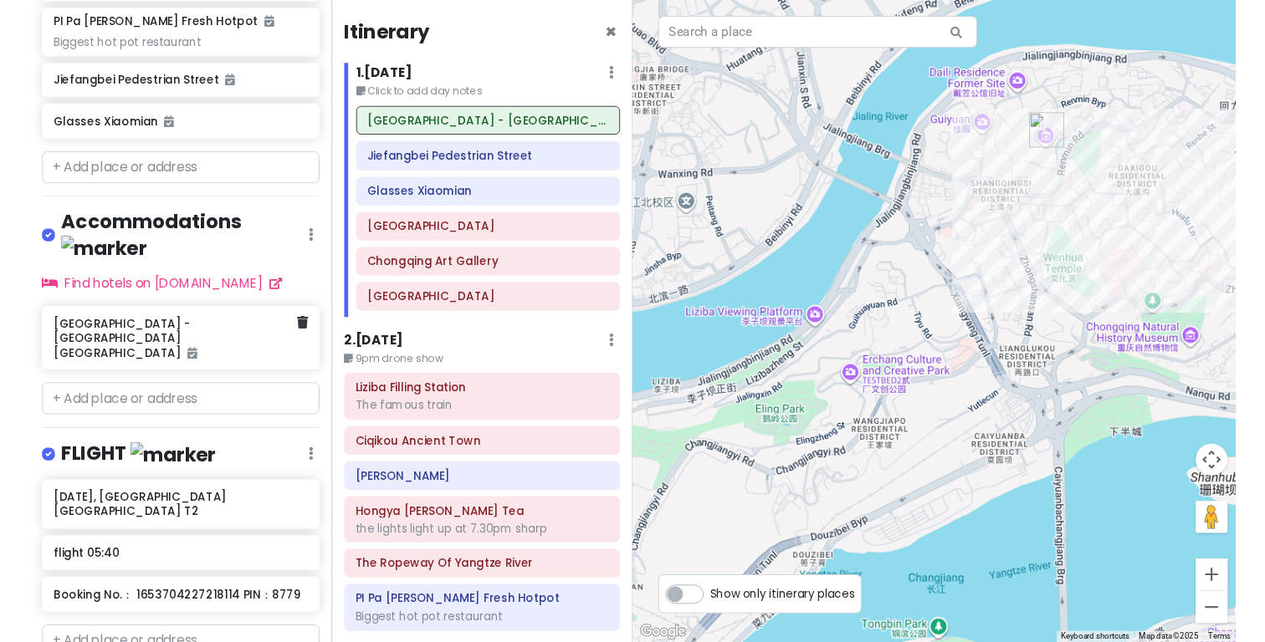
scroll to position [1290, 0]
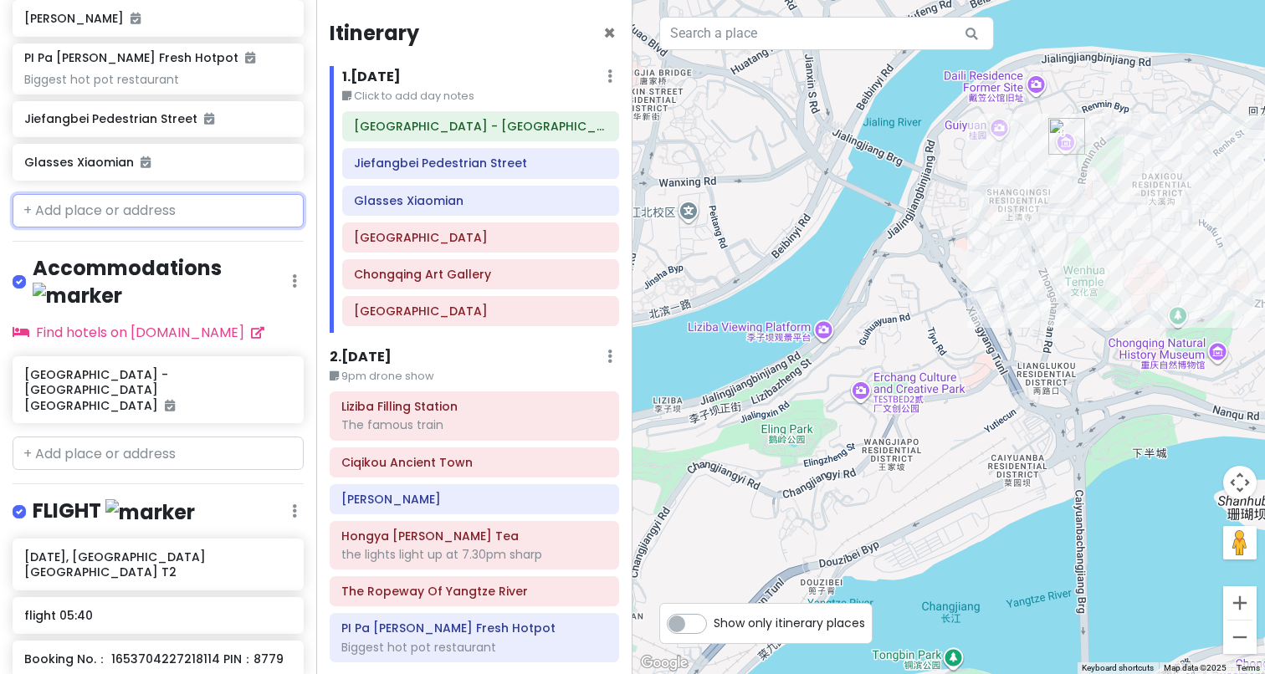
click at [218, 194] on input "text" at bounding box center [158, 210] width 291 height 33
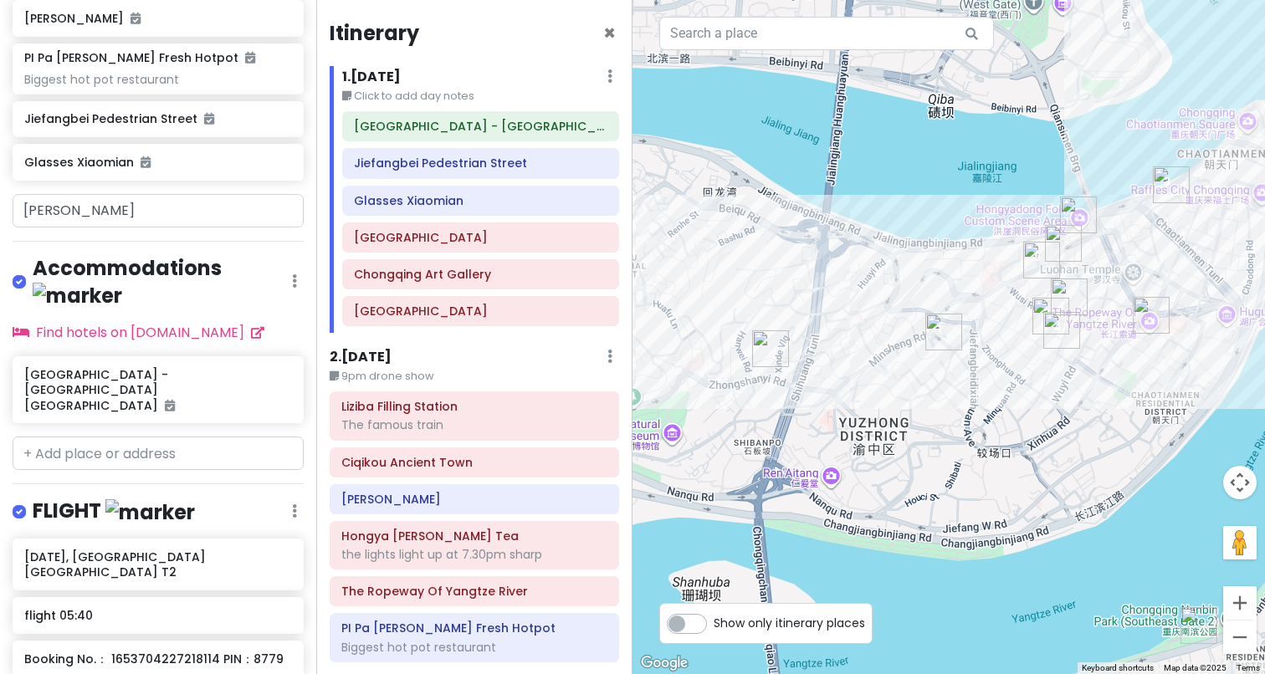
drag, startPoint x: 1015, startPoint y: 308, endPoint x: 906, endPoint y: 373, distance: 126.8
click at [906, 373] on div at bounding box center [948, 337] width 632 height 674
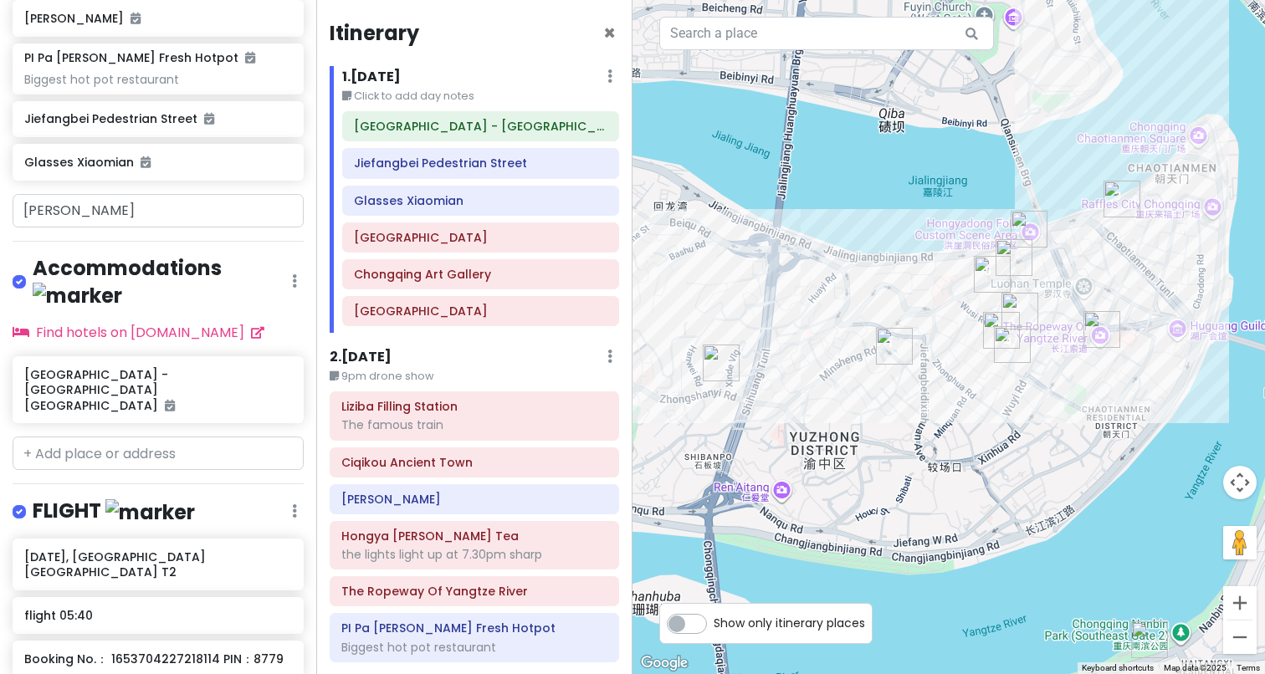
drag, startPoint x: 1102, startPoint y: 379, endPoint x: 1066, endPoint y: 388, distance: 37.1
click at [1066, 388] on div at bounding box center [948, 337] width 632 height 674
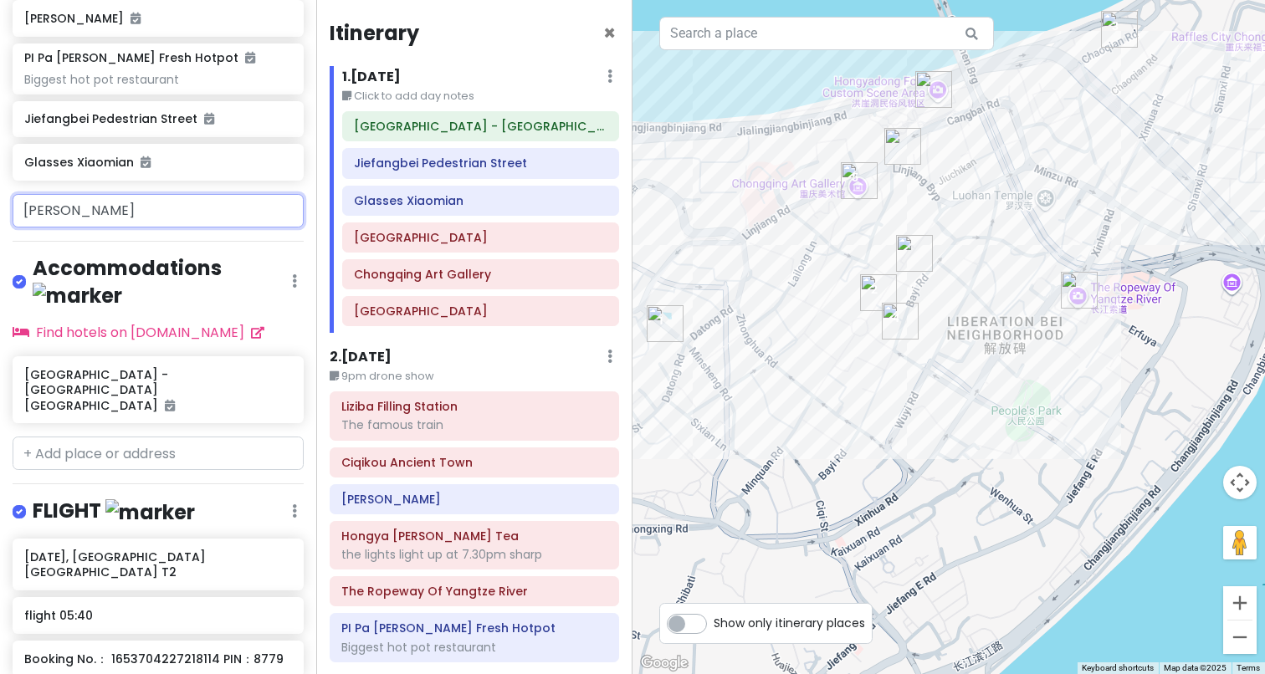
click at [161, 194] on input "[PERSON_NAME]" at bounding box center [158, 210] width 291 height 33
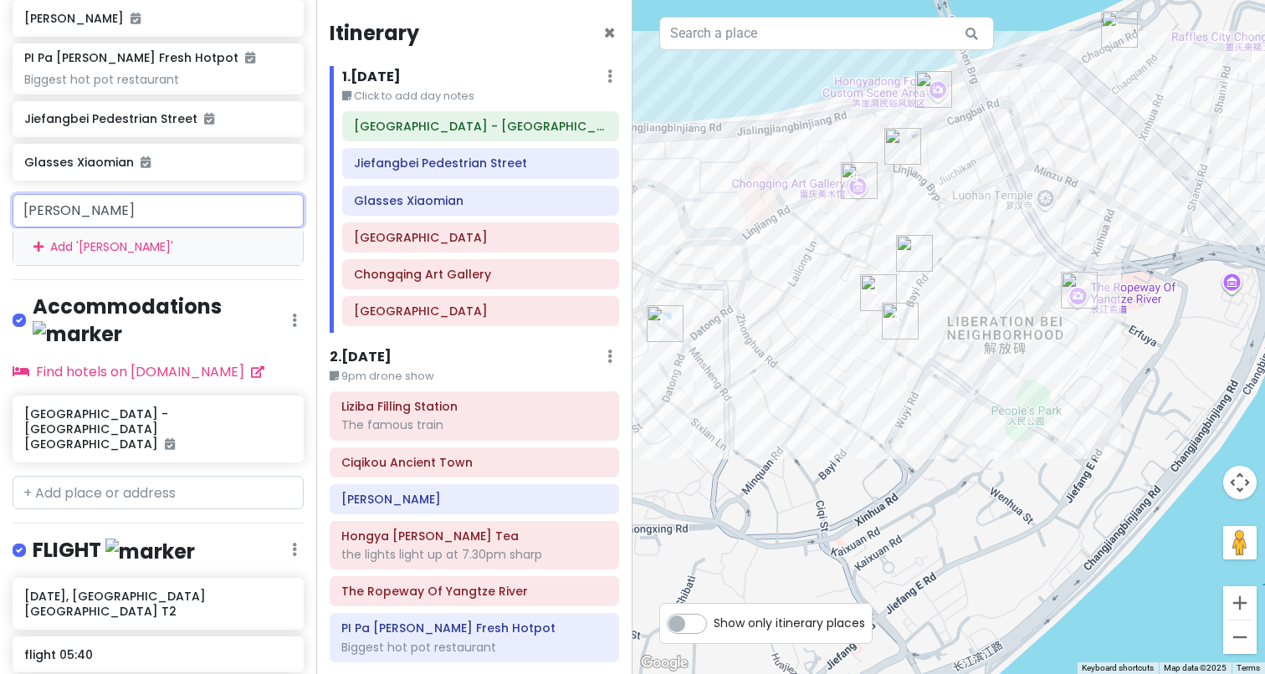
drag, startPoint x: 162, startPoint y: 188, endPoint x: 0, endPoint y: 176, distance: 162.7
click at [0, 194] on div "wangshan [PERSON_NAME] Add ' wangshan [PERSON_NAME] '" at bounding box center [158, 230] width 316 height 72
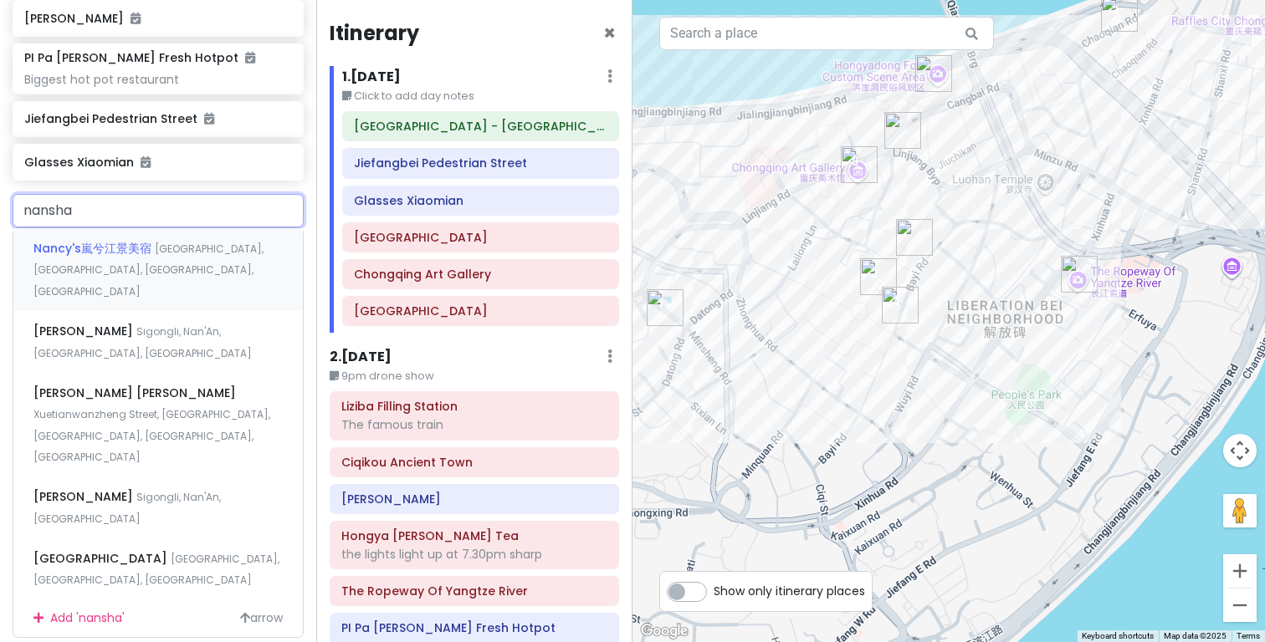
type input "nanshan"
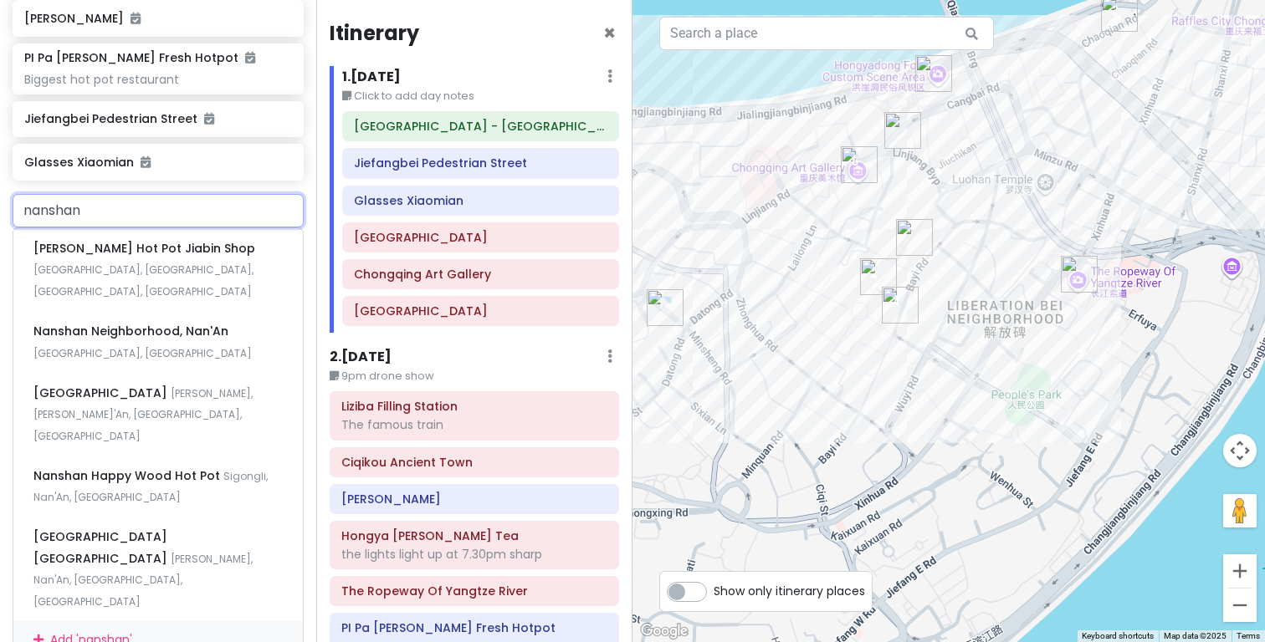
scroll to position [133, 0]
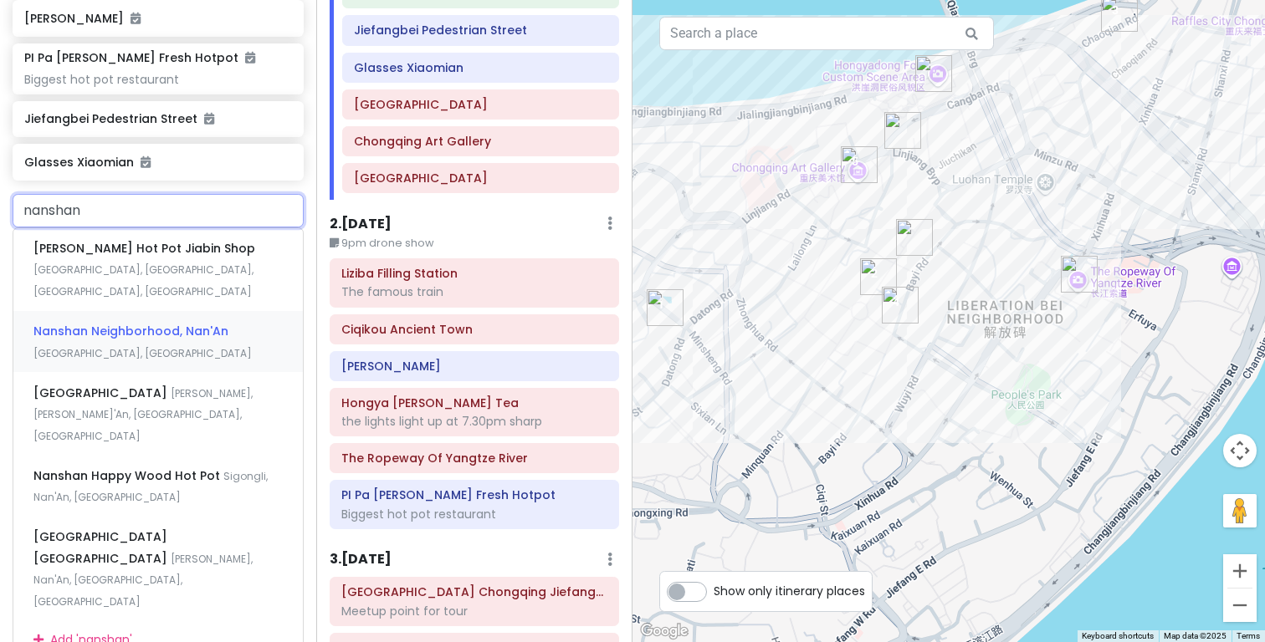
click at [207, 316] on div "[PERSON_NAME], [GEOGRAPHIC_DATA], [GEOGRAPHIC_DATA]" at bounding box center [157, 342] width 289 height 62
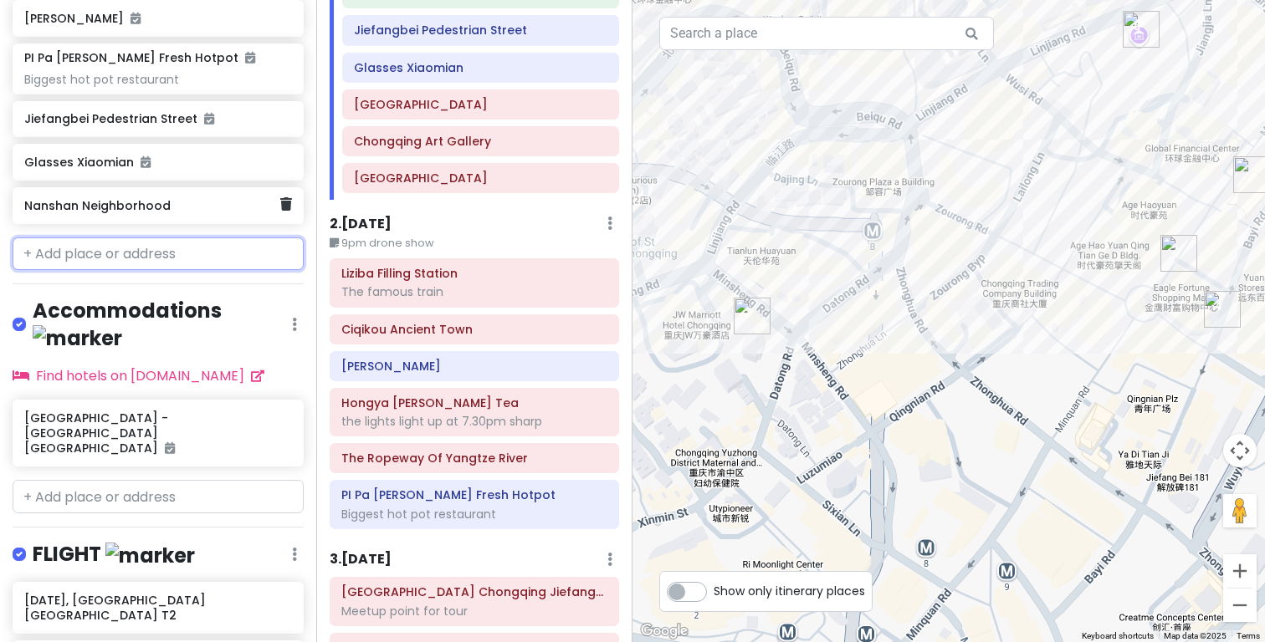
click at [173, 198] on h6 "Nanshan Neighborhood" at bounding box center [151, 205] width 255 height 15
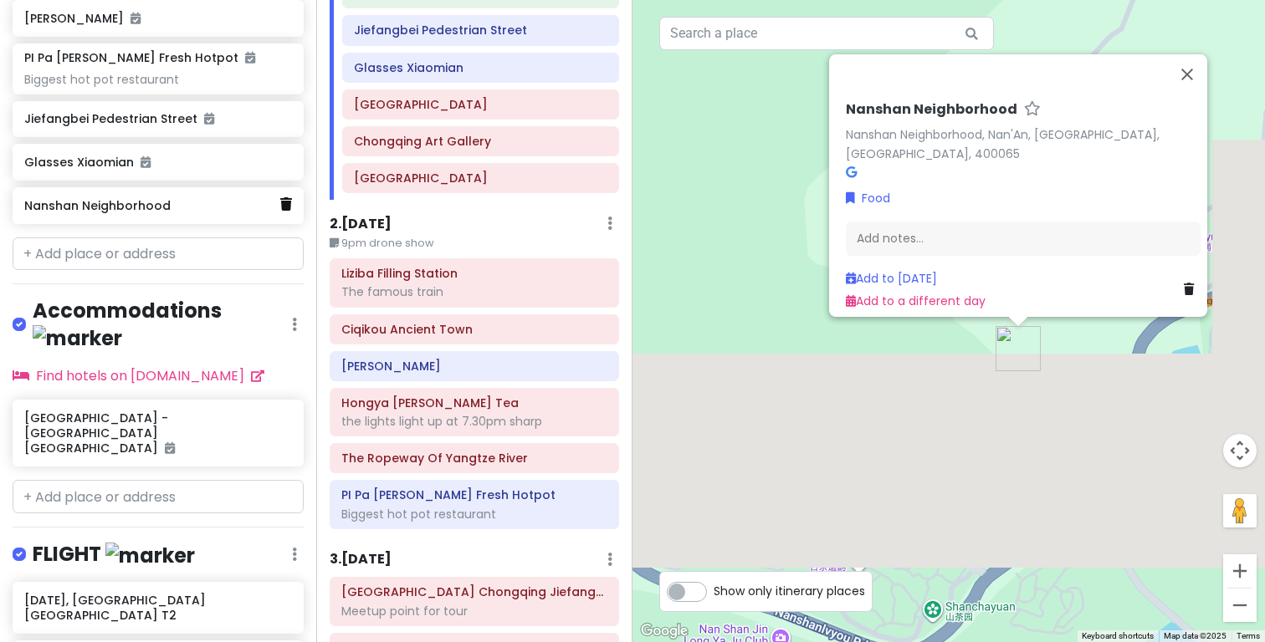
click at [280, 197] on icon at bounding box center [286, 203] width 12 height 13
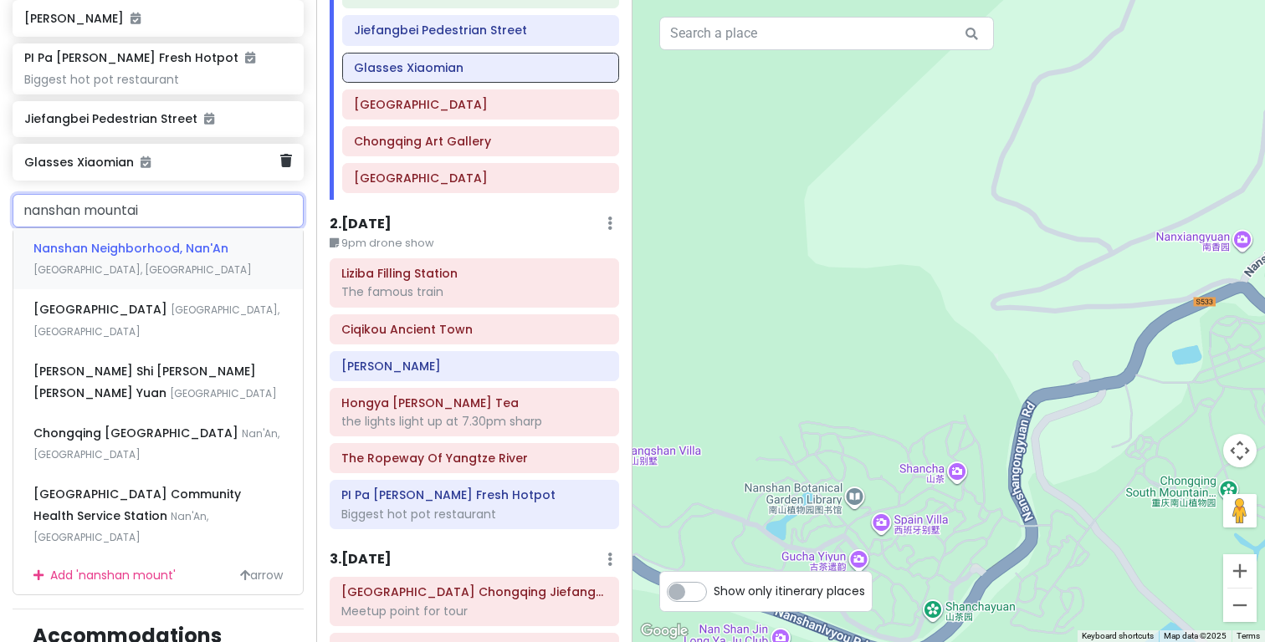
type input "nanshan mountain"
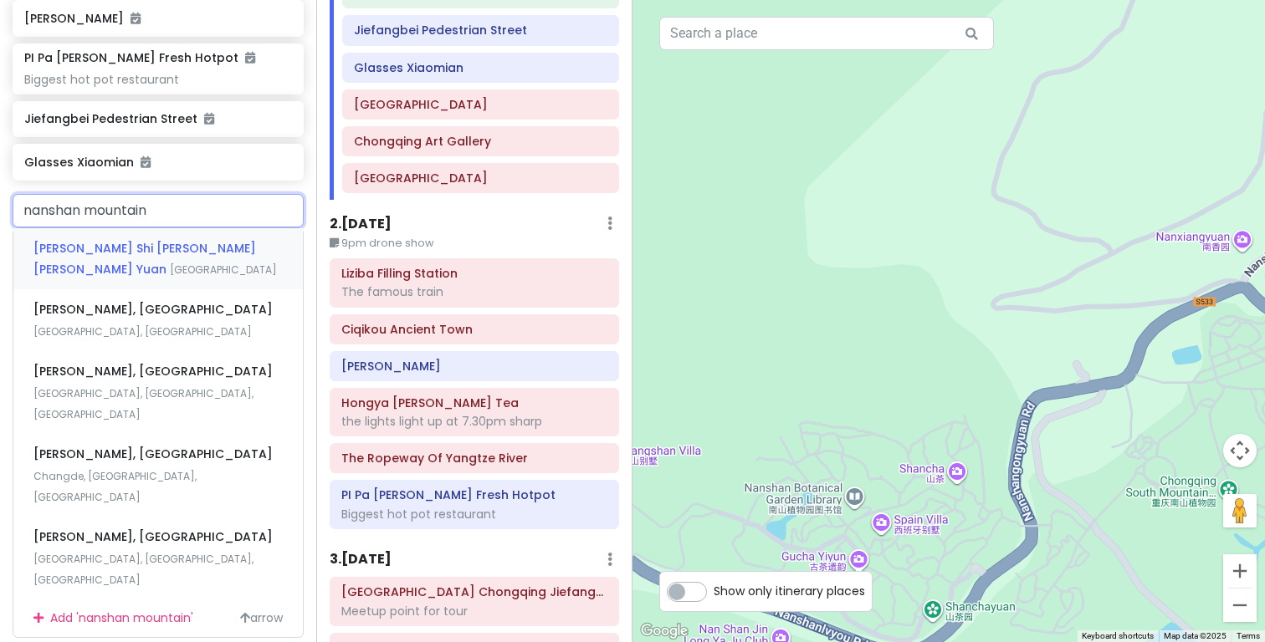
click at [207, 263] on span "[GEOGRAPHIC_DATA]" at bounding box center [223, 270] width 107 height 14
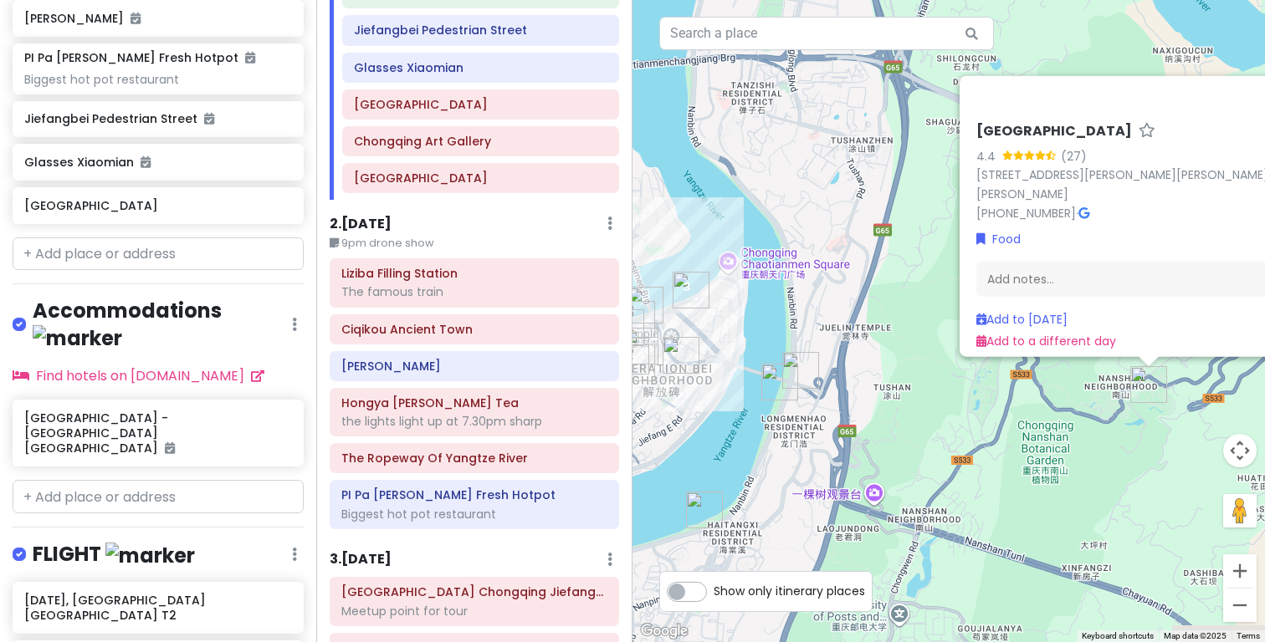
drag, startPoint x: 744, startPoint y: 515, endPoint x: 935, endPoint y: 437, distance: 206.3
click at [935, 437] on div "[GEOGRAPHIC_DATA] 4.4 (27) [STREET_ADDRESS][PERSON_NAME][PERSON_NAME][PERSON_NA…" at bounding box center [948, 321] width 632 height 642
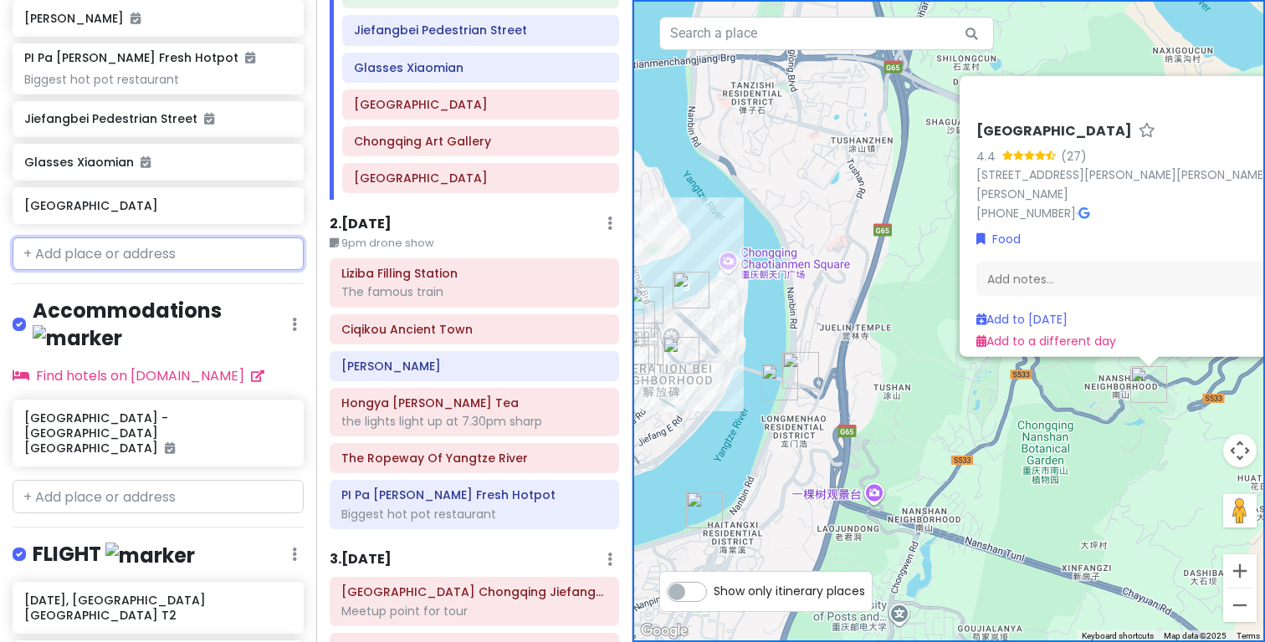
click at [141, 248] on input "text" at bounding box center [158, 254] width 291 height 33
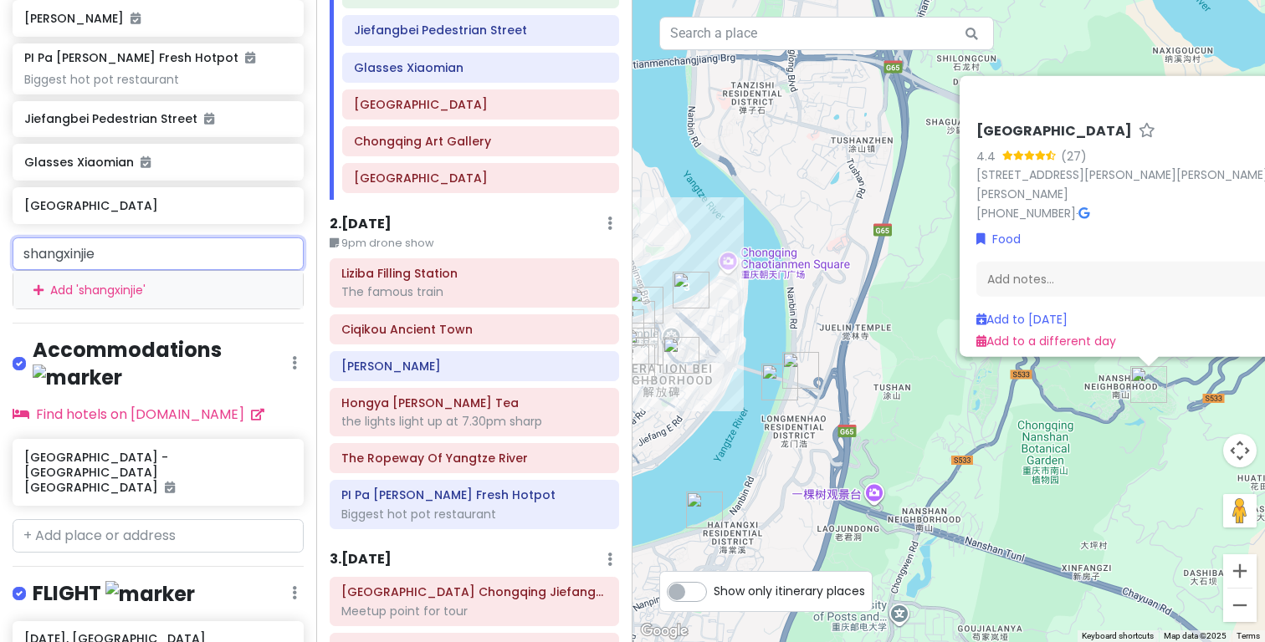
type input "shangxinjie"
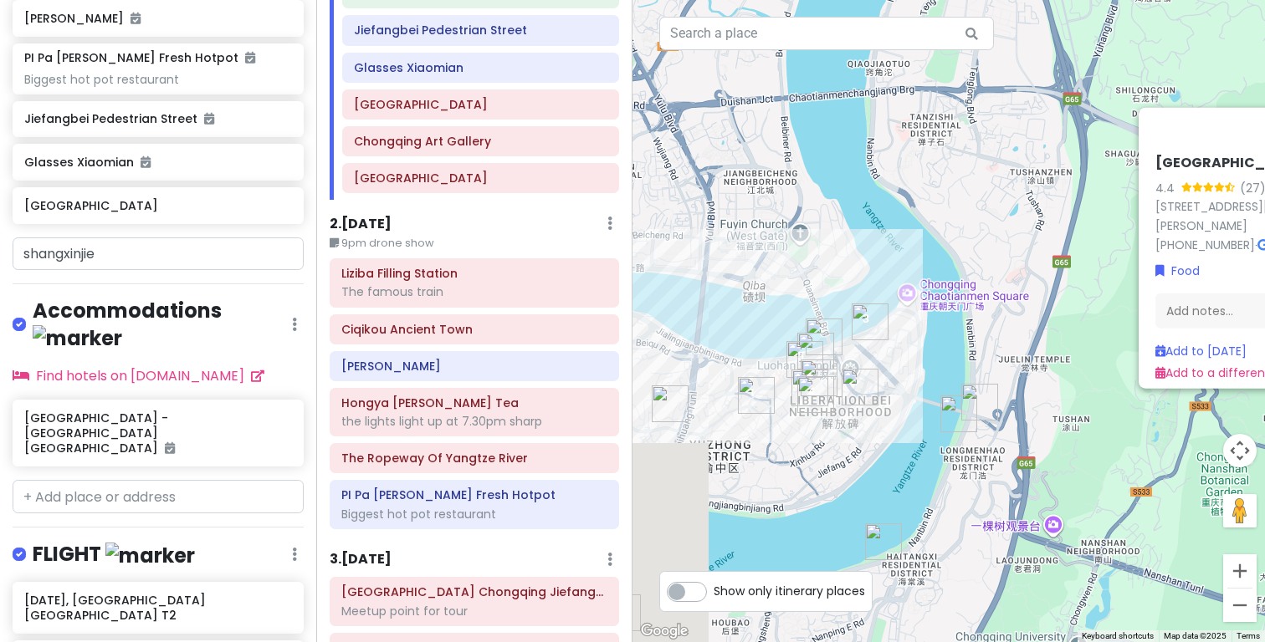
drag, startPoint x: 749, startPoint y: 344, endPoint x: 946, endPoint y: 380, distance: 200.6
click at [946, 380] on div "[GEOGRAPHIC_DATA] 4.4 (27) [STREET_ADDRESS][PERSON_NAME][PERSON_NAME][PERSON_NA…" at bounding box center [948, 321] width 632 height 642
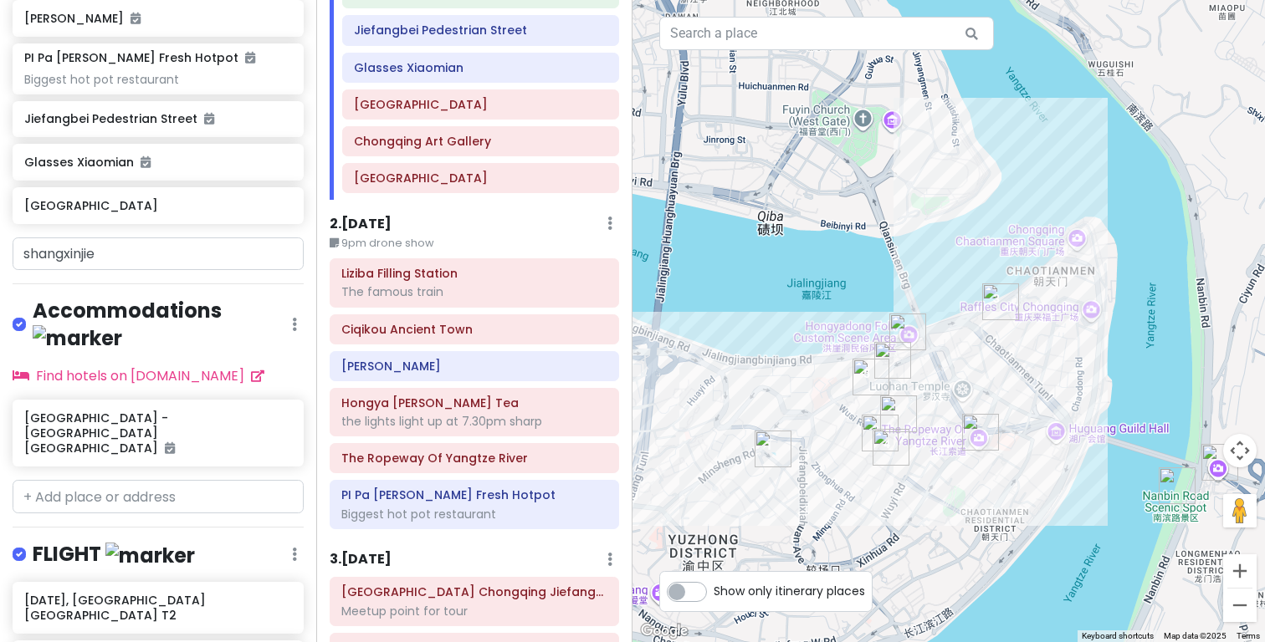
drag, startPoint x: 780, startPoint y: 371, endPoint x: 798, endPoint y: 376, distance: 18.3
click at [798, 376] on div "[GEOGRAPHIC_DATA] 4.4 (27) [STREET_ADDRESS][PERSON_NAME][PERSON_NAME][PERSON_NA…" at bounding box center [948, 321] width 632 height 642
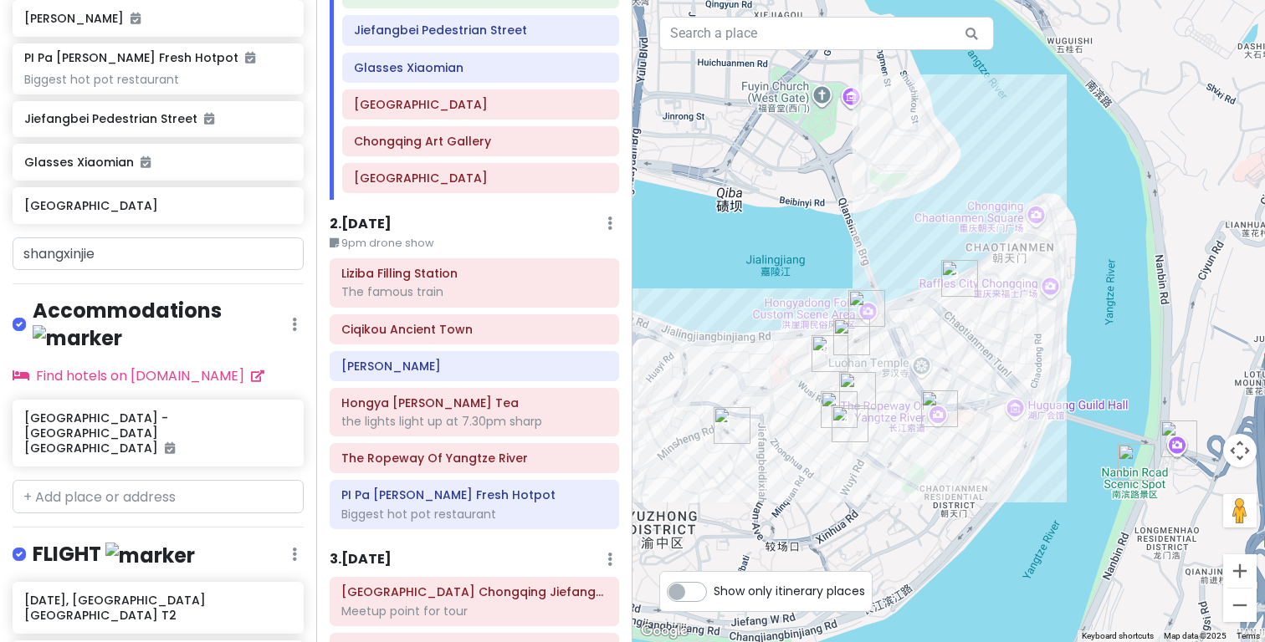
drag, startPoint x: 978, startPoint y: 467, endPoint x: 935, endPoint y: 442, distance: 49.5
click at [935, 442] on div "[GEOGRAPHIC_DATA] 4.4 (27) [STREET_ADDRESS][PERSON_NAME][PERSON_NAME][PERSON_NA…" at bounding box center [948, 321] width 632 height 642
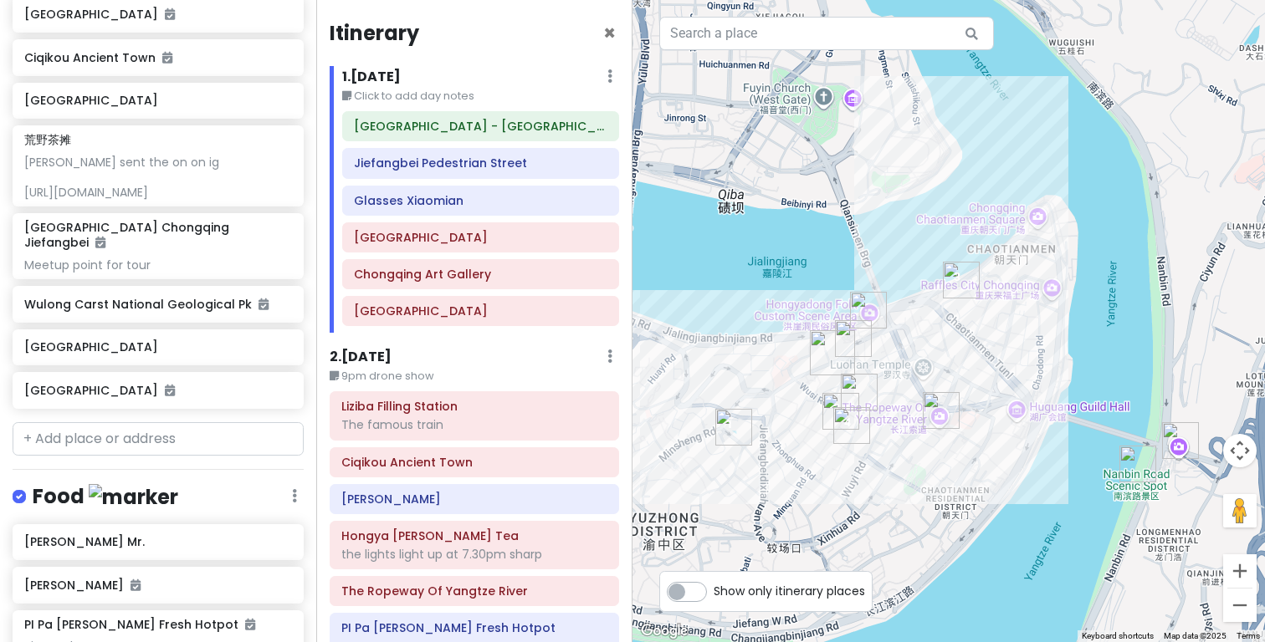
scroll to position [0, 0]
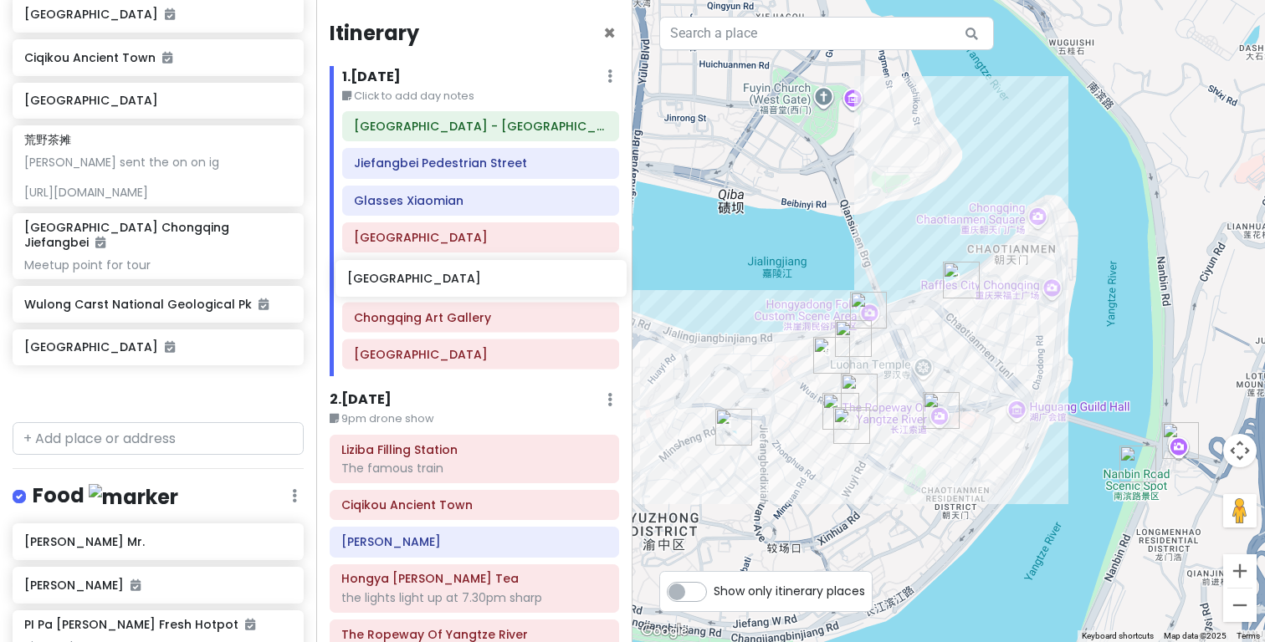
drag, startPoint x: 107, startPoint y: 315, endPoint x: 429, endPoint y: 287, distance: 323.3
click at [429, 287] on div "cingcong Trip 1 Private Change Dates Make a Copy Delete Trip Go Pro ⚡️ Give Fee…" at bounding box center [632, 321] width 1265 height 642
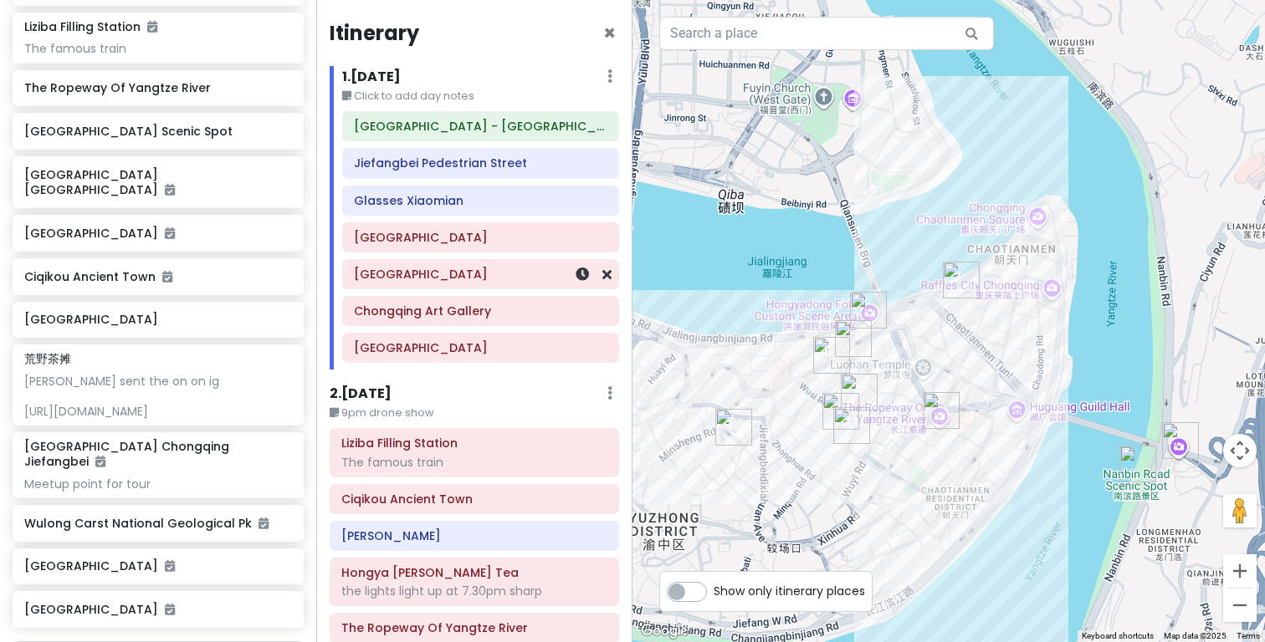
click at [453, 283] on div "[GEOGRAPHIC_DATA]" at bounding box center [480, 274] width 253 height 23
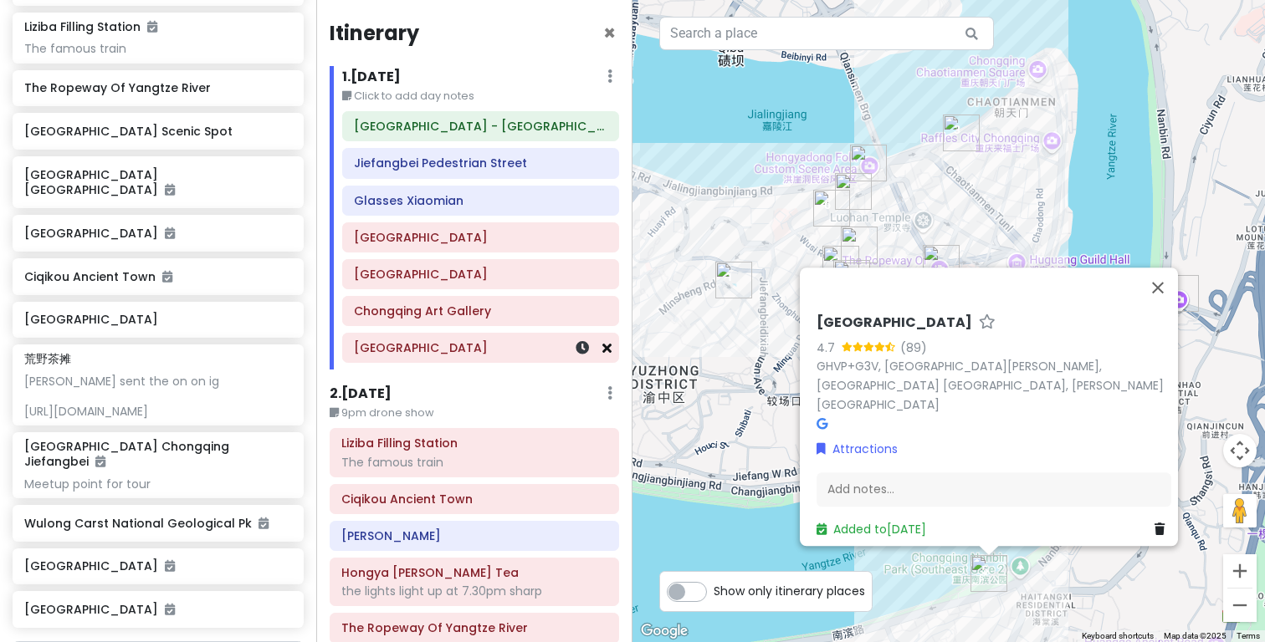
click at [605, 349] on icon at bounding box center [606, 347] width 9 height 13
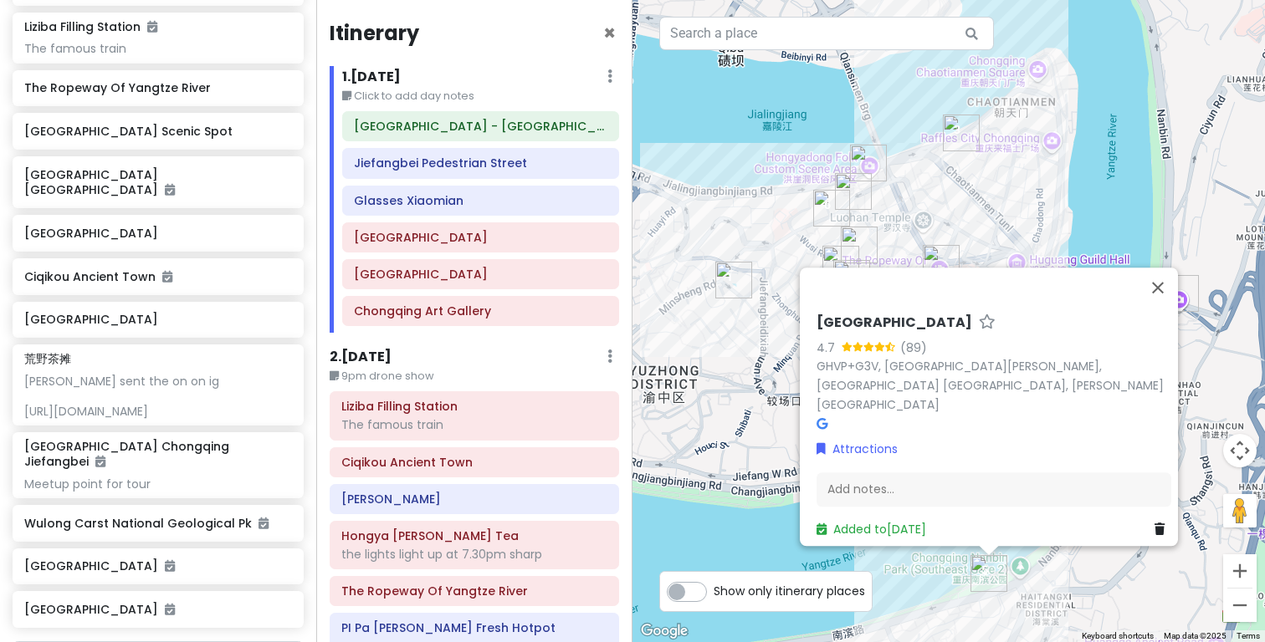
click at [605, 349] on div "2 . [DATE] Edit Day Notes Delete Day" at bounding box center [474, 360] width 289 height 28
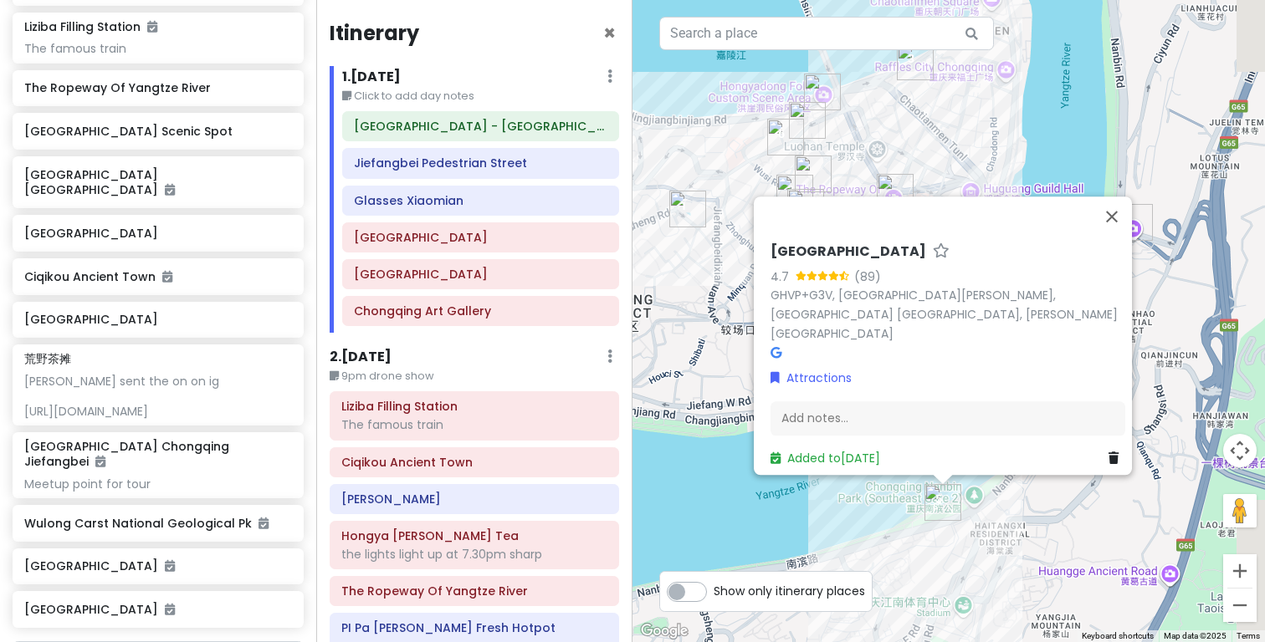
drag, startPoint x: 966, startPoint y: 220, endPoint x: 918, endPoint y: 146, distance: 88.4
click at [918, 146] on div "[GEOGRAPHIC_DATA] Area 4.7 (89) GHVP+G3V, [GEOGRAPHIC_DATA][PERSON_NAME], [GEOG…" at bounding box center [948, 321] width 632 height 642
click at [1123, 238] on button "Close" at bounding box center [1112, 218] width 40 height 40
